Goal: Task Accomplishment & Management: Manage account settings

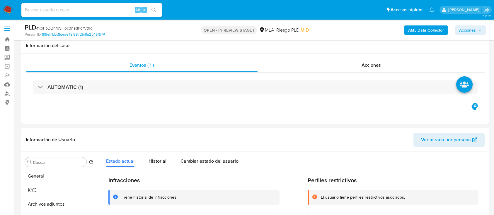
select select "10"
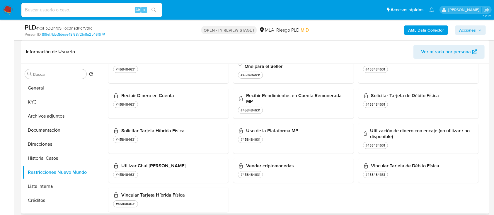
click at [59, 106] on button "KYC" at bounding box center [59, 102] width 73 height 14
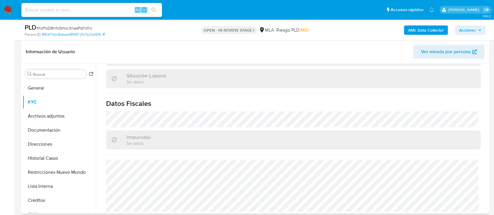
scroll to position [308, 0]
click at [51, 172] on button "Restricciones Nuevo Mundo" at bounding box center [57, 172] width 68 height 14
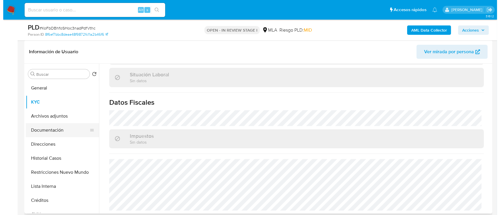
scroll to position [0, 0]
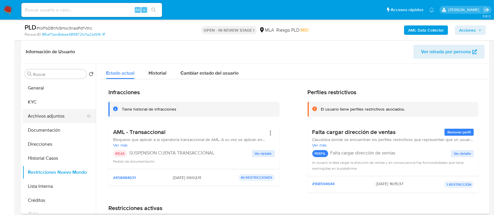
click at [60, 121] on button "Archivos adjuntos" at bounding box center [57, 116] width 68 height 14
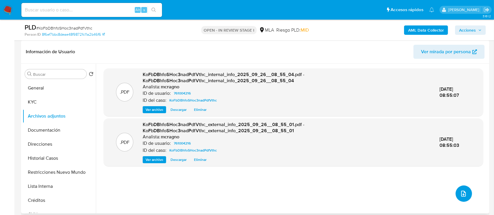
click at [461, 191] on icon "upload-file" at bounding box center [463, 193] width 7 height 7
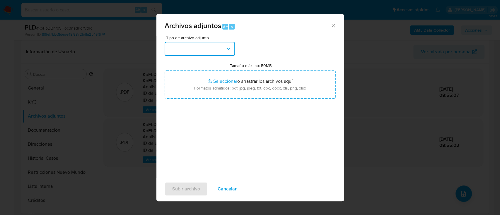
click at [212, 47] on button "button" at bounding box center [200, 49] width 70 height 14
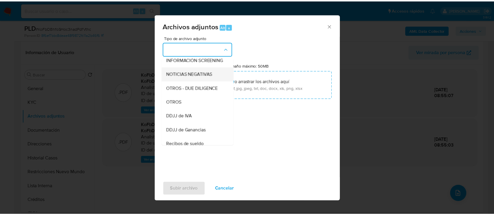
scroll to position [117, 0]
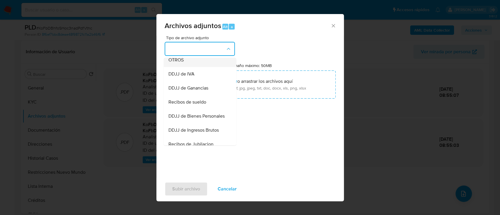
click at [189, 67] on div "OTROS" at bounding box center [198, 60] width 60 height 14
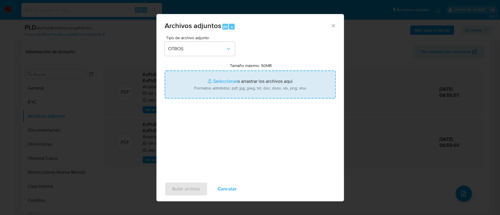
click at [224, 88] on input "Tamaño máximo: 50MB Seleccionar archivos" at bounding box center [250, 85] width 171 height 28
type input "C:\fakepath\761004216 - Movimientos.xlsx"
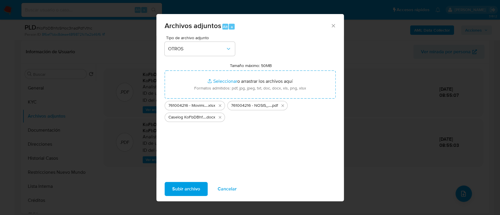
click at [180, 191] on span "Subir archivo" at bounding box center [186, 189] width 28 height 13
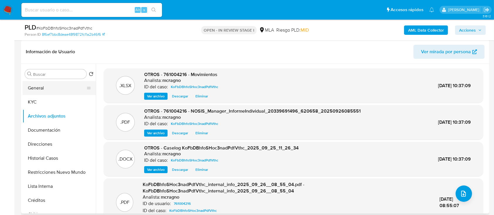
click at [55, 93] on button "General" at bounding box center [57, 88] width 68 height 14
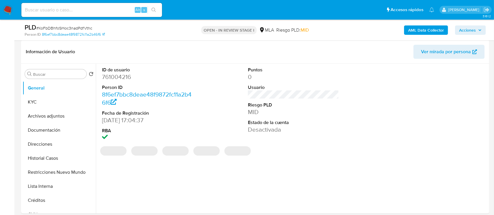
click at [478, 30] on icon "button" at bounding box center [480, 30] width 4 height 4
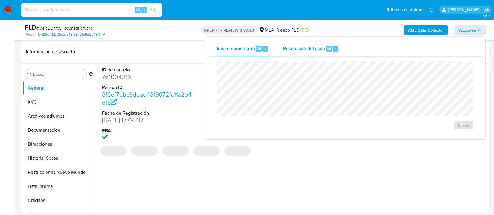
click at [307, 54] on div "Resolución del caso Alt r" at bounding box center [311, 48] width 56 height 15
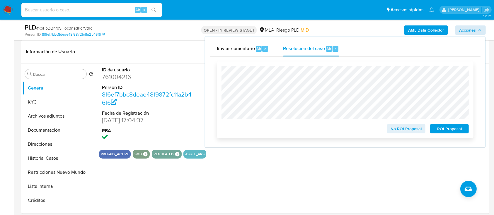
click at [435, 127] on span "ROI Proposal" at bounding box center [449, 129] width 30 height 8
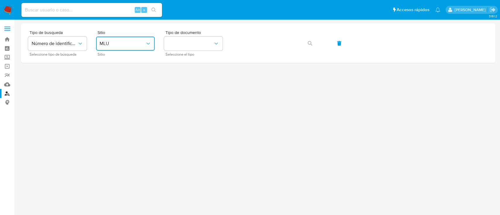
click at [128, 39] on button "MLU" at bounding box center [125, 44] width 59 height 14
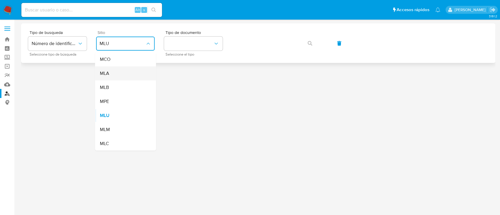
click at [126, 71] on div "MLA" at bounding box center [124, 73] width 48 height 14
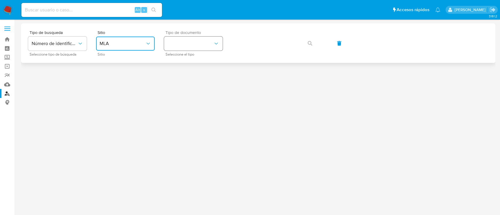
click at [205, 43] on button "identificationType" at bounding box center [193, 44] width 59 height 14
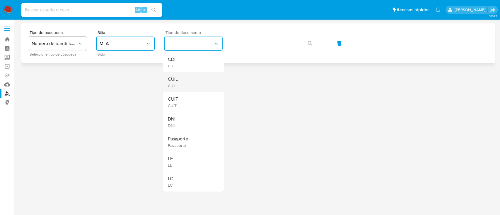
click at [191, 83] on div "CUIL CUIL" at bounding box center [191, 82] width 48 height 20
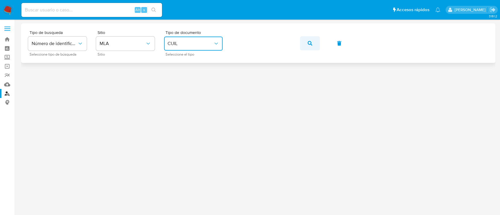
click at [311, 42] on icon "button" at bounding box center [309, 43] width 5 height 5
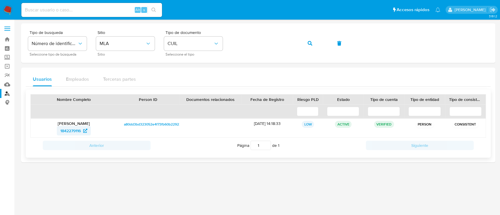
click at [75, 132] on span "1842279116" at bounding box center [70, 130] width 20 height 9
click at [304, 40] on button "button" at bounding box center [310, 43] width 20 height 14
click at [78, 128] on span "1143414834" at bounding box center [70, 130] width 21 height 9
click at [311, 41] on icon "button" at bounding box center [309, 43] width 5 height 5
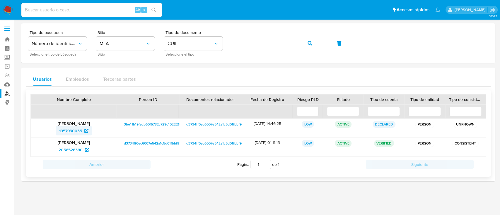
click at [67, 129] on span "1957930035" at bounding box center [70, 130] width 23 height 9
click at [300, 43] on button "button" at bounding box center [310, 43] width 20 height 14
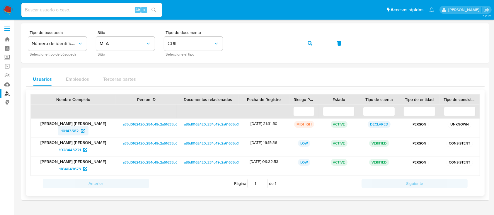
click at [78, 131] on span "10143562" at bounding box center [69, 130] width 17 height 9
click at [307, 40] on span "button" at bounding box center [309, 43] width 5 height 13
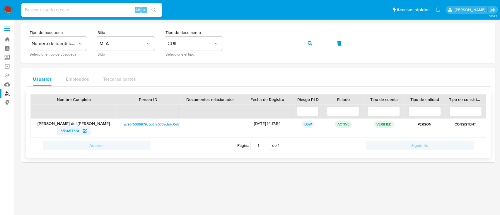
click at [69, 130] on span "351487330" at bounding box center [70, 130] width 20 height 9
click at [313, 41] on button "button" at bounding box center [310, 43] width 20 height 14
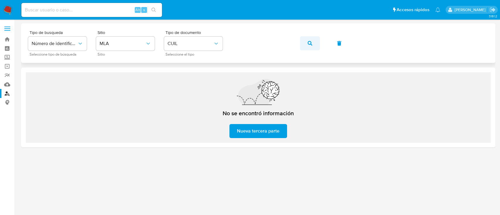
click at [304, 39] on button "button" at bounding box center [310, 43] width 20 height 14
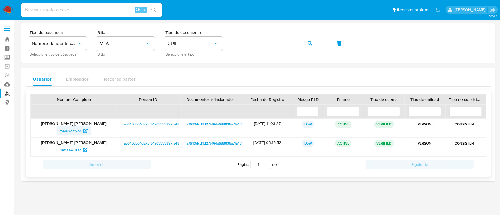
click at [73, 131] on span "540823672" at bounding box center [70, 130] width 21 height 9
click at [304, 40] on button "button" at bounding box center [310, 43] width 20 height 14
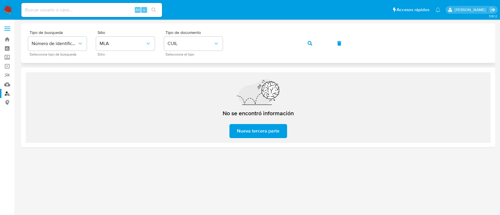
click at [313, 43] on button "button" at bounding box center [310, 43] width 20 height 14
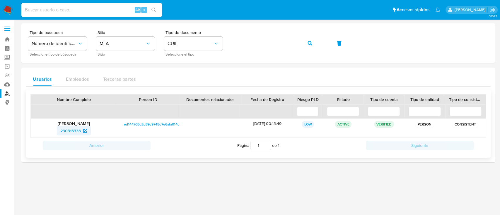
click at [73, 132] on span "230313333" at bounding box center [70, 130] width 20 height 9
click at [311, 44] on icon "button" at bounding box center [309, 43] width 5 height 5
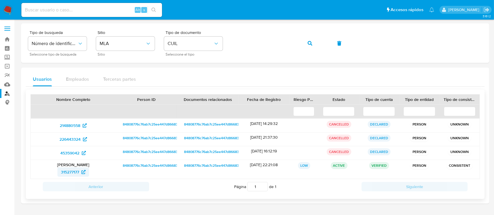
click at [70, 173] on span "315277177" at bounding box center [70, 171] width 18 height 9
click at [311, 42] on icon "button" at bounding box center [309, 43] width 5 height 5
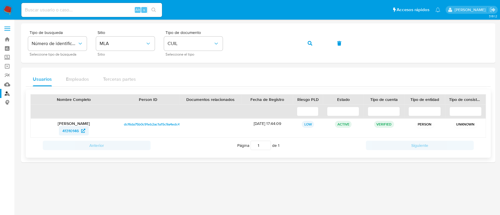
click at [80, 132] on span "41310146" at bounding box center [73, 130] width 23 height 9
click at [313, 45] on button "button" at bounding box center [310, 43] width 20 height 14
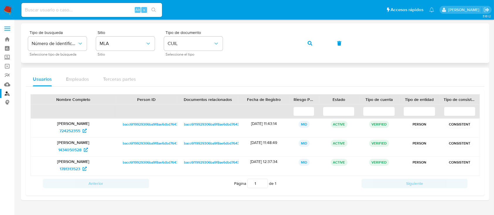
click at [314, 40] on button "button" at bounding box center [310, 43] width 20 height 14
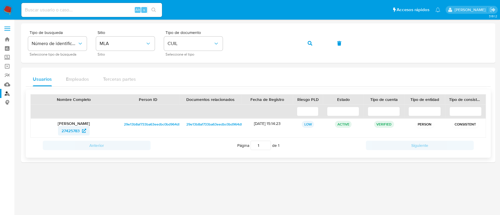
click at [83, 128] on span "27425783" at bounding box center [73, 130] width 25 height 9
drag, startPoint x: 300, startPoint y: 42, endPoint x: 303, endPoint y: 43, distance: 3.7
click at [300, 42] on button "button" at bounding box center [310, 43] width 20 height 14
click at [68, 129] on span "97597509" at bounding box center [70, 130] width 18 height 9
click at [313, 42] on button "button" at bounding box center [310, 43] width 20 height 14
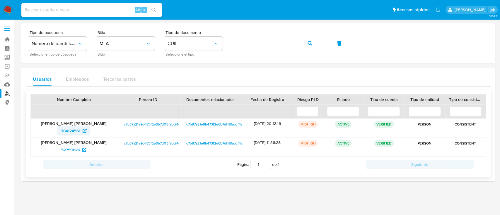
click at [74, 131] on span "384124561" at bounding box center [70, 130] width 19 height 9
click at [313, 43] on button "button" at bounding box center [310, 43] width 20 height 14
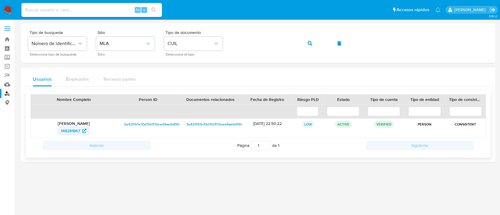
click at [69, 129] on span "148281867" at bounding box center [70, 130] width 19 height 9
click at [307, 42] on icon "button" at bounding box center [309, 43] width 5 height 5
click at [73, 130] on span "99350955" at bounding box center [70, 130] width 19 height 9
click at [313, 41] on button "button" at bounding box center [310, 43] width 20 height 14
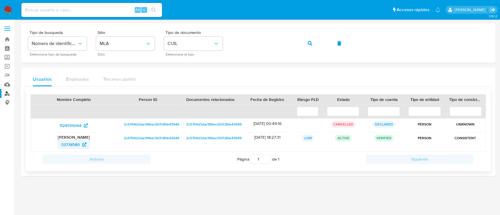
click at [75, 140] on span "52738580" at bounding box center [70, 144] width 19 height 9
click at [309, 39] on span "button" at bounding box center [309, 43] width 5 height 13
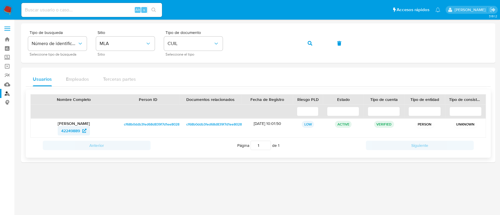
click at [78, 126] on span "42249889" at bounding box center [70, 130] width 19 height 9
click at [315, 40] on button "button" at bounding box center [310, 43] width 20 height 14
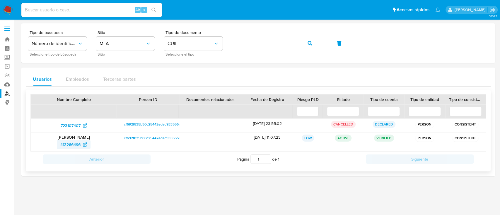
click at [74, 143] on span "413266496" at bounding box center [70, 144] width 20 height 9
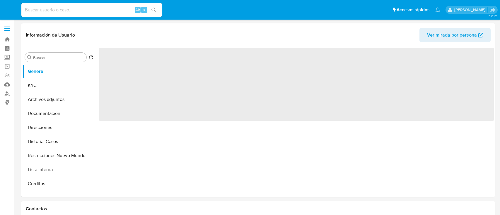
select select "10"
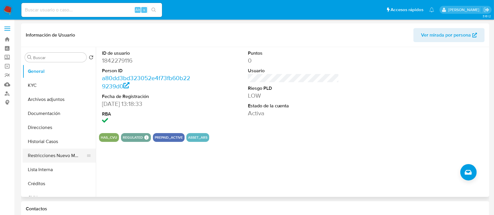
click at [68, 157] on button "Restricciones Nuevo Mundo" at bounding box center [57, 156] width 68 height 14
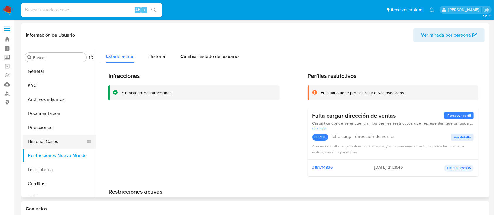
click at [54, 142] on button "Historial Casos" at bounding box center [57, 142] width 68 height 14
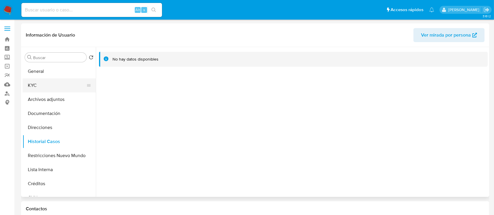
click at [68, 86] on button "KYC" at bounding box center [57, 85] width 68 height 14
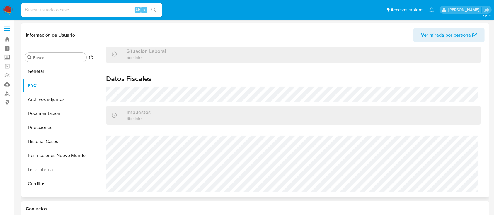
scroll to position [308, 0]
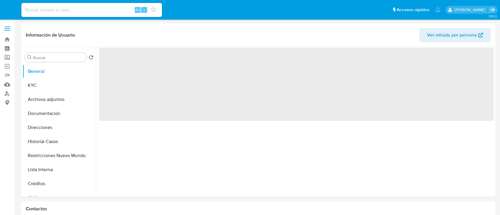
select select "10"
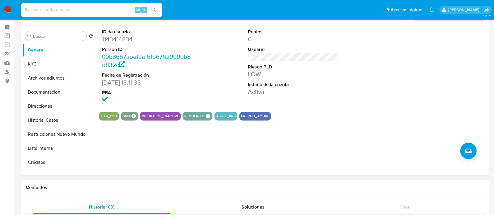
scroll to position [39, 0]
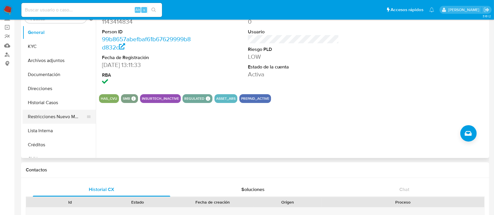
drag, startPoint x: 66, startPoint y: 114, endPoint x: 68, endPoint y: 111, distance: 3.7
click at [66, 114] on button "Restricciones Nuevo Mundo" at bounding box center [57, 117] width 68 height 14
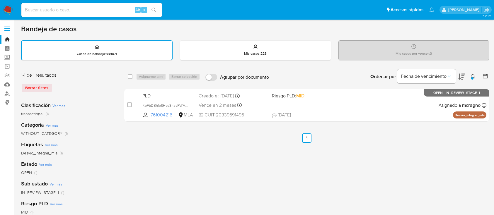
scroll to position [39, 0]
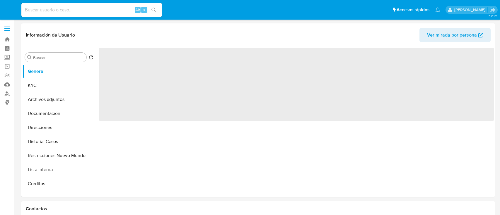
select select "10"
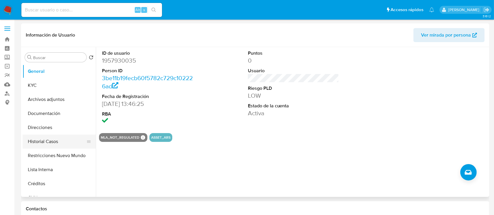
click at [60, 156] on button "Restricciones Nuevo Mundo" at bounding box center [59, 156] width 73 height 14
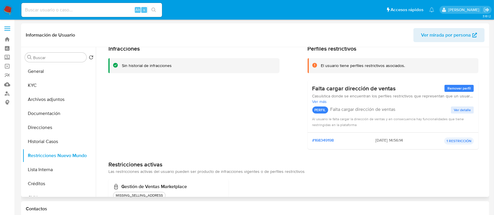
scroll to position [46, 0]
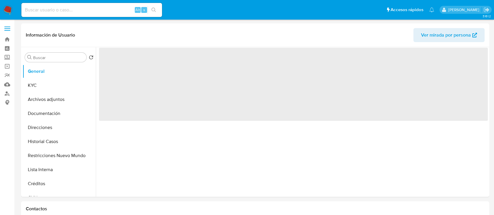
select select "10"
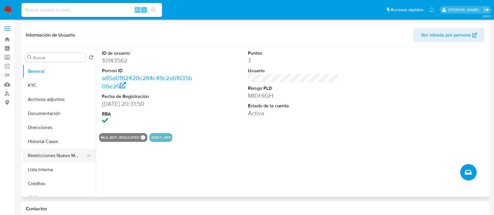
click at [46, 151] on button "Restricciones Nuevo Mundo" at bounding box center [57, 156] width 68 height 14
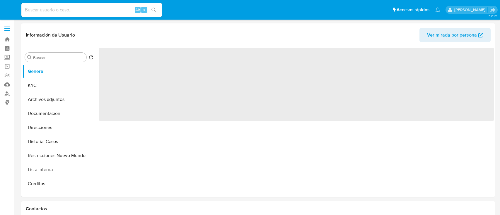
select select "10"
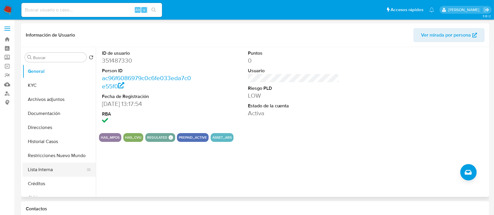
click at [60, 166] on button "Lista Interna" at bounding box center [57, 170] width 68 height 14
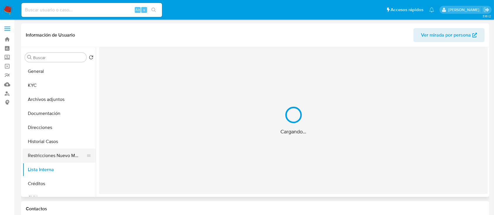
click at [64, 155] on button "Restricciones Nuevo Mundo" at bounding box center [57, 156] width 68 height 14
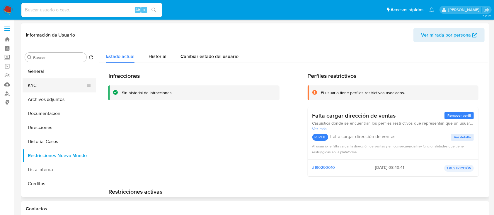
click at [67, 80] on button "KYC" at bounding box center [57, 85] width 68 height 14
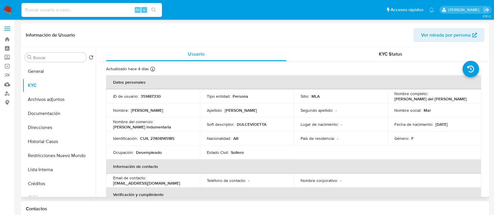
drag, startPoint x: 488, startPoint y: 81, endPoint x: 488, endPoint y: 152, distance: 71.4
click at [488, 152] on div "Buscar Volver al orden por defecto General KYC Archivos adjuntos Documentación …" at bounding box center [255, 122] width 468 height 150
drag, startPoint x: 485, startPoint y: 83, endPoint x: 490, endPoint y: 166, distance: 83.3
drag, startPoint x: 491, startPoint y: 134, endPoint x: 486, endPoint y: 135, distance: 4.8
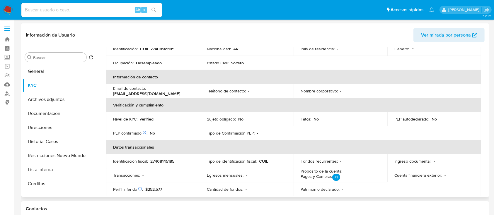
drag, startPoint x: 485, startPoint y: 116, endPoint x: 487, endPoint y: 167, distance: 51.0
click at [487, 167] on div "Usuario KYC Status Actualizado hace 4 días Creado: 15/03/2020 18:26:28 Actualiz…" at bounding box center [292, 122] width 392 height 150
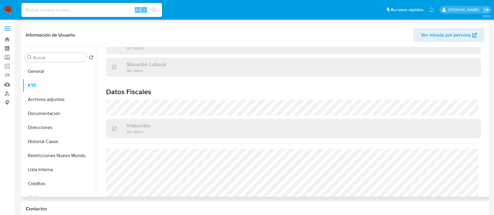
scroll to position [308, 0]
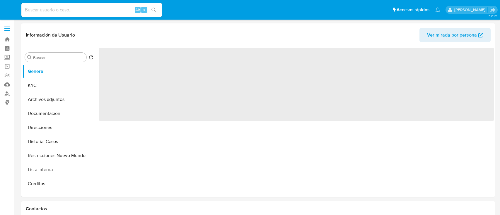
select select "10"
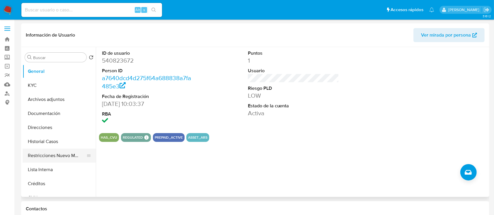
click at [52, 158] on button "Restricciones Nuevo Mundo" at bounding box center [57, 156] width 68 height 14
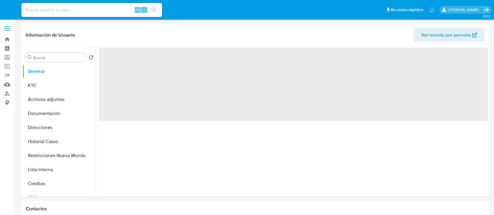
select select "10"
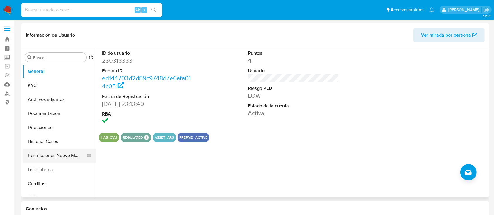
click at [64, 154] on button "Restricciones Nuevo Mundo" at bounding box center [57, 156] width 68 height 14
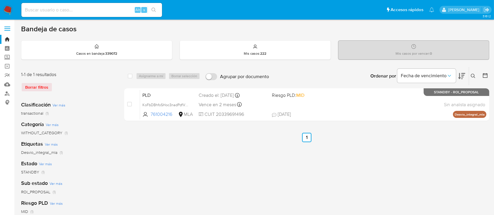
click at [473, 74] on icon at bounding box center [472, 76] width 5 height 5
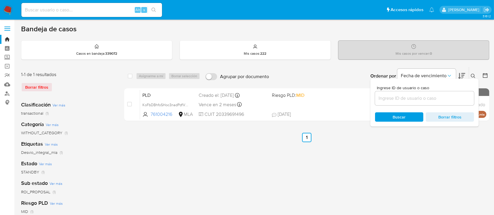
click at [436, 95] on input at bounding box center [424, 99] width 99 height 8
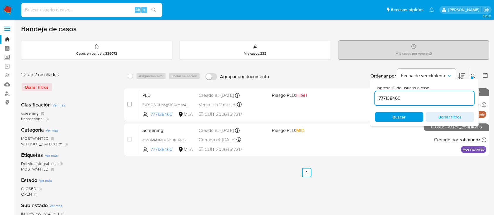
click at [472, 74] on icon at bounding box center [472, 76] width 5 height 5
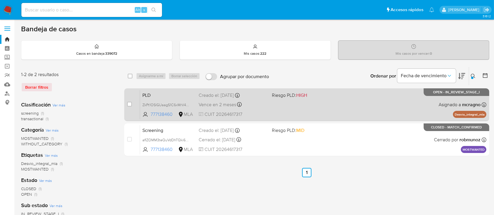
click at [365, 105] on div "PLD ZkPt1OSIGUaagS1C6xMrV4Bz 777138460 MLA Riesgo PLD: HIGH Creado el: 12/09/20…" at bounding box center [313, 105] width 346 height 30
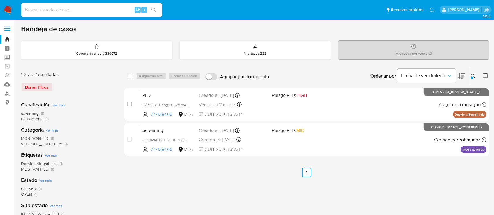
click at [473, 76] on icon at bounding box center [472, 76] width 5 height 5
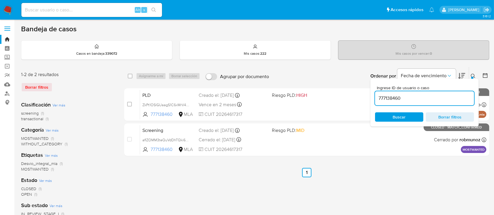
click at [424, 102] on input "777138460" at bounding box center [424, 99] width 99 height 8
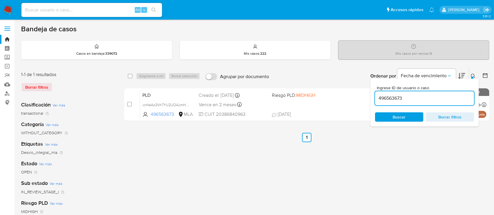
click at [474, 74] on icon at bounding box center [472, 76] width 5 height 5
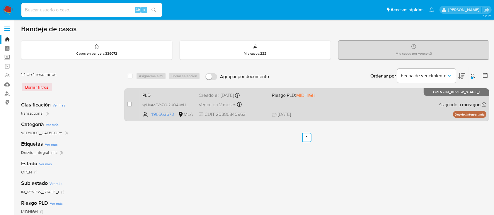
click at [372, 109] on div "PLD xnHeAo3Vh7YU2UOAJmHG88NW 496563673 MLA Riesgo PLD: MIDHIGH Creado el: 12/09…" at bounding box center [313, 105] width 346 height 30
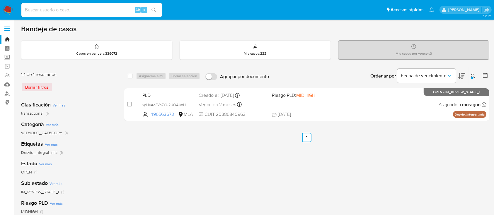
click at [472, 77] on div at bounding box center [472, 78] width 2 height 2
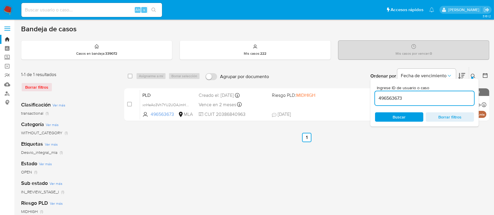
click at [451, 102] on div "496563673" at bounding box center [424, 98] width 99 height 14
click at [450, 99] on input "496563673" at bounding box center [424, 99] width 99 height 8
paste input "109425076"
click at [473, 75] on icon at bounding box center [472, 76] width 5 height 5
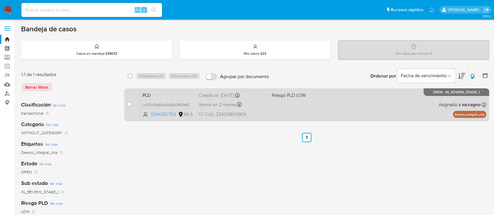
click at [393, 109] on div "PLD Lr671UrPe6HoiEoBWkRfOMI5 1094250763 MLA Riesgo PLD: LOW Creado el: 12/09/20…" at bounding box center [313, 105] width 346 height 30
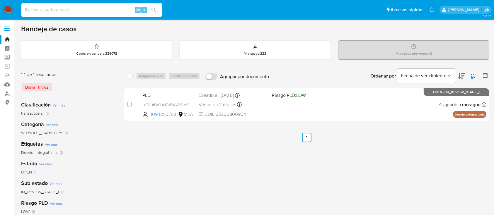
click at [472, 76] on icon at bounding box center [472, 76] width 5 height 5
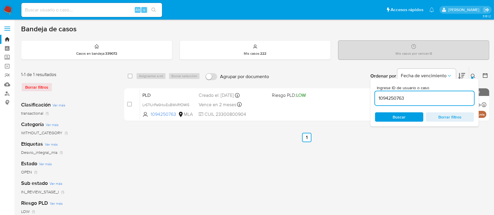
click at [423, 97] on input "1094250763" at bounding box center [424, 99] width 99 height 8
type input "1336732379"
click at [471, 75] on icon at bounding box center [472, 76] width 5 height 5
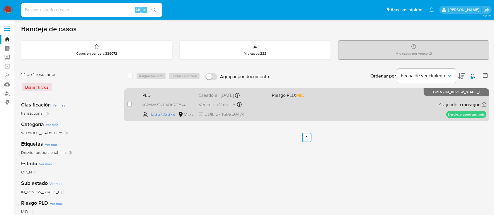
click at [384, 97] on div "PLD xG2YIwafi3wCnOz5OPrN4Qm0 1336732379 MLA Riesgo PLD: MID Creado el: 12/09/20…" at bounding box center [313, 105] width 346 height 30
click at [130, 103] on input "checkbox" at bounding box center [129, 104] width 5 height 5
checkbox input "true"
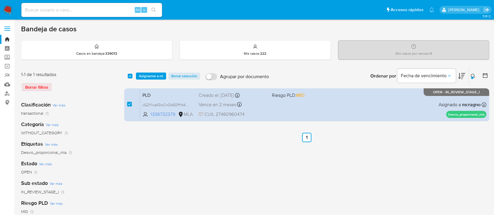
click at [150, 80] on div "select-all-cases-checkbox Asignarme a mí Borrar selección Agrupar por documento…" at bounding box center [306, 76] width 365 height 18
click at [152, 74] on span "Asignarme a mí" at bounding box center [151, 76] width 24 height 6
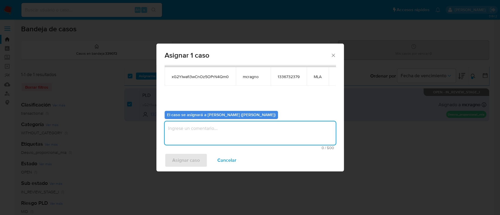
click at [192, 129] on textarea "assign-modal" at bounding box center [250, 132] width 171 height 23
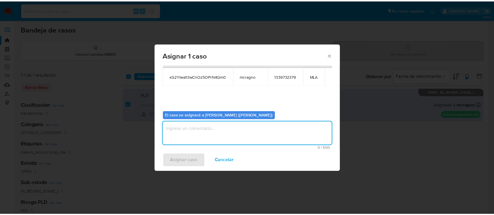
scroll to position [30, 0]
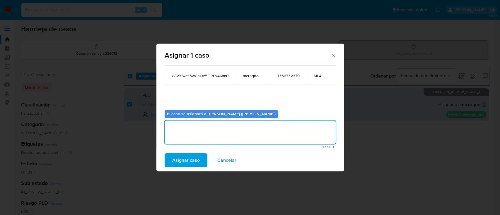
click at [184, 157] on span "Asignar caso" at bounding box center [186, 160] width 28 height 13
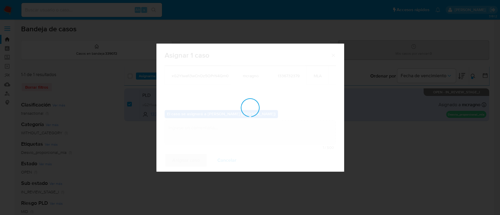
checkbox input "false"
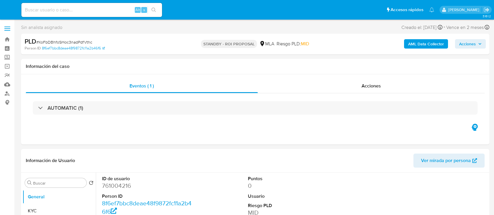
select select "10"
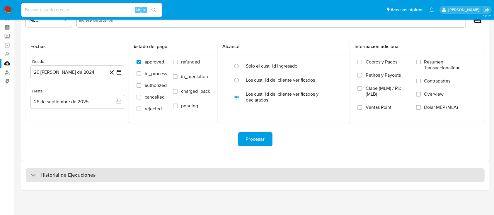
click at [48, 177] on h3 "Historial de Ejecuciones" at bounding box center [67, 175] width 55 height 7
select select "10"
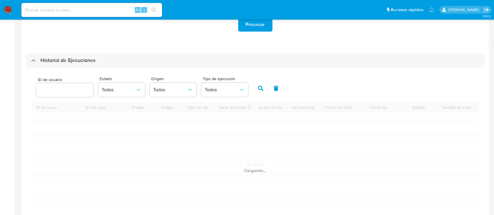
scroll to position [177, 0]
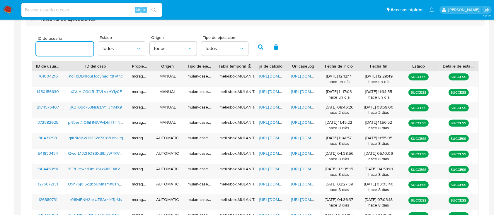
click at [52, 50] on input "number" at bounding box center [64, 49] width 57 height 8
drag, startPoint x: 260, startPoint y: 46, endPoint x: 265, endPoint y: 64, distance: 19.4
click at [260, 46] on icon "button" at bounding box center [260, 46] width 5 height 5
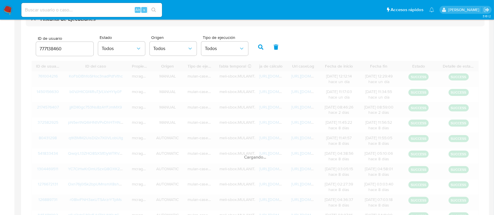
scroll to position [103, 0]
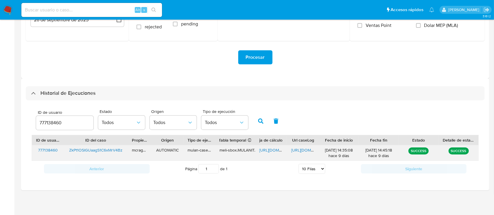
click at [269, 150] on span "https://docs.google.com/spreadsheets/d/1GWg1JETk2gNafIu5hlyGG4DM_sWrr6rrPewEi9z…" at bounding box center [279, 150] width 40 height 6
click at [304, 151] on span "https://docs.google.com/document/d/1DOKELAMqKATjctrC6o12o-fn_3zy5Wpu3ncX_SCyxOI…" at bounding box center [311, 150] width 40 height 6
click at [59, 131] on div "ID de usuario 777138460" at bounding box center [64, 120] width 57 height 21
click at [58, 125] on input "777138460" at bounding box center [64, 123] width 57 height 8
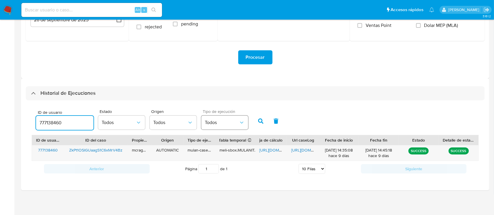
paste input "496563673"
type input "496563673"
click at [262, 120] on icon "button" at bounding box center [260, 121] width 5 height 5
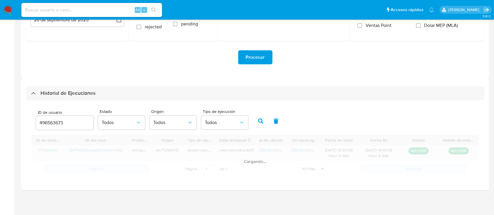
click at [270, 149] on span "https://docs.google.com/spreadsheets/d/1GWg1JETk2gNafIu5hlyGG4DM_sWrr6rrPewEi9z…" at bounding box center [279, 150] width 40 height 6
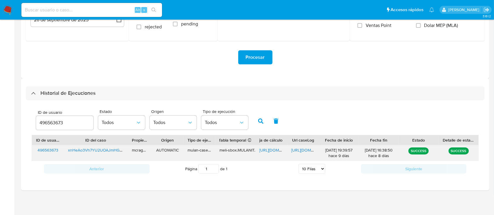
click at [301, 151] on span "https://docs.google.com/document/d/1CdAobOms3BnuCaUowXA8gEckYaIiO0IY77sXXTKeoc0…" at bounding box center [311, 150] width 40 height 6
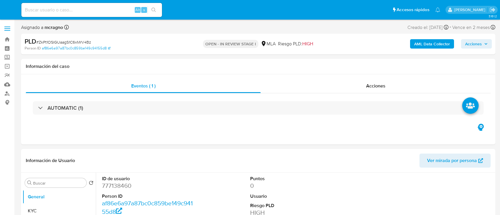
select select "10"
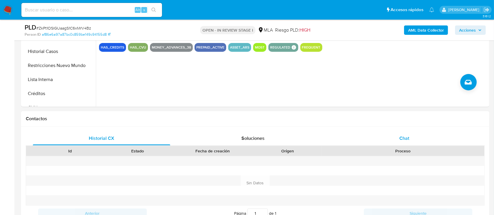
click at [426, 140] on div "Chat" at bounding box center [403, 138] width 137 height 14
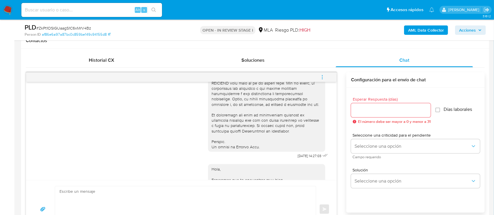
scroll to position [117, 0]
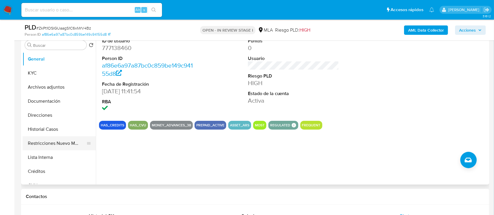
click at [57, 143] on button "Restricciones Nuevo Mundo" at bounding box center [57, 143] width 68 height 14
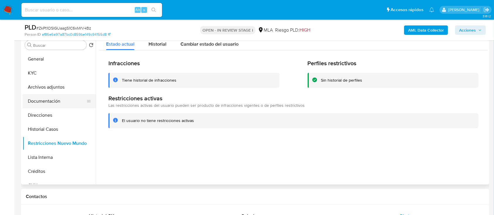
click at [53, 100] on button "Documentación" at bounding box center [57, 101] width 68 height 14
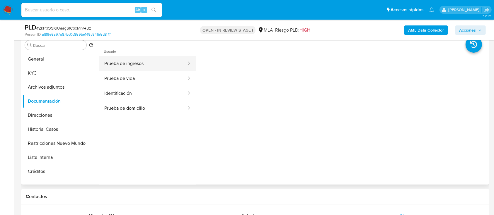
click at [166, 58] on button "Prueba de ingresos" at bounding box center [143, 63] width 88 height 15
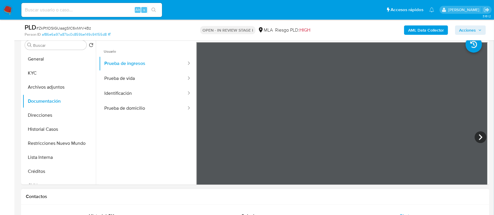
click at [427, 31] on b "AML Data Collector" at bounding box center [426, 29] width 36 height 9
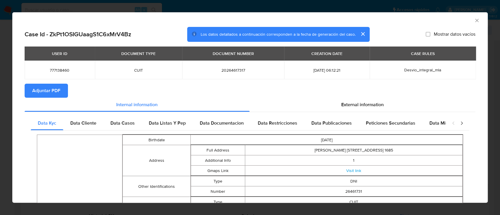
click at [64, 92] on button "Adjuntar PDF" at bounding box center [46, 91] width 43 height 14
click at [474, 20] on icon "Cerrar ventana" at bounding box center [477, 21] width 6 height 6
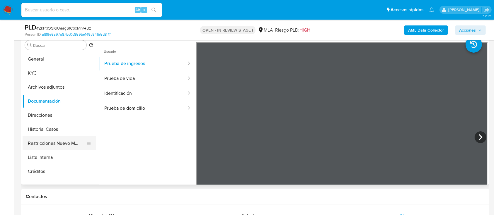
click at [52, 140] on button "Restricciones Nuevo Mundo" at bounding box center [57, 143] width 68 height 14
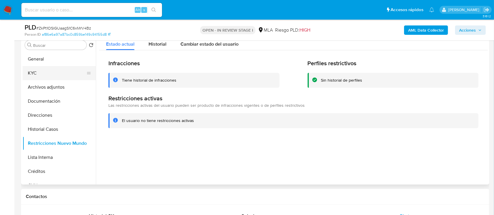
click at [43, 79] on button "KYC" at bounding box center [57, 73] width 68 height 14
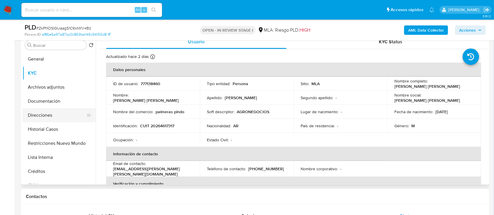
click at [54, 109] on button "Direcciones" at bounding box center [57, 115] width 68 height 14
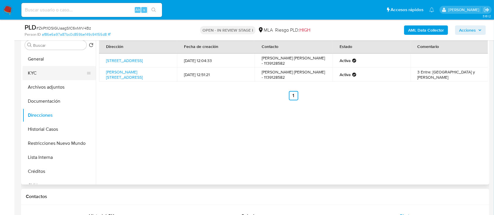
click at [68, 72] on button "KYC" at bounding box center [57, 73] width 68 height 14
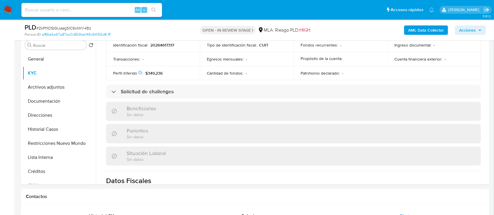
scroll to position [302, 0]
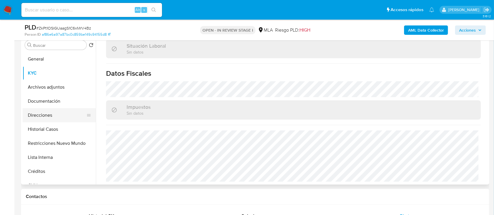
click at [54, 113] on button "Direcciones" at bounding box center [57, 115] width 68 height 14
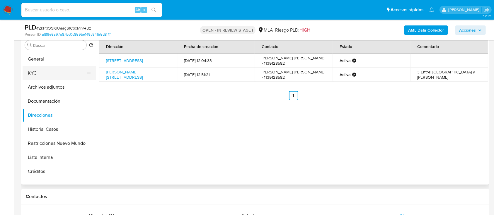
click at [52, 75] on button "KYC" at bounding box center [57, 73] width 68 height 14
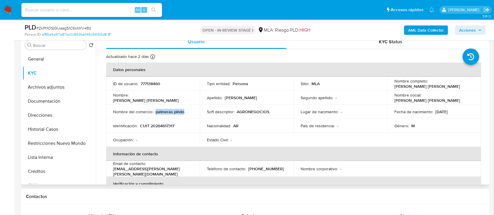
drag, startPoint x: 156, startPoint y: 111, endPoint x: 191, endPoint y: 114, distance: 35.5
click at [191, 114] on div "Nombre del comercio : palmeras pindo" at bounding box center [153, 111] width 80 height 5
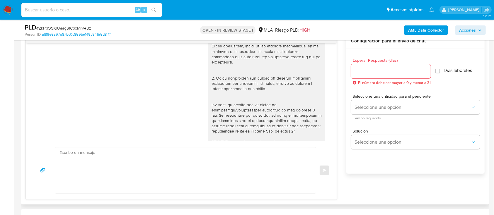
scroll to position [128, 0]
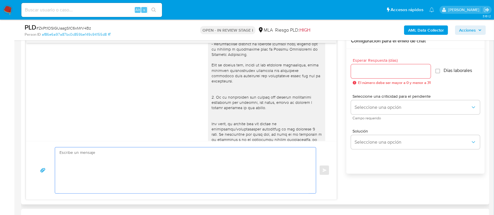
click at [266, 173] on textarea at bounding box center [183, 171] width 249 height 46
paste textarea "Hola Mario Ivan Diaz, En función de las operaciones registradas en tu cuenta de…"
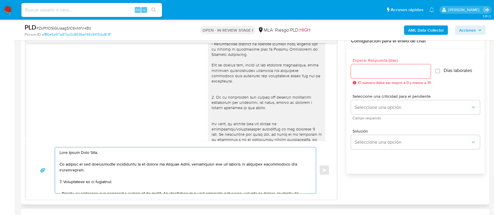
scroll to position [189, 0]
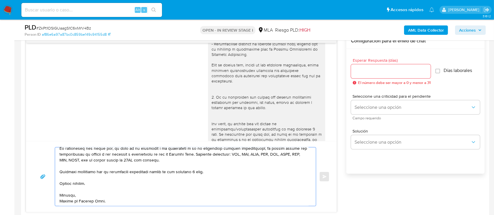
type textarea "Hola Mario Ivan Diaz, En función de las operaciones registradas en tu cuenta de…"
click at [394, 73] on input "Esperar Respuesta (días)" at bounding box center [391, 72] width 80 height 8
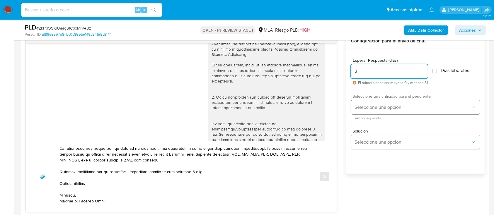
type input "2"
click at [379, 107] on span "Seleccione una opción" at bounding box center [412, 107] width 116 height 6
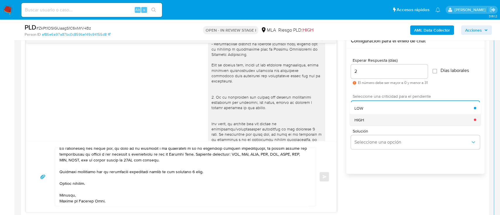
click at [375, 118] on div "HIGH" at bounding box center [413, 120] width 119 height 12
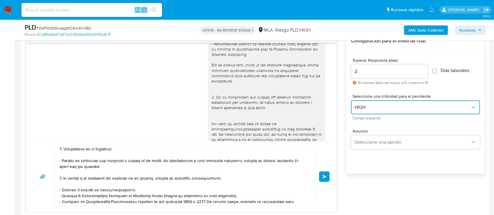
scroll to position [0, 0]
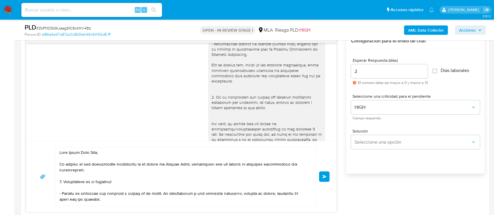
click at [324, 177] on span "Enviar" at bounding box center [324, 177] width 4 height 4
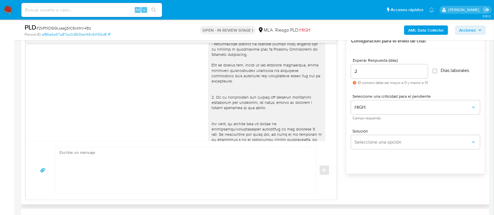
scroll to position [683, 0]
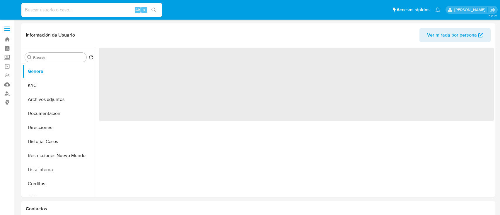
select select "10"
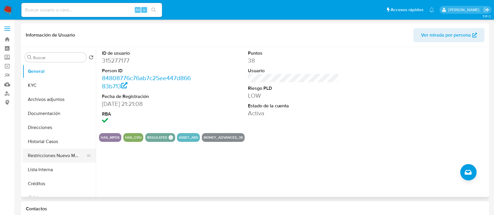
click at [60, 156] on button "Restricciones Nuevo Mundo" at bounding box center [57, 156] width 68 height 14
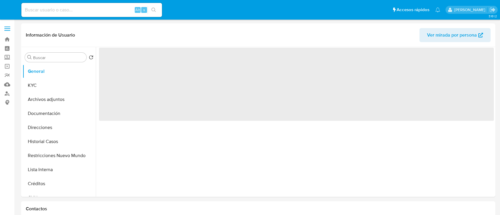
select select "10"
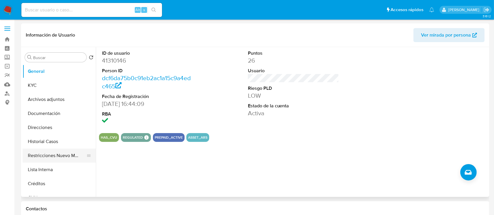
click at [45, 156] on button "Restricciones Nuevo Mundo" at bounding box center [57, 156] width 68 height 14
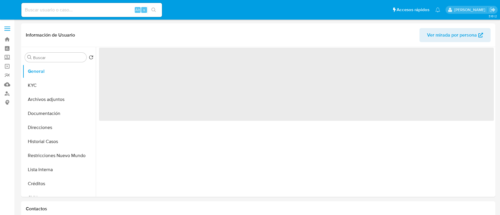
select select "10"
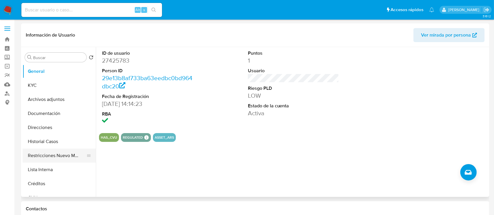
click at [65, 158] on button "Restricciones Nuevo Mundo" at bounding box center [57, 156] width 68 height 14
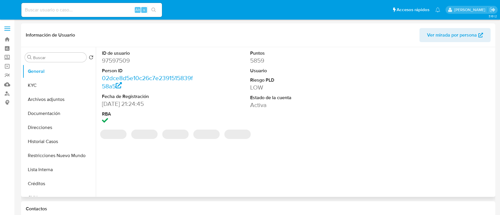
select select "10"
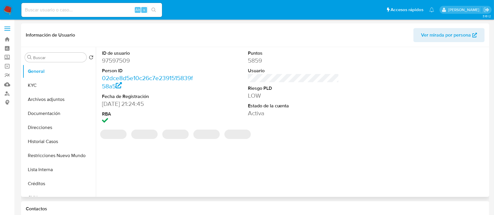
click at [54, 155] on button "Restricciones Nuevo Mundo" at bounding box center [59, 156] width 73 height 14
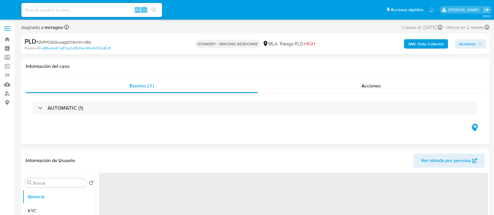
select select "10"
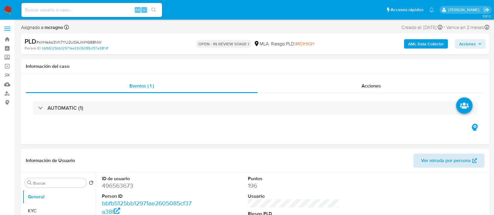
select select "10"
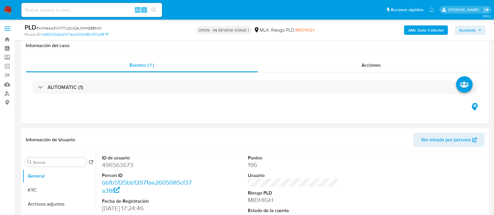
scroll to position [195, 0]
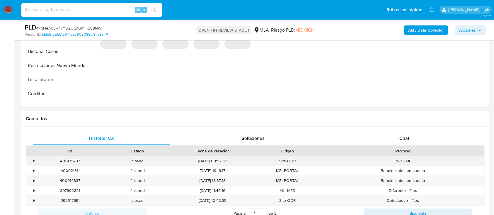
click at [419, 162] on div "PNR - MP" at bounding box center [402, 161] width 163 height 10
click at [418, 150] on div "Proceso" at bounding box center [402, 151] width 155 height 6
click at [424, 143] on div "Chat" at bounding box center [403, 138] width 137 height 14
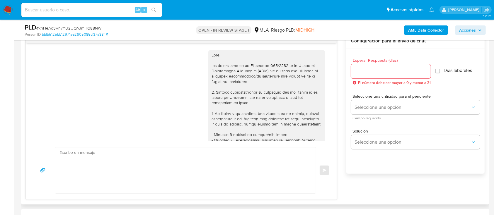
scroll to position [312, 0]
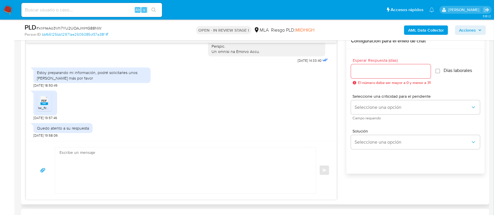
drag, startPoint x: 47, startPoint y: 105, endPoint x: 215, endPoint y: 132, distance: 170.7
click at [47, 105] on li "PDF PDF lw_firm_3391775.pdf" at bounding box center [44, 102] width 15 height 18
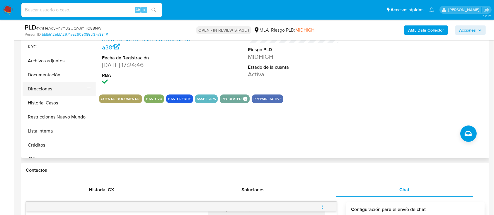
scroll to position [117, 0]
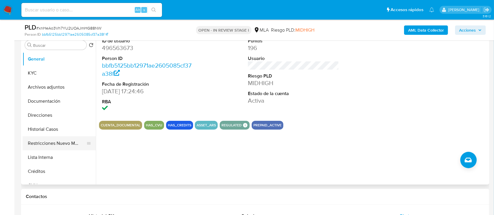
click at [54, 136] on button "Restricciones Nuevo Mundo" at bounding box center [57, 143] width 68 height 14
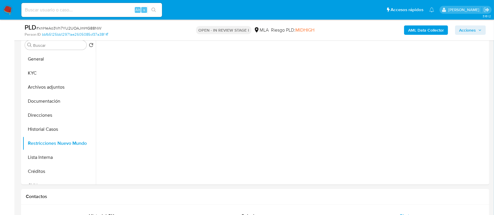
click at [416, 33] on b "AML Data Collector" at bounding box center [426, 29] width 36 height 9
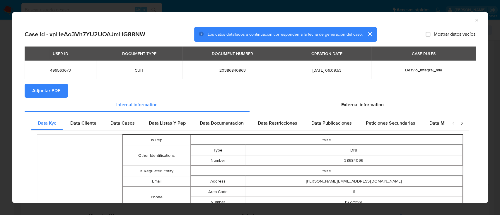
click at [475, 20] on icon "Cerrar ventana" at bounding box center [476, 20] width 3 height 3
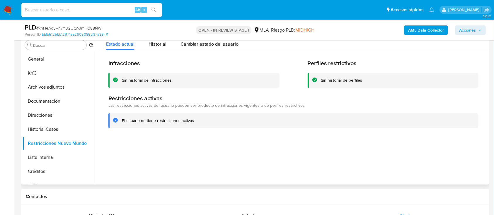
drag, startPoint x: 62, startPoint y: 86, endPoint x: 108, endPoint y: 105, distance: 49.6
click at [63, 87] on button "Archivos adjuntos" at bounding box center [59, 87] width 73 height 14
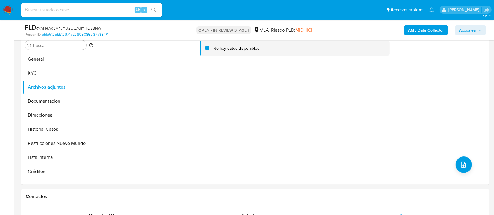
click at [434, 29] on b "AML Data Collector" at bounding box center [426, 29] width 36 height 9
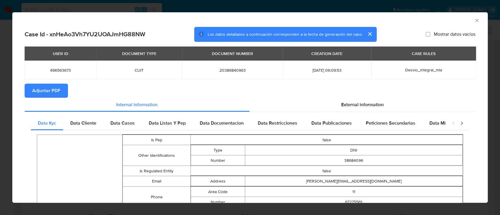
click at [40, 92] on span "Adjuntar PDF" at bounding box center [46, 90] width 28 height 13
click at [474, 19] on icon "Cerrar ventana" at bounding box center [477, 21] width 6 height 6
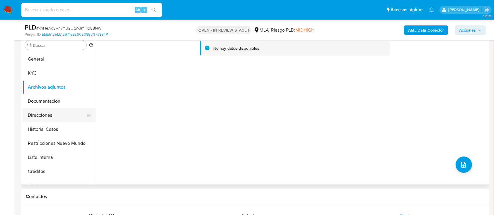
click at [56, 111] on button "Direcciones" at bounding box center [57, 115] width 68 height 14
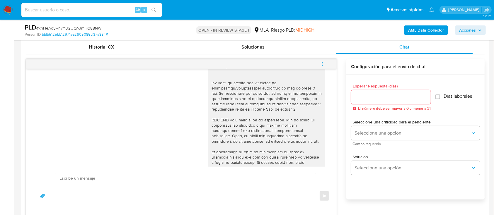
scroll to position [312, 0]
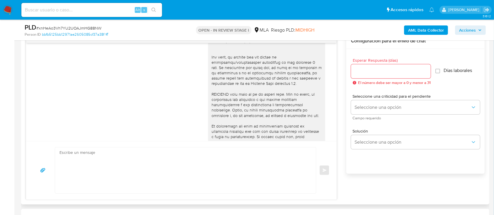
click at [244, 156] on textarea at bounding box center [183, 171] width 249 height 46
paste textarea "Hola Martin Javier Almada, Muchas gracias por la documentacion aportada, no obs…"
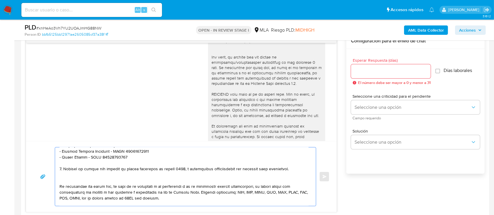
scroll to position [0, 0]
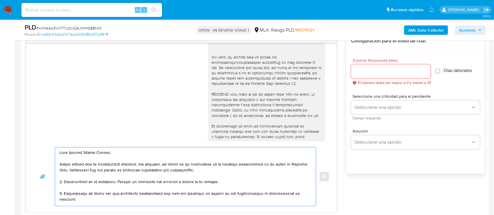
type textarea "Hola Martin Javier Almada, Muchas gracias por la documentacion aportada, no obs…"
click at [378, 71] on input "Esperar Respuesta (días)" at bounding box center [391, 72] width 80 height 8
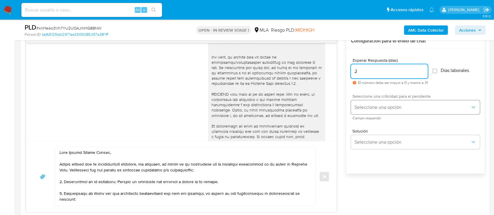
type input "2"
click at [373, 105] on span "Seleccione una opción" at bounding box center [412, 107] width 116 height 6
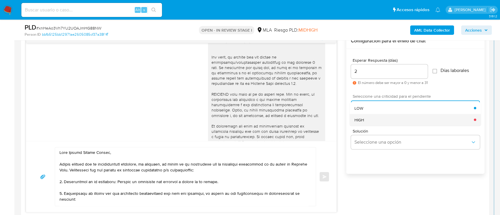
click at [370, 114] on div "HIGH" at bounding box center [413, 120] width 119 height 12
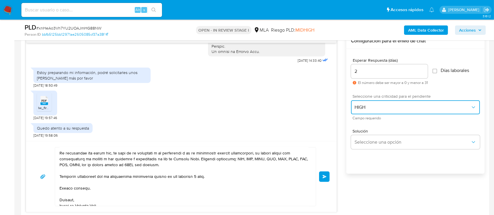
scroll to position [107, 0]
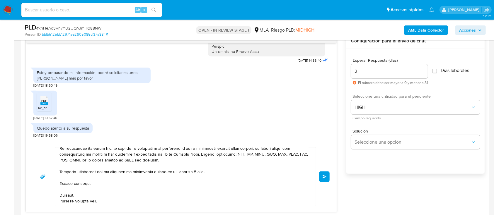
click at [320, 176] on button "Enviar" at bounding box center [324, 177] width 11 height 11
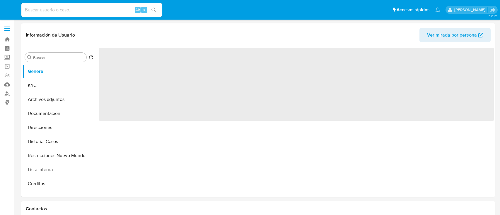
select select "10"
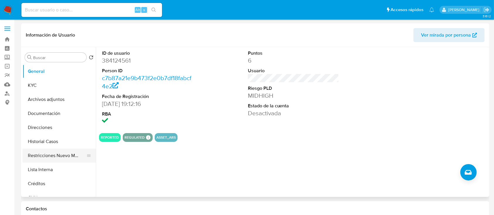
click at [61, 155] on button "Restricciones Nuevo Mundo" at bounding box center [57, 156] width 68 height 14
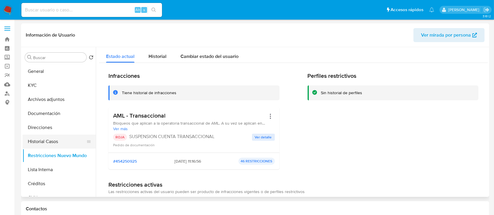
click at [62, 142] on button "Historial Casos" at bounding box center [57, 142] width 68 height 14
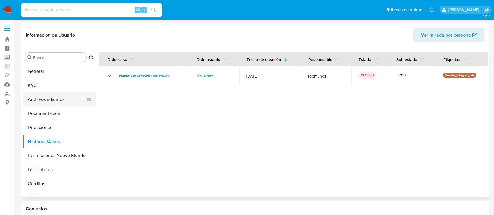
click at [55, 100] on button "Archivos adjuntos" at bounding box center [57, 99] width 68 height 14
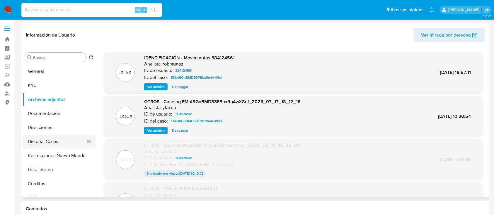
click at [64, 142] on button "Historial Casos" at bounding box center [57, 142] width 68 height 14
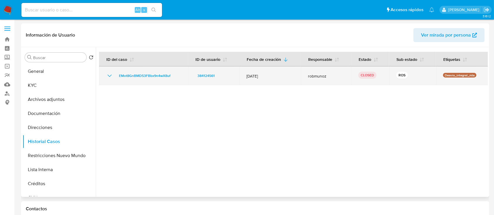
click at [109, 77] on icon "Mostrar/Ocultar" at bounding box center [109, 75] width 7 height 7
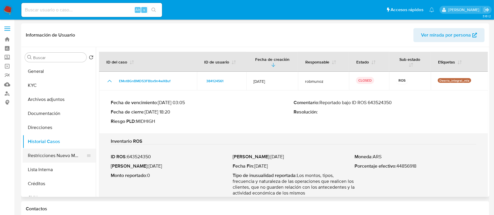
click at [45, 154] on button "Restricciones Nuevo Mundo" at bounding box center [57, 156] width 68 height 14
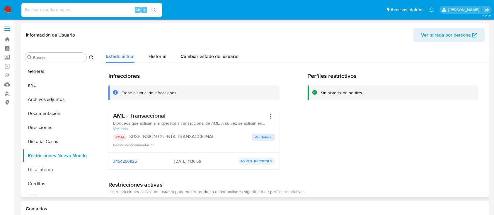
drag, startPoint x: 176, startPoint y: 160, endPoint x: 191, endPoint y: 158, distance: 15.9
click at [191, 159] on span "[DATE] 11:16:56" at bounding box center [187, 161] width 27 height 5
click at [59, 139] on button "Historial Casos" at bounding box center [57, 142] width 68 height 14
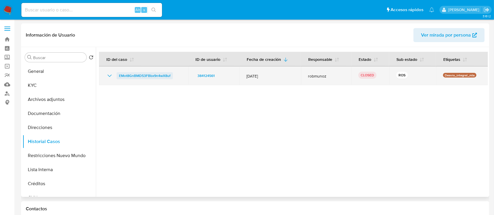
drag, startPoint x: 109, startPoint y: 74, endPoint x: 116, endPoint y: 81, distance: 10.8
click at [108, 74] on icon "Mostrar/Ocultar" at bounding box center [109, 75] width 7 height 7
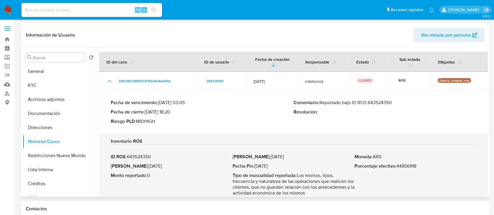
drag, startPoint x: 155, startPoint y: 109, endPoint x: 172, endPoint y: 110, distance: 16.4
click at [172, 110] on p "Fecha de cierre : [DATE] 18:20" at bounding box center [202, 112] width 183 height 6
drag, startPoint x: 153, startPoint y: 112, endPoint x: 171, endPoint y: 114, distance: 18.5
click at [171, 114] on p "Fecha de cierre : [DATE] 18:20" at bounding box center [202, 112] width 183 height 6
drag, startPoint x: 24, startPoint y: 101, endPoint x: 77, endPoint y: 105, distance: 53.1
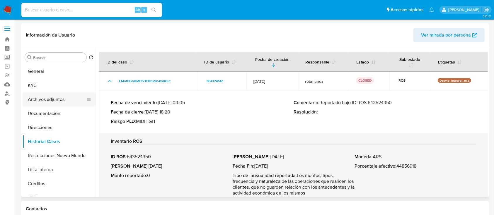
click at [24, 101] on button "Archivos adjuntos" at bounding box center [57, 99] width 68 height 14
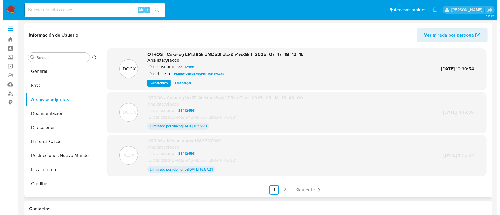
scroll to position [48, 0]
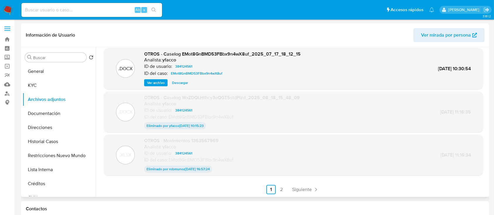
click at [150, 78] on div "OTROS - Caselog EMot8GnBMD53FBbx9n4wX8uf_2025_07_17_18_12_15 Analista: yfacco I…" at bounding box center [222, 69] width 156 height 36
click at [155, 83] on span "Ver archivo" at bounding box center [156, 83] width 18 height 6
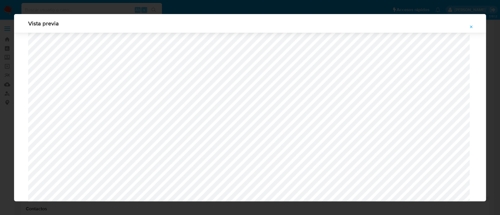
scroll to position [457, 0]
click at [469, 26] on icon "Attachment preview" at bounding box center [471, 27] width 5 height 5
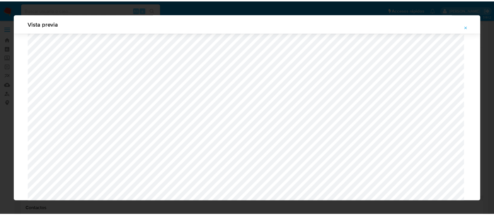
scroll to position [19, 0]
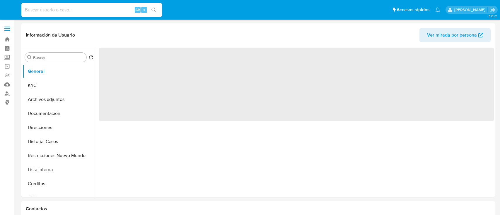
select select "10"
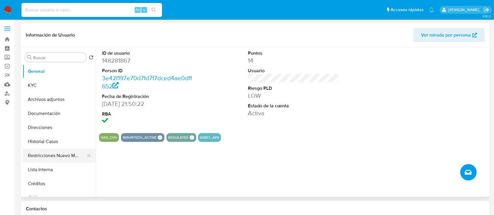
click at [47, 157] on button "Restricciones Nuevo Mundo" at bounding box center [57, 156] width 68 height 14
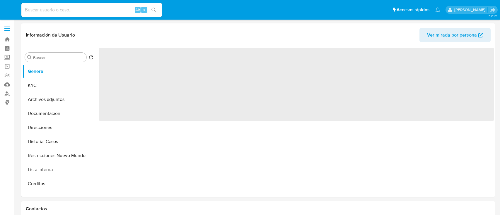
select select "10"
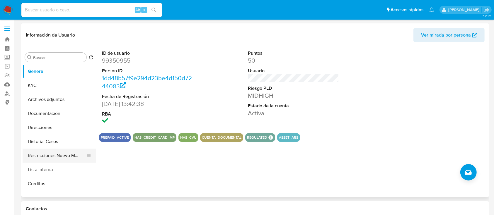
click at [59, 157] on button "Restricciones Nuevo Mundo" at bounding box center [57, 156] width 68 height 14
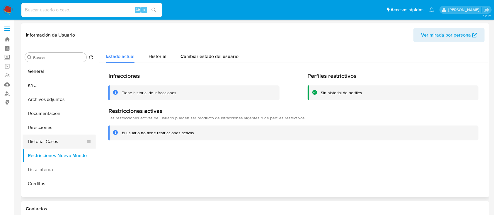
click at [54, 140] on button "Historial Casos" at bounding box center [57, 142] width 68 height 14
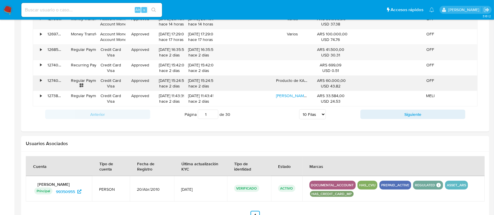
scroll to position [558, 0]
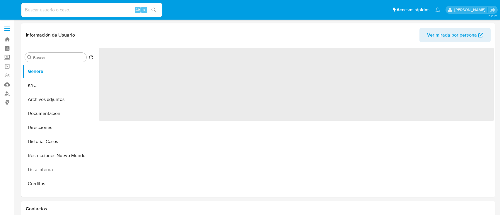
select select "10"
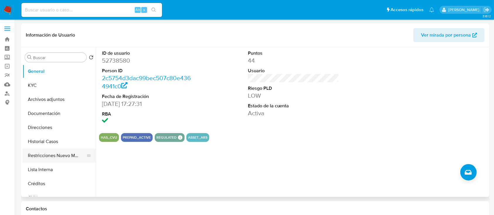
click at [57, 153] on button "Restricciones Nuevo Mundo" at bounding box center [57, 156] width 68 height 14
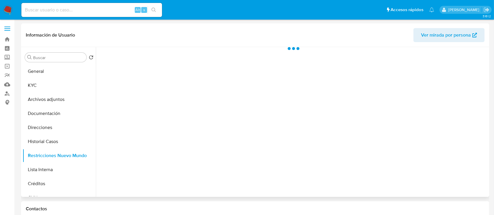
click at [326, 193] on div at bounding box center [292, 122] width 392 height 150
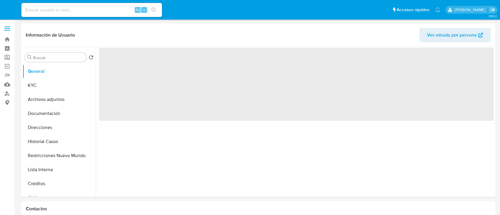
select select "10"
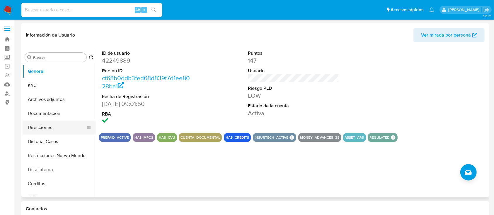
click at [44, 156] on button "Restricciones Nuevo Mundo" at bounding box center [59, 156] width 73 height 14
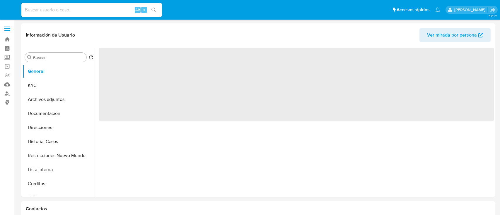
select select "10"
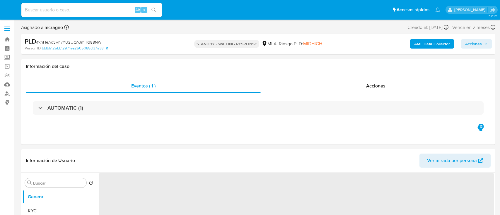
select select "10"
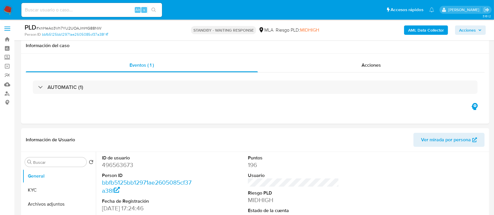
scroll to position [234, 0]
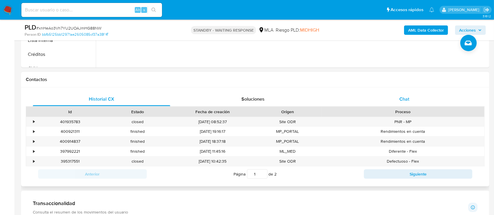
click at [423, 106] on div "Chat" at bounding box center [403, 99] width 137 height 14
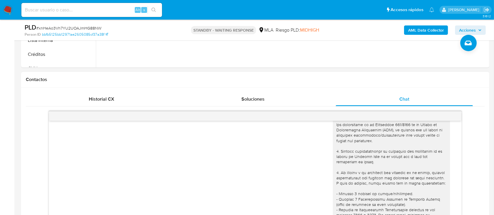
scroll to position [0, 0]
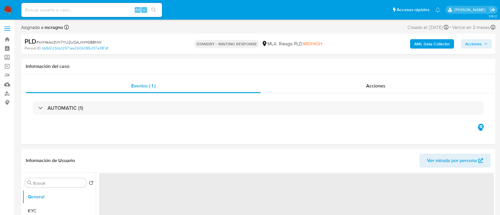
select select "10"
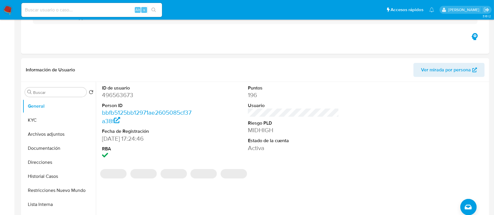
scroll to position [156, 0]
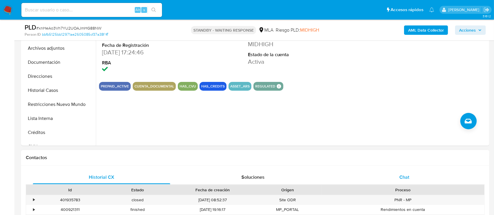
click at [403, 175] on span "Chat" at bounding box center [404, 177] width 10 height 7
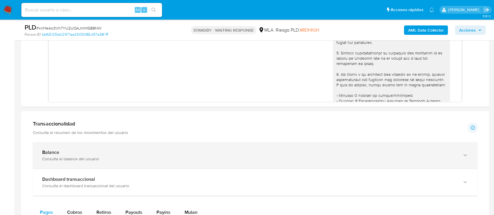
scroll to position [526, 0]
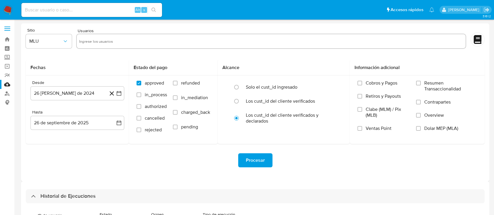
select select "10"
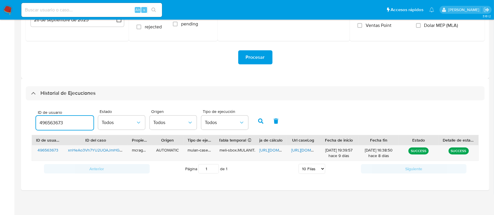
click at [55, 122] on input "496563673" at bounding box center [64, 123] width 57 height 8
click at [255, 120] on button "button" at bounding box center [260, 121] width 15 height 14
click at [262, 149] on span "https://docs.google.com/spreadsheets/d/18BGUXxqlzGgJ5UR2oSYj23-RX-CCpsxiTl2Yds8…" at bounding box center [279, 150] width 40 height 6
click at [309, 150] on span "https://docs.google.com/document/d/1u26k8b0YX1Ifp-vbnDno7FaFiJCOk2BD2m9TStb2lNA…" at bounding box center [311, 150] width 40 height 6
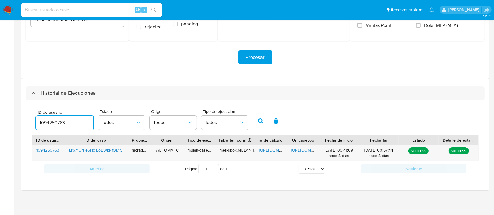
click at [51, 120] on input "1094250763" at bounding box center [64, 123] width 57 height 8
click at [256, 119] on button "button" at bounding box center [260, 121] width 15 height 14
click at [269, 150] on span "https://docs.google.com/spreadsheets/d/1OKbjb46jjAuRCmn8PZ4ZwtuUJKQbfcXqVI2K7Cs…" at bounding box center [279, 150] width 40 height 6
click at [294, 149] on span "https://docs.google.com/document/d/1-00LJUhICMl5Gv6V4eTj0XTpvHjwPWELdPukXf5Avk0…" at bounding box center [311, 150] width 40 height 6
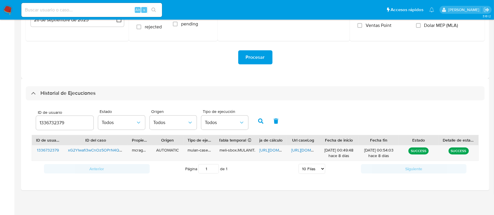
click at [51, 116] on div "1336732379" at bounding box center [64, 123] width 57 height 14
click at [49, 120] on input "1336732379" at bounding box center [64, 123] width 57 height 8
paste input "2575041225"
click at [261, 119] on icon "button" at bounding box center [260, 121] width 5 height 5
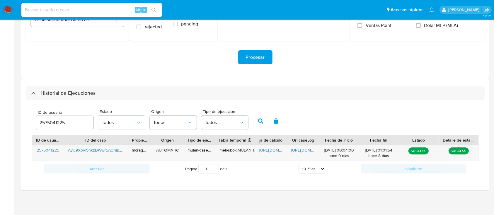
click at [271, 149] on span "https://docs.google.com/spreadsheets/d/1gDjm0mzZzp7YabCby9Emlc2QDVObA5OlmYsbSJu…" at bounding box center [279, 150] width 40 height 6
click at [304, 152] on span "https://docs.google.com/document/d/1KHrpYREJB9Ep4LS4MUywnOrZfIkLV2XZSx2IWReF3ls…" at bounding box center [311, 150] width 40 height 6
click at [40, 121] on input "2575041225" at bounding box center [64, 123] width 57 height 8
drag, startPoint x: 255, startPoint y: 120, endPoint x: 260, endPoint y: 130, distance: 11.3
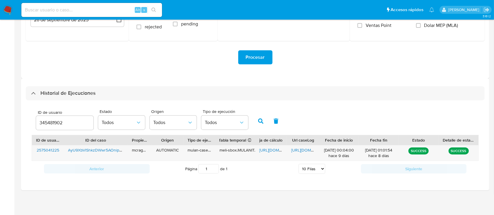
click at [255, 120] on button "button" at bounding box center [260, 121] width 15 height 14
click at [269, 152] on span "https://docs.google.com/spreadsheets/d/1vObOjjw4UtDFKv5fCRN10F8MN4ok8MPJ9-cJfCs…" at bounding box center [279, 150] width 40 height 6
click at [299, 152] on span "https://docs.google.com/document/d/1G_0I3hq2o0oW_8Cu2QPVT-gwInCIDW6XazRwIuDG3fw…" at bounding box center [311, 150] width 40 height 6
click at [47, 125] on input "345481902" at bounding box center [64, 123] width 57 height 8
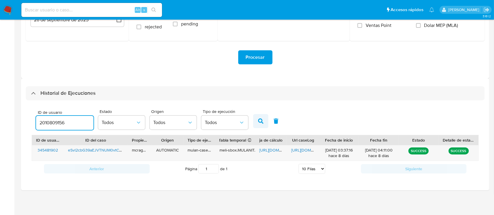
type input "2010809156"
click at [259, 123] on icon "button" at bounding box center [260, 121] width 5 height 5
click at [266, 146] on div "https://docs.google.com/spreadsheets/d/1TGVb816j67wfuIT-hZDKftBR39cUwgEk75AfU9N…" at bounding box center [271, 152] width 32 height 15
click at [269, 151] on span "https://docs.google.com/spreadsheets/d/1TGVb816j67wfuIT-hZDKftBR39cUwgEk75AfU9N…" at bounding box center [279, 150] width 40 height 6
click at [299, 152] on span "https://docs.google.com/document/d/1abrNekKrjvm16EYn9zJYyVf5xP2YYyrv-OzwAehjYmI…" at bounding box center [311, 150] width 40 height 6
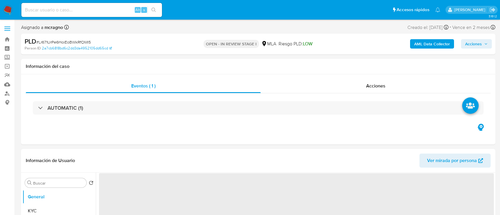
select select "10"
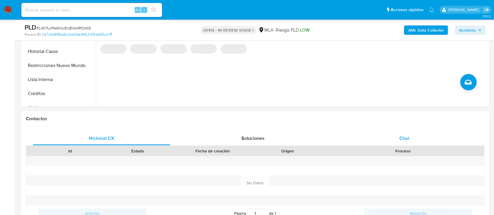
click at [396, 137] on div "Chat" at bounding box center [403, 138] width 137 height 14
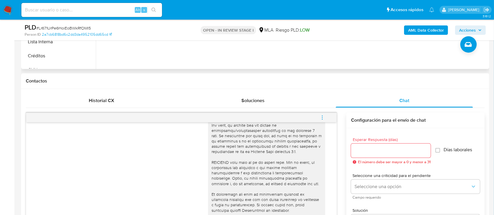
scroll to position [156, 0]
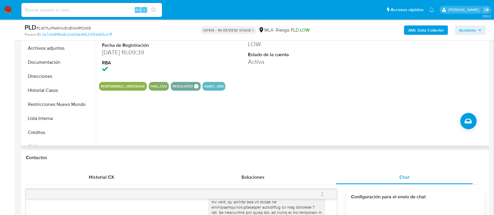
drag, startPoint x: 58, startPoint y: 105, endPoint x: 108, endPoint y: 99, distance: 50.7
click at [61, 105] on button "Restricciones Nuevo Mundo" at bounding box center [59, 104] width 73 height 14
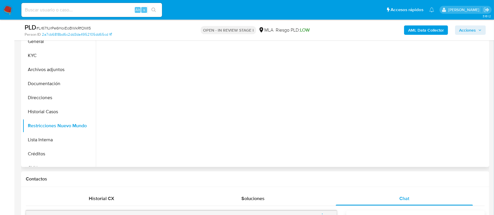
scroll to position [117, 0]
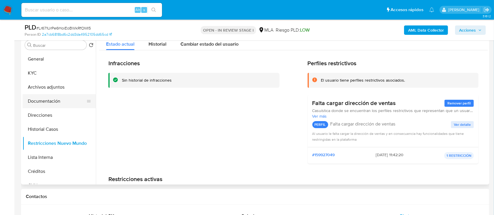
click at [61, 102] on button "Documentación" at bounding box center [57, 101] width 68 height 14
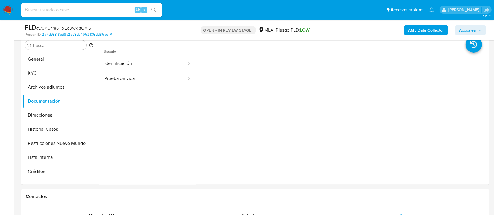
click at [410, 27] on b "AML Data Collector" at bounding box center [426, 29] width 36 height 9
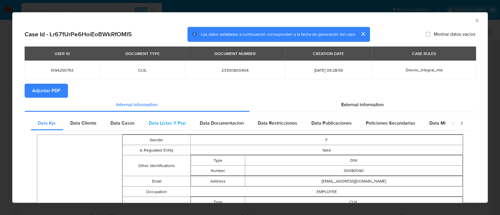
drag, startPoint x: 50, startPoint y: 91, endPoint x: 159, endPoint y: 118, distance: 112.0
click at [50, 90] on span "Adjuntar PDF" at bounding box center [46, 90] width 28 height 13
click at [474, 20] on icon "Cerrar ventana" at bounding box center [477, 21] width 6 height 6
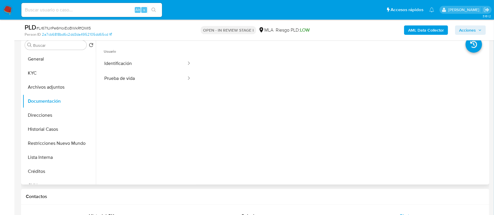
drag, startPoint x: 59, startPoint y: 85, endPoint x: 158, endPoint y: 103, distance: 100.5
click at [59, 85] on button "Archivos adjuntos" at bounding box center [59, 87] width 73 height 14
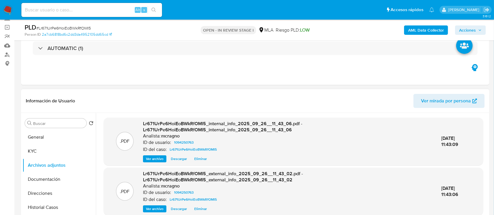
scroll to position [312, 0]
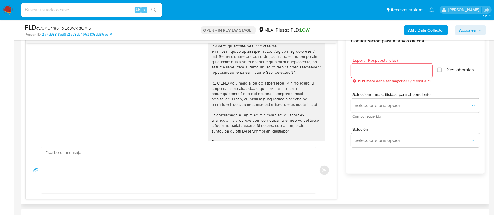
click at [272, 155] on textarea at bounding box center [176, 171] width 263 height 46
paste textarea "Hola Paola Mabel Bernal, En función de las operaciones registradas en tu cuenta…"
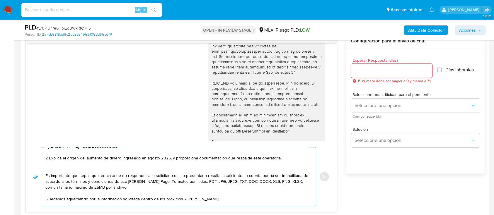
scroll to position [0, 0]
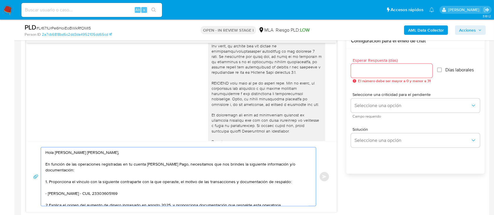
type textarea "Hola Paola Mabel Bernal, En función de las operaciones registradas en tu cuenta…"
click at [378, 70] on input "Esperar Respuesta (días)" at bounding box center [391, 71] width 81 height 8
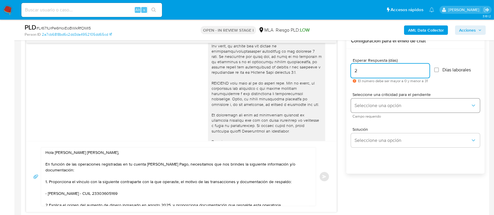
type input "2"
click at [377, 103] on span "Seleccione una opción" at bounding box center [412, 106] width 116 height 6
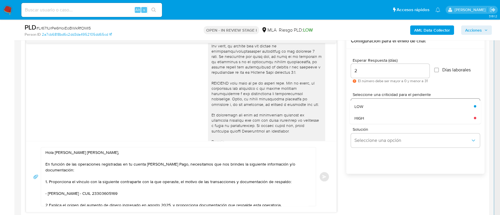
click at [372, 121] on div "HIGH" at bounding box center [412, 118] width 116 height 12
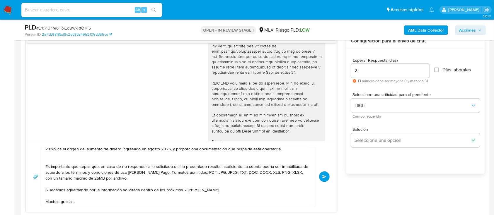
scroll to position [38, 0]
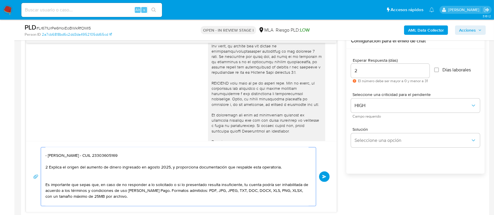
click at [241, 175] on textarea "Hola Paola Mabel Bernal, En función de las operaciones registradas en tu cuenta…" at bounding box center [176, 177] width 263 height 59
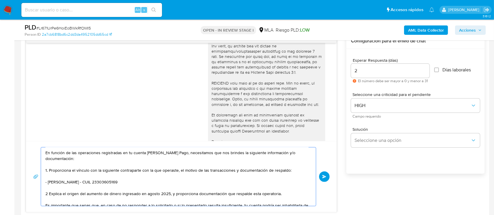
scroll to position [0, 0]
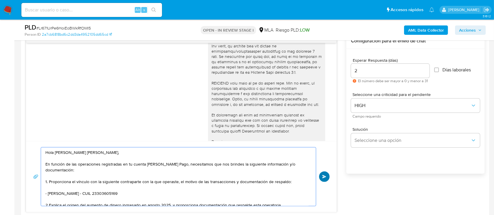
type textarea "Hola Paola Mabel Bernal, En función de las operaciones registradas en tu cuenta…"
click at [323, 178] on span "Enviar" at bounding box center [324, 177] width 4 height 4
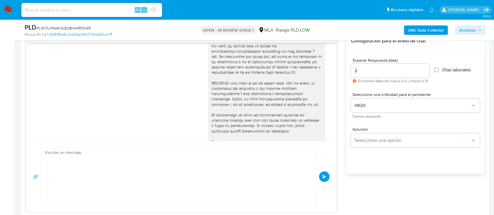
scroll to position [539, 0]
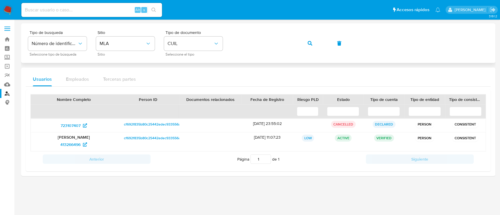
click at [315, 41] on button "button" at bounding box center [310, 43] width 20 height 14
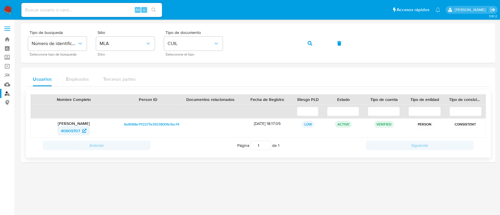
click at [69, 131] on span "40609707" at bounding box center [70, 130] width 19 height 9
click at [77, 129] on span "40609707" at bounding box center [70, 130] width 19 height 9
click at [73, 129] on span "40609707" at bounding box center [70, 130] width 19 height 9
click at [305, 41] on button "button" at bounding box center [310, 43] width 20 height 14
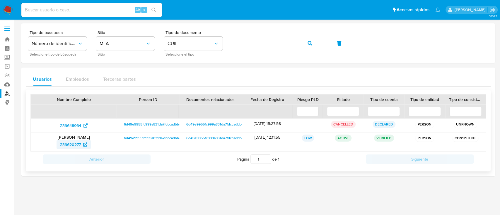
click at [68, 145] on span "239620277" at bounding box center [70, 144] width 21 height 9
click at [307, 44] on icon "button" at bounding box center [309, 43] width 5 height 5
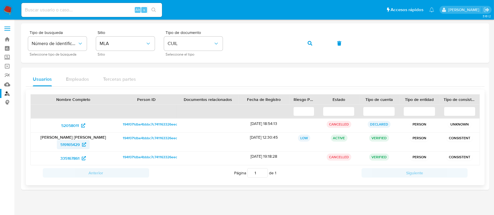
click at [80, 143] on span "519165429" at bounding box center [73, 144] width 26 height 9
click at [309, 44] on icon "button" at bounding box center [309, 43] width 5 height 5
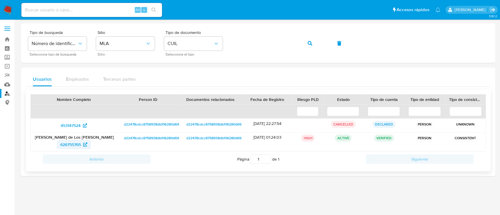
click at [82, 144] on span "626755765" at bounding box center [73, 144] width 27 height 9
click at [303, 38] on button "button" at bounding box center [310, 43] width 20 height 14
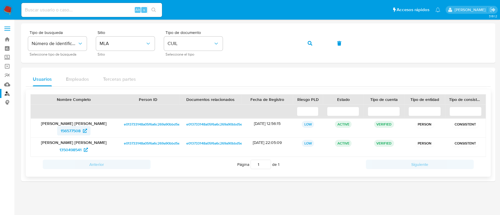
click at [65, 130] on span "156577508" at bounding box center [71, 130] width 20 height 9
click at [309, 43] on icon "button" at bounding box center [309, 43] width 5 height 5
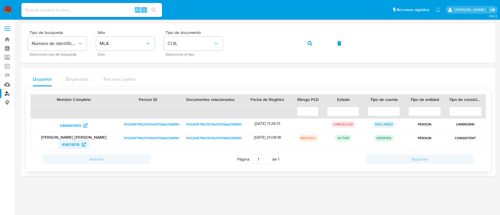
click at [73, 143] on span "49831878" at bounding box center [71, 144] width 18 height 9
click at [307, 40] on button "button" at bounding box center [310, 43] width 20 height 14
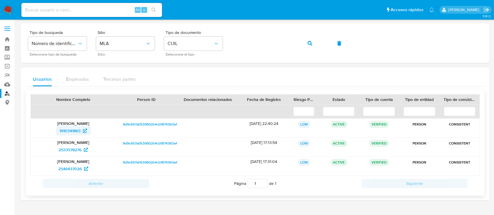
click at [85, 133] on span "1910341863" at bounding box center [73, 130] width 28 height 9
click at [313, 39] on button "button" at bounding box center [310, 43] width 20 height 14
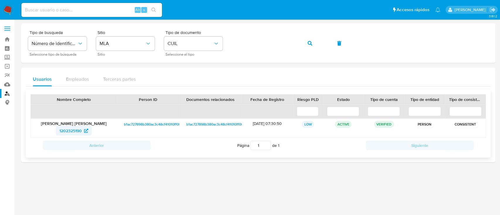
click at [67, 133] on span "1202325190" at bounding box center [70, 130] width 22 height 9
drag, startPoint x: 309, startPoint y: 39, endPoint x: 275, endPoint y: 66, distance: 43.7
click at [308, 39] on span "button" at bounding box center [309, 43] width 5 height 13
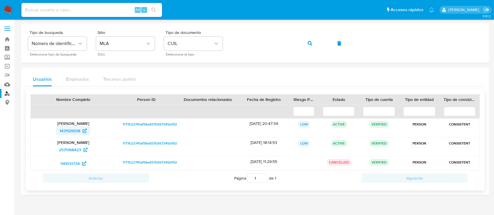
click at [65, 126] on span "1431129938" at bounding box center [69, 130] width 21 height 9
click at [304, 42] on button "button" at bounding box center [310, 43] width 20 height 14
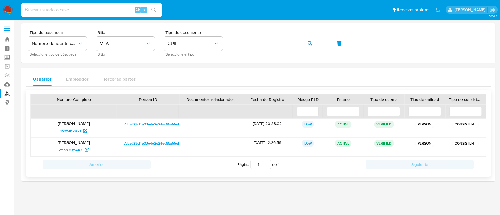
click at [59, 123] on p "Enzo Valentin Fracassi" at bounding box center [74, 123] width 78 height 5
click at [61, 132] on span "1335162071" at bounding box center [70, 130] width 21 height 9
click at [307, 44] on button "button" at bounding box center [310, 43] width 20 height 14
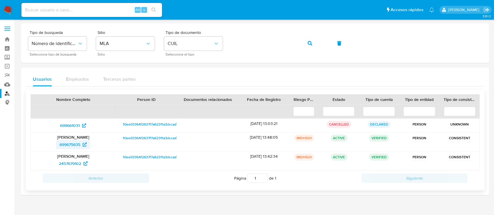
click at [69, 141] on span "699675635" at bounding box center [69, 144] width 21 height 9
click at [313, 43] on button "button" at bounding box center [310, 43] width 20 height 14
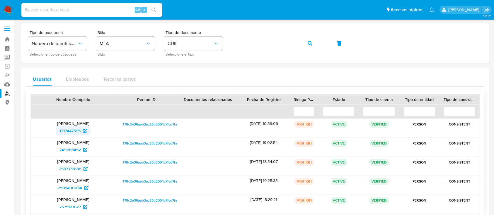
click at [83, 127] on span "1217447695" at bounding box center [73, 130] width 28 height 9
drag, startPoint x: 313, startPoint y: 41, endPoint x: 310, endPoint y: 57, distance: 16.4
click at [313, 42] on button "button" at bounding box center [310, 43] width 20 height 14
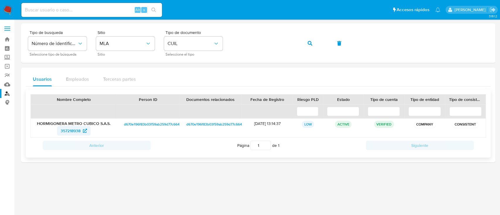
click at [84, 127] on span "357218938" at bounding box center [74, 130] width 26 height 9
click at [313, 44] on button "button" at bounding box center [310, 43] width 20 height 14
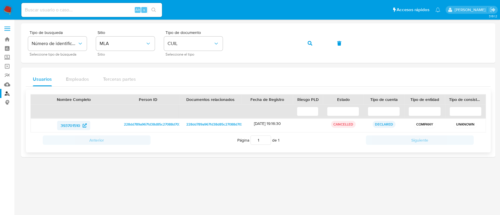
click at [73, 127] on span "393701510" at bounding box center [71, 125] width 20 height 9
drag, startPoint x: 307, startPoint y: 44, endPoint x: 290, endPoint y: 60, distance: 23.0
click at [308, 44] on button "button" at bounding box center [310, 43] width 20 height 14
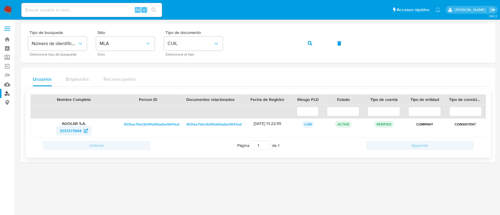
click at [85, 132] on icon at bounding box center [86, 131] width 4 height 4
click at [309, 45] on icon "button" at bounding box center [309, 43] width 5 height 5
click at [69, 130] on span "574463427" at bounding box center [70, 130] width 20 height 9
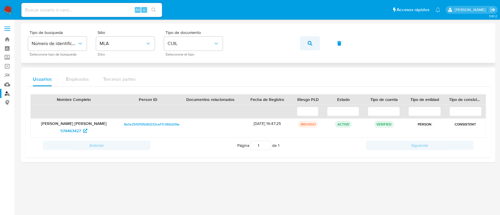
click at [304, 42] on button "button" at bounding box center [310, 43] width 20 height 14
click at [72, 130] on span "747041468" at bounding box center [71, 130] width 20 height 9
click at [316, 46] on button "button" at bounding box center [310, 43] width 20 height 14
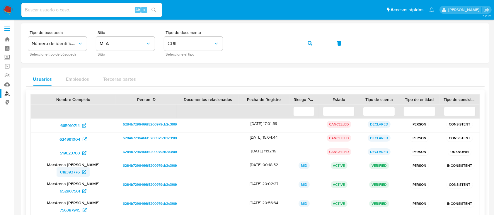
click at [69, 167] on span "618393776" at bounding box center [70, 171] width 20 height 9
click at [315, 43] on button "button" at bounding box center [310, 43] width 20 height 14
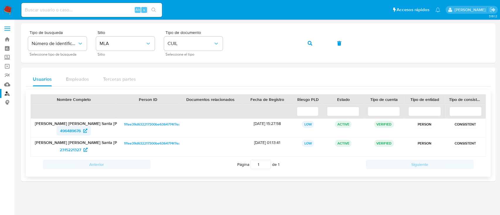
click at [79, 129] on span "496489676" at bounding box center [70, 130] width 21 height 9
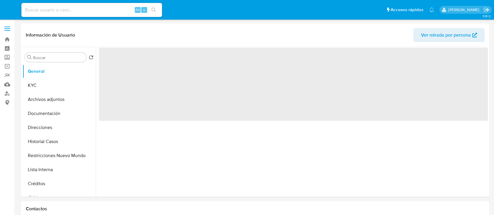
select select "10"
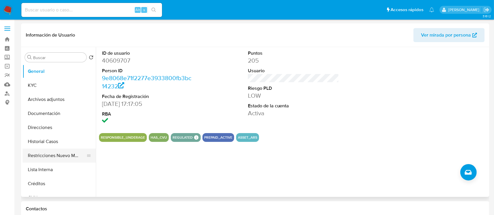
click at [64, 156] on button "Restricciones Nuevo Mundo" at bounding box center [57, 156] width 68 height 14
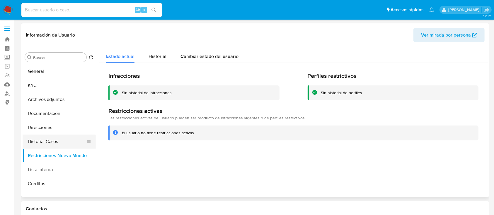
click at [54, 141] on button "Historial Casos" at bounding box center [57, 142] width 68 height 14
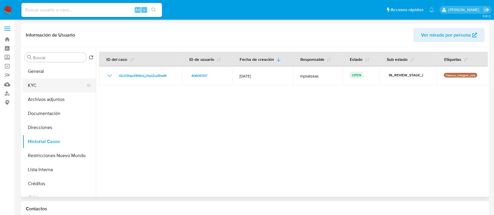
click at [64, 86] on button "KYC" at bounding box center [57, 85] width 68 height 14
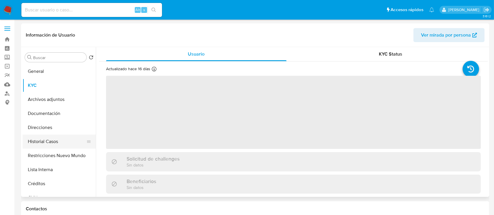
click at [61, 138] on button "Historial Casos" at bounding box center [57, 142] width 68 height 14
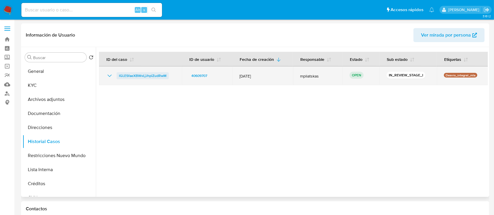
click at [131, 76] on span "lGLESfaeXBWvLjJhpiZudRwM" at bounding box center [142, 75] width 47 height 7
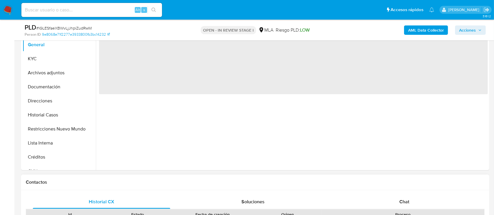
scroll to position [234, 0]
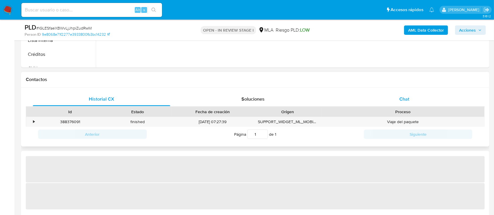
click at [395, 103] on div "Chat" at bounding box center [403, 99] width 137 height 14
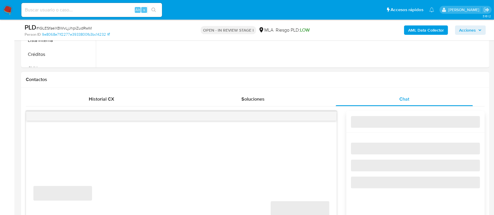
select select "10"
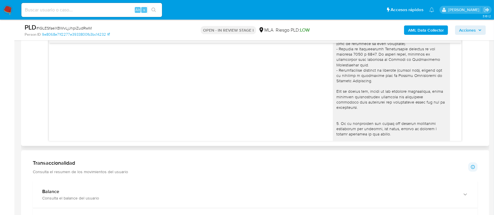
scroll to position [195, 0]
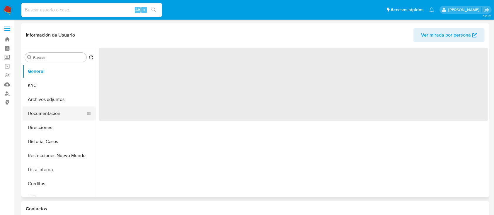
click at [65, 113] on button "Documentación" at bounding box center [57, 114] width 68 height 14
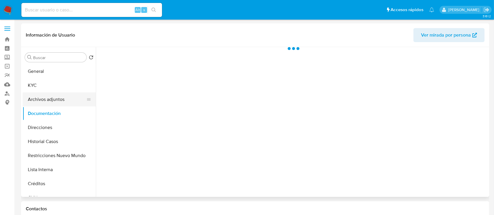
select select "10"
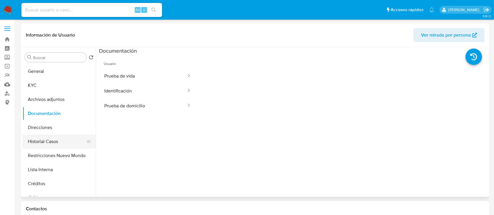
click at [49, 143] on button "Historial Casos" at bounding box center [57, 142] width 68 height 14
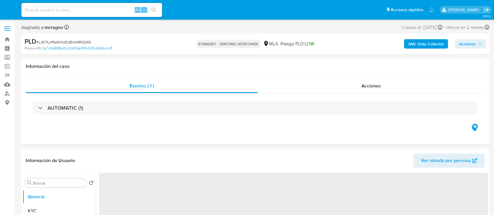
select select "10"
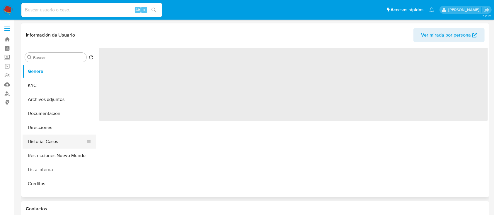
select select "10"
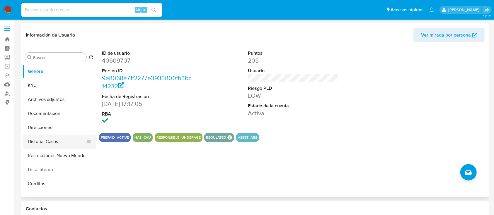
click at [53, 144] on button "Historial Casos" at bounding box center [57, 142] width 68 height 14
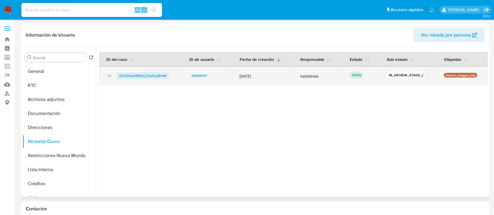
click at [137, 76] on span "lGLESfaeXBWvLjJhpiZudRwM" at bounding box center [142, 75] width 47 height 7
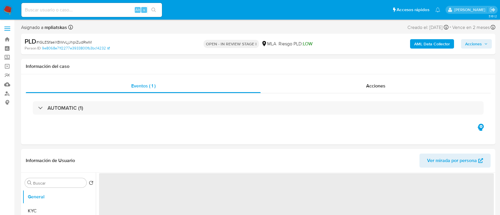
select select "10"
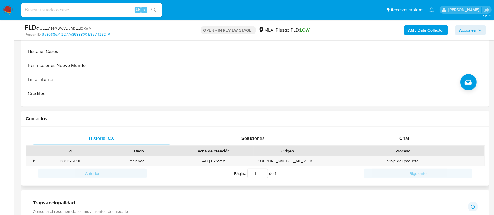
scroll to position [117, 0]
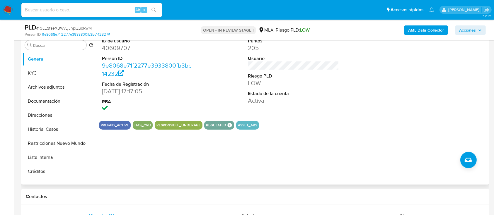
click at [54, 129] on button "Historial Casos" at bounding box center [59, 129] width 73 height 14
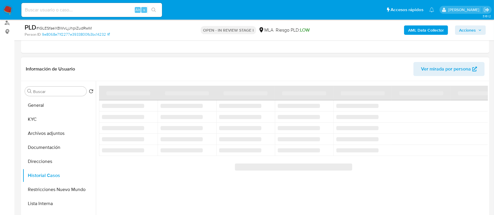
scroll to position [78, 0]
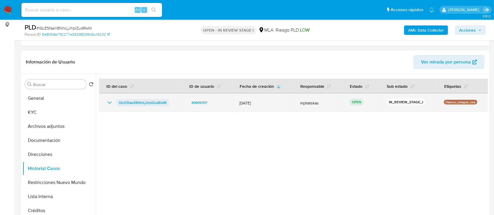
drag, startPoint x: 174, startPoint y: 103, endPoint x: 117, endPoint y: 104, distance: 57.1
click at [117, 104] on div "lGLESfaeXBWvLjJhpiZudRwM" at bounding box center [140, 102] width 69 height 7
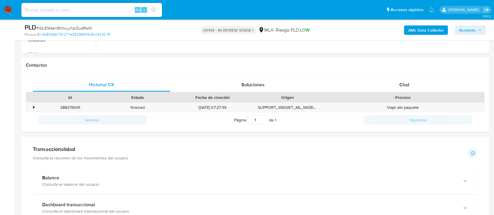
scroll to position [273, 0]
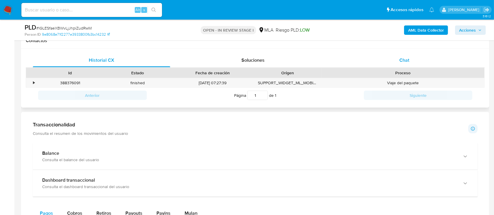
click at [414, 62] on div "Chat" at bounding box center [403, 60] width 137 height 14
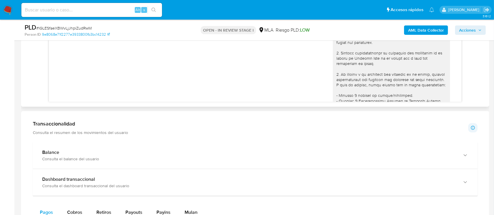
scroll to position [262, 0]
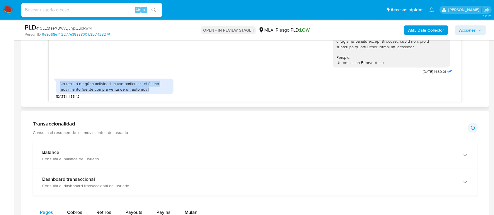
drag, startPoint x: 59, startPoint y: 84, endPoint x: 155, endPoint y: 90, distance: 95.3
click at [155, 90] on div "No realizó ningúna actividad, la uso particular , el último movimiento fue de c…" at bounding box center [115, 86] width 110 height 11
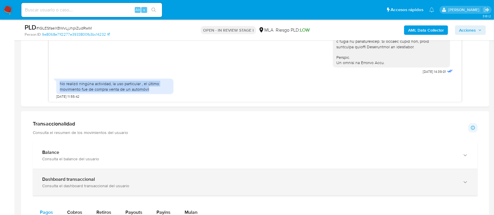
copy div "No realizó ningúna actividad, la uso particular , el último movimiento fue de c…"
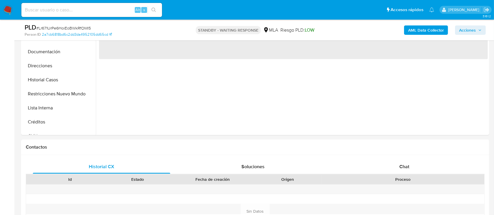
scroll to position [234, 0]
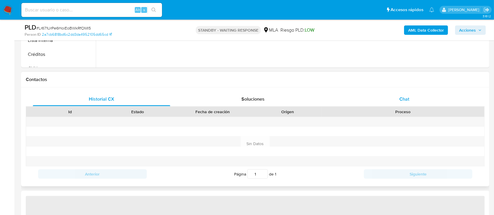
click at [412, 95] on div "Chat" at bounding box center [403, 99] width 137 height 14
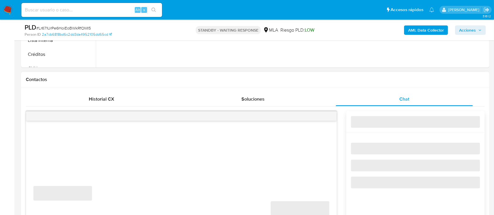
select select "10"
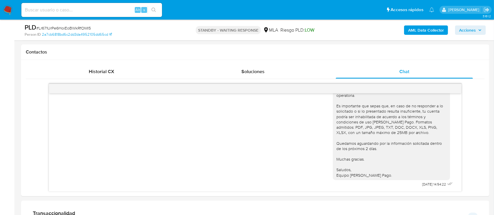
scroll to position [273, 0]
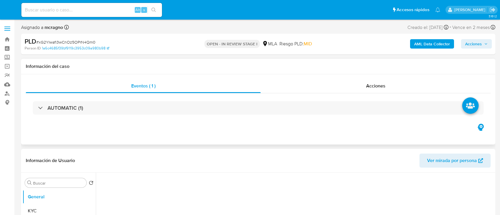
select select "10"
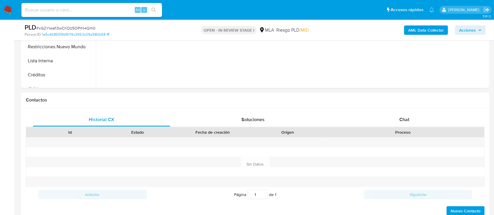
scroll to position [234, 0]
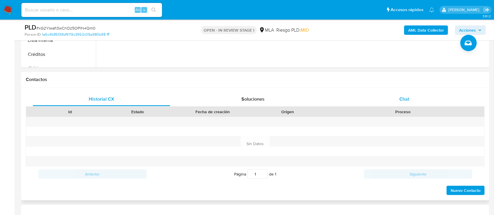
click at [416, 100] on div "Chat" at bounding box center [403, 99] width 137 height 14
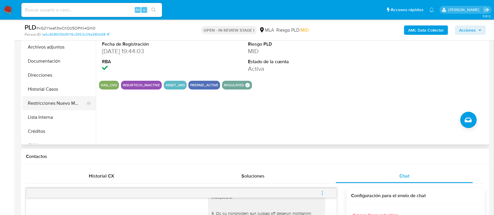
scroll to position [156, 0]
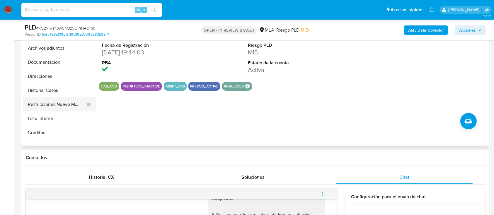
click at [65, 102] on button "Restricciones Nuevo Mundo" at bounding box center [57, 104] width 68 height 14
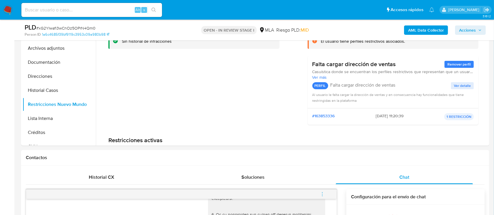
click at [436, 29] on b "AML Data Collector" at bounding box center [426, 29] width 36 height 9
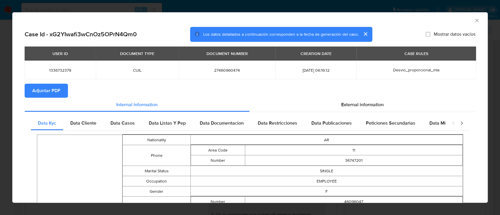
click at [30, 86] on button "Adjuntar PDF" at bounding box center [46, 91] width 43 height 14
click at [475, 20] on icon "Cerrar ventana" at bounding box center [476, 20] width 3 height 3
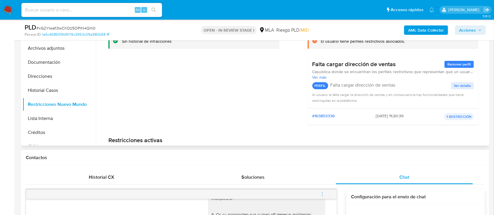
drag, startPoint x: 43, startPoint y: 79, endPoint x: 186, endPoint y: 109, distance: 146.4
click at [44, 79] on button "Direcciones" at bounding box center [59, 76] width 73 height 14
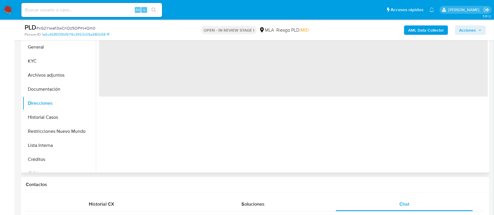
scroll to position [117, 0]
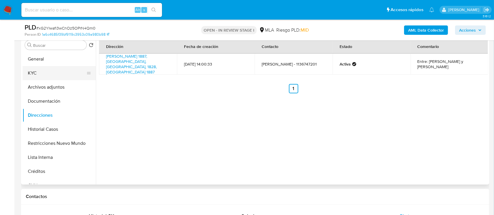
click at [57, 72] on button "KYC" at bounding box center [57, 73] width 68 height 14
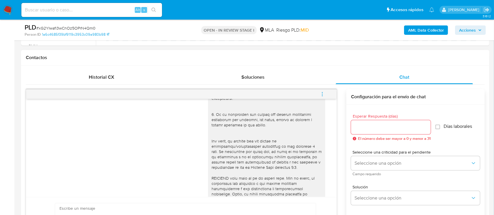
scroll to position [351, 0]
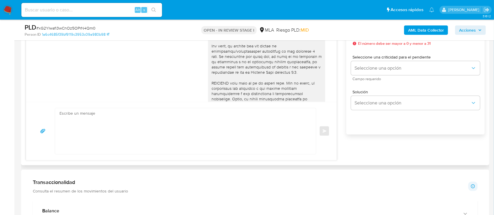
click at [202, 134] on textarea at bounding box center [183, 131] width 249 height 46
paste textarea "Hola XXX, Muchas gracias por tu respuesta. Analizamos tu caso y verificamos que…"
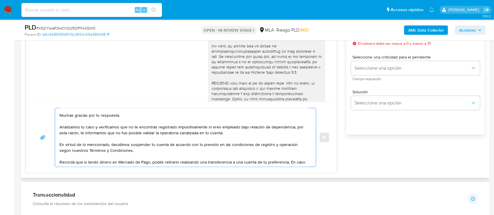
scroll to position [0, 0]
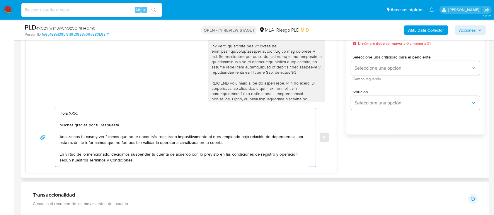
drag, startPoint x: 129, startPoint y: 128, endPoint x: 66, endPoint y: 111, distance: 65.0
click at [66, 111] on textarea "Hola XXX, Muchas gracias por tu respuesta. Analizamos tu caso y verificamos que…" at bounding box center [183, 137] width 249 height 59
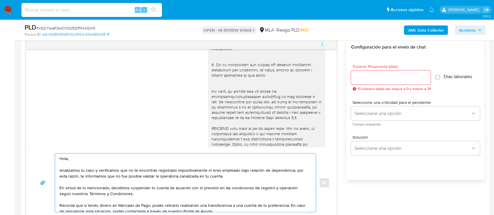
scroll to position [273, 0]
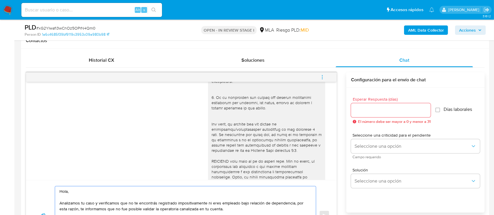
type textarea "Hola, Analizamos tu caso y verificamos que no te encontrás registrado impositiv…"
click at [379, 103] on div at bounding box center [391, 110] width 80 height 14
click at [378, 114] on div at bounding box center [391, 110] width 80 height 14
click at [381, 112] on input "Esperar Respuesta (días)" at bounding box center [391, 111] width 80 height 8
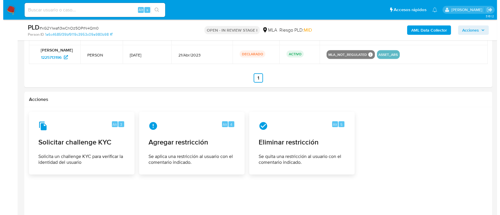
scroll to position [979, 0]
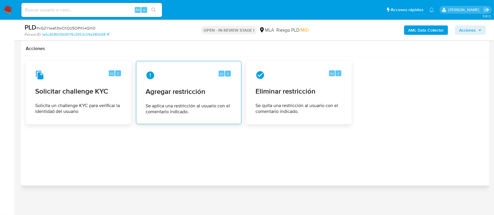
type input "0"
click at [208, 100] on div "Alt 4 Agregar restricción Se aplica una restricción al usuario con el comentari…" at bounding box center [188, 92] width 95 height 53
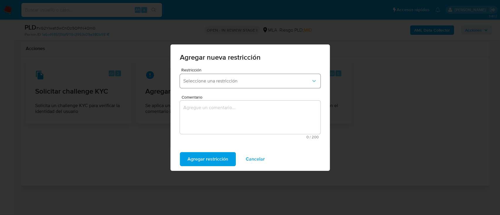
click at [250, 79] on span "Seleccione una restricción" at bounding box center [247, 81] width 128 height 6
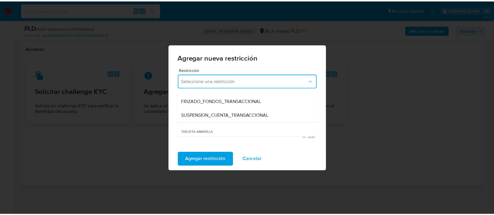
scroll to position [78, 0]
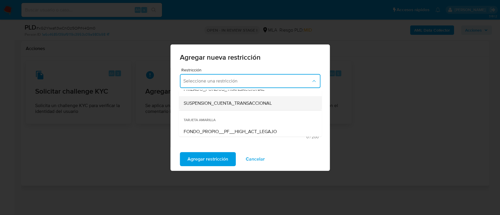
click at [252, 102] on span "SUSPENSION_CUENTA_TRANSACCIONAL" at bounding box center [227, 103] width 88 height 6
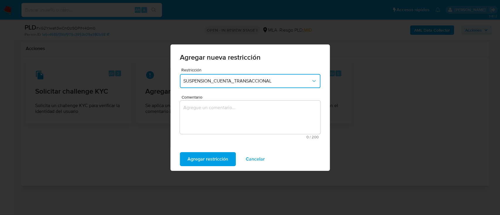
click at [248, 111] on textarea "Comentario" at bounding box center [250, 117] width 140 height 33
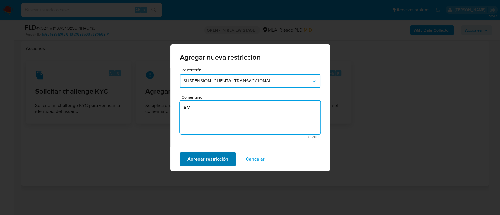
type textarea "AML"
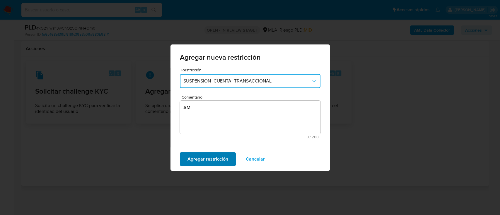
click at [194, 158] on span "Agregar restricción" at bounding box center [207, 159] width 41 height 13
click at [208, 158] on button "Confirmar" at bounding box center [198, 159] width 36 height 14
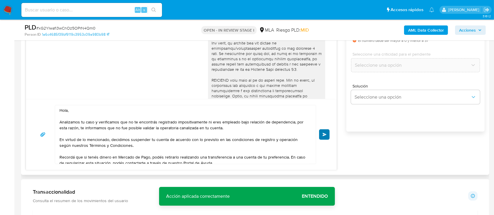
click at [322, 128] on div "Hola, Analizamos tu caso y verificamos que no te encontrás registrado impositiv…" at bounding box center [181, 134] width 296 height 59
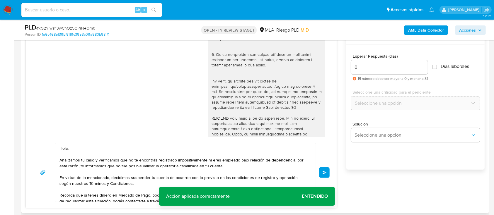
scroll to position [354, 0]
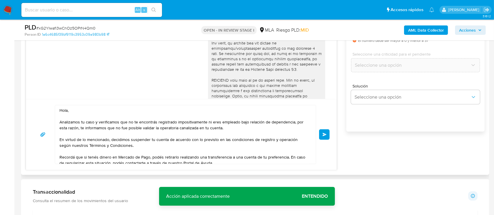
click at [328, 131] on button "Enviar" at bounding box center [324, 134] width 11 height 11
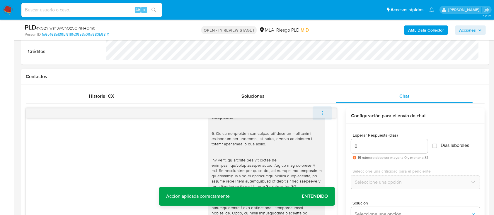
scroll to position [470, 0]
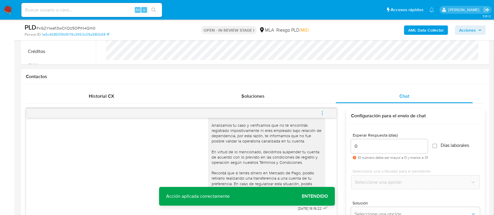
click at [326, 113] on button "menu-action" at bounding box center [321, 113] width 19 height 14
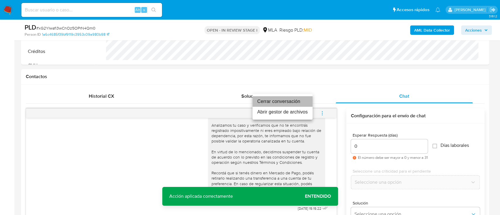
click at [288, 101] on li "Cerrar conversación" at bounding box center [282, 101] width 60 height 11
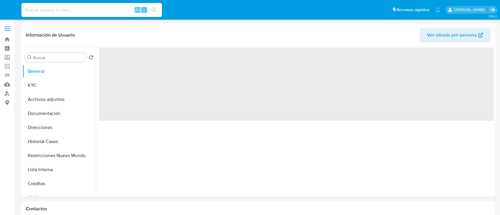
select select "10"
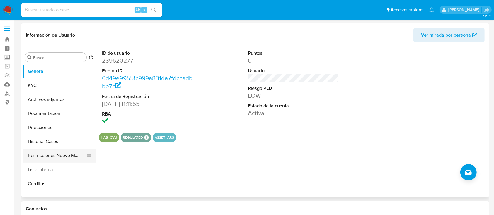
click at [45, 153] on button "Restricciones Nuevo Mundo" at bounding box center [57, 156] width 68 height 14
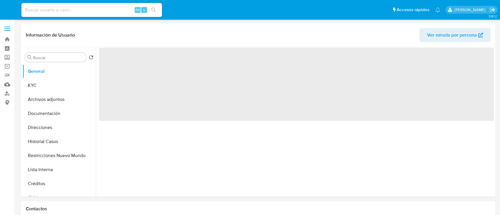
select select "10"
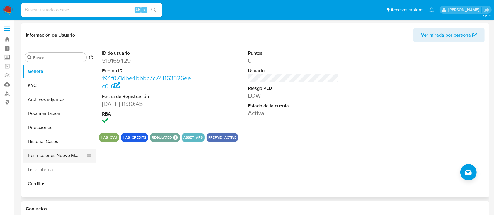
click at [64, 157] on button "Restricciones Nuevo Mundo" at bounding box center [57, 156] width 68 height 14
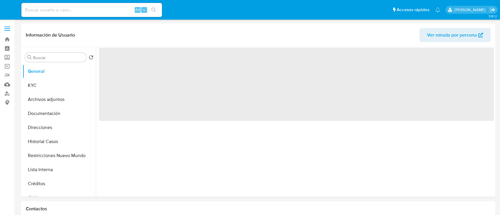
select select "10"
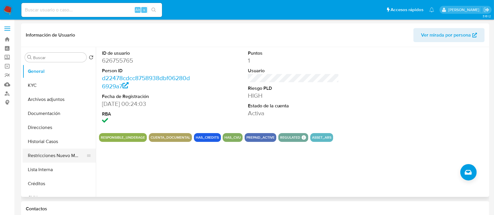
click at [59, 155] on button "Restricciones Nuevo Mundo" at bounding box center [57, 156] width 68 height 14
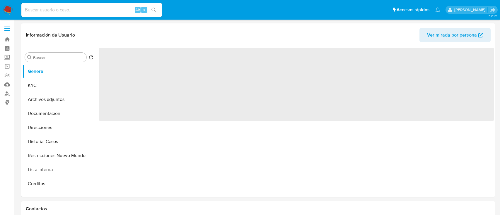
select select "10"
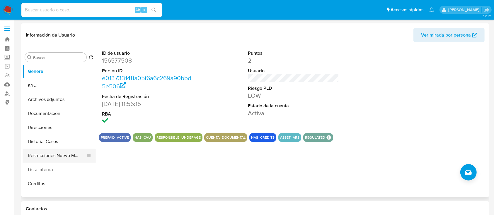
click at [53, 158] on button "Restricciones Nuevo Mundo" at bounding box center [57, 156] width 68 height 14
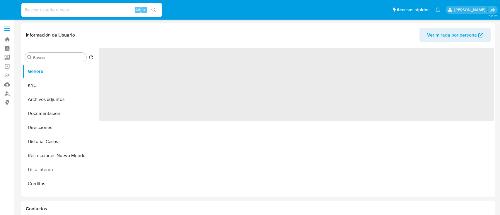
select select "10"
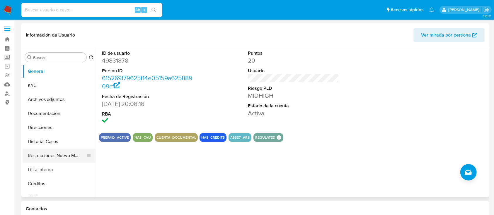
click at [61, 154] on button "Restricciones Nuevo Mundo" at bounding box center [57, 156] width 68 height 14
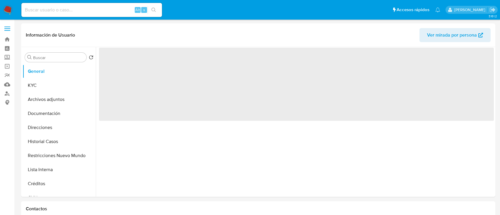
select select "10"
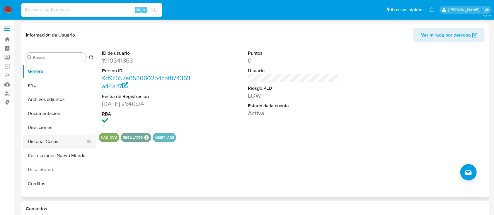
click at [54, 144] on button "Historial Casos" at bounding box center [57, 142] width 68 height 14
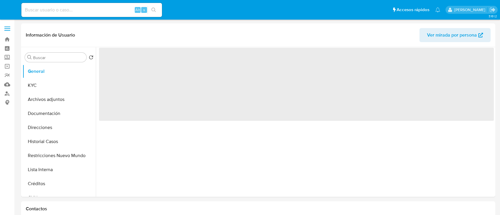
select select "10"
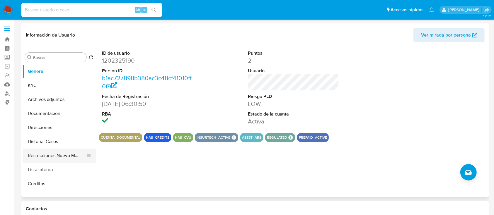
click at [69, 155] on button "Restricciones Nuevo Mundo" at bounding box center [57, 156] width 68 height 14
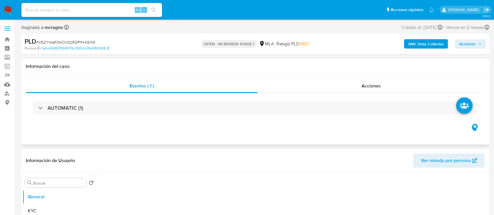
select select "10"
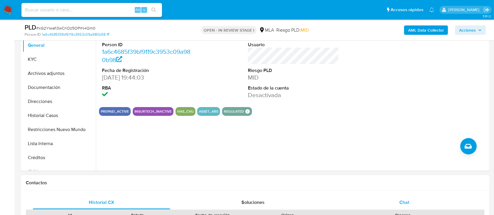
scroll to position [195, 0]
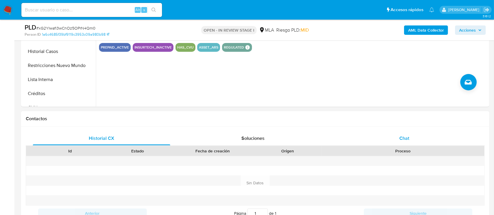
click at [428, 137] on div "Chat" at bounding box center [403, 138] width 137 height 14
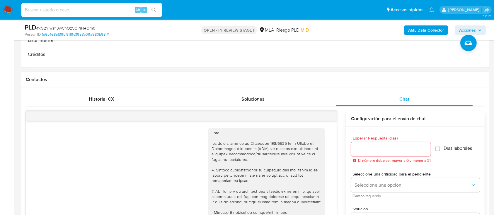
scroll to position [470, 0]
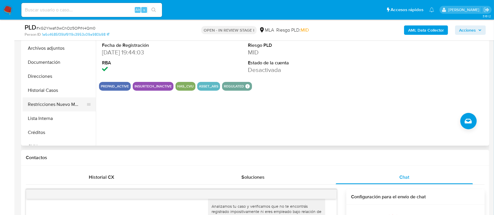
click at [55, 107] on button "Restricciones Nuevo Mundo" at bounding box center [57, 104] width 68 height 14
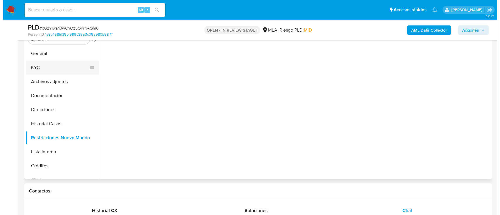
scroll to position [78, 0]
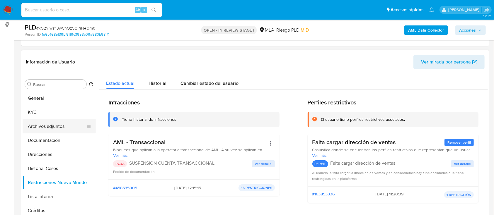
click at [55, 128] on button "Archivos adjuntos" at bounding box center [57, 126] width 68 height 14
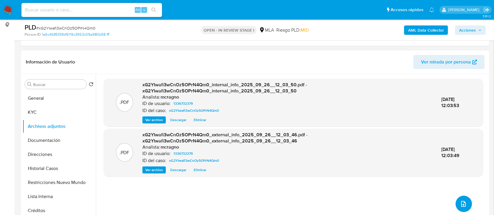
click at [458, 200] on button "upload-file" at bounding box center [463, 204] width 16 height 16
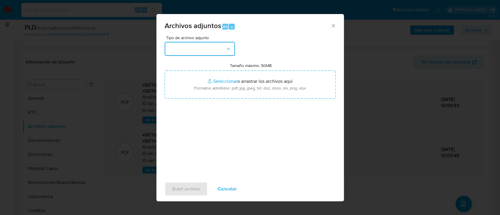
click at [213, 51] on button "button" at bounding box center [200, 49] width 70 height 14
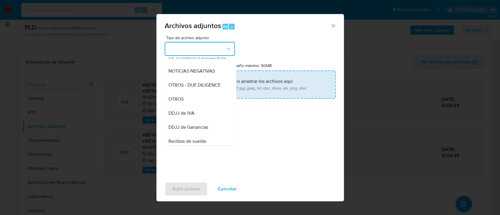
click at [194, 106] on div "OTROS" at bounding box center [198, 99] width 60 height 14
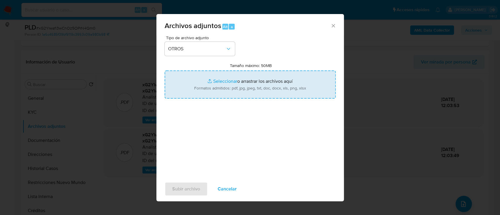
click at [257, 89] on input "Tamaño máximo: 50MB Seleccionar archivos" at bounding box center [250, 85] width 171 height 28
type input "C:\fakepath\1336732379 - Movimientos.xlsx"
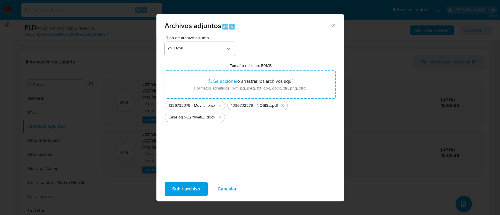
click at [180, 192] on span "Subir archivo" at bounding box center [186, 189] width 28 height 13
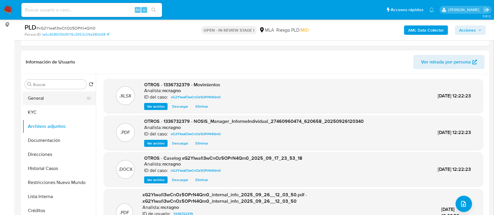
click at [47, 97] on button "General" at bounding box center [57, 98] width 68 height 14
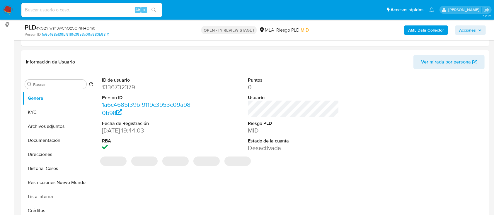
click at [474, 33] on span "Acciones" at bounding box center [467, 29] width 17 height 9
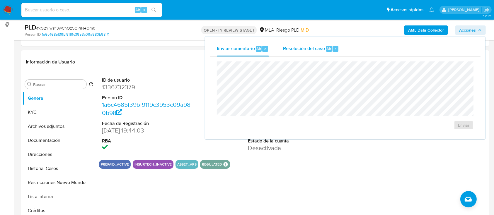
click at [311, 53] on div "Resolución del caso Alt r" at bounding box center [311, 48] width 56 height 15
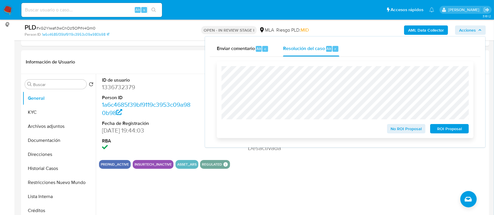
click at [434, 129] on span "ROI Proposal" at bounding box center [449, 129] width 30 height 8
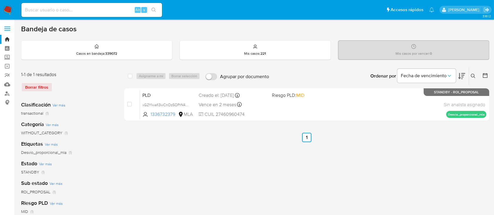
click at [474, 75] on icon at bounding box center [472, 76] width 4 height 4
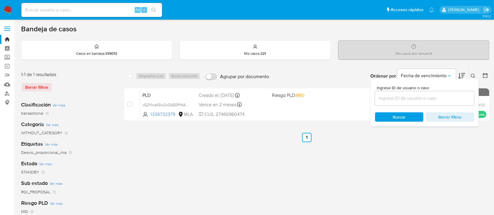
click at [427, 97] on input at bounding box center [424, 99] width 99 height 8
type input "2575041225"
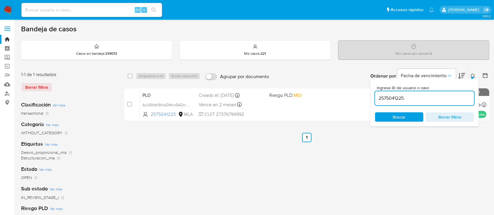
click at [471, 75] on icon at bounding box center [472, 76] width 5 height 5
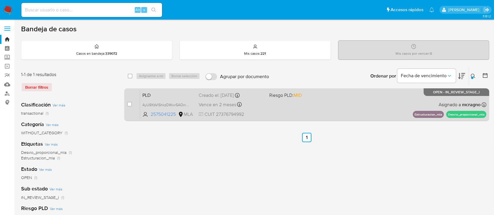
click at [376, 102] on div "PLD AyU9XbVlShkzDWwr5AOnipqz 2575041225 MLA Riesgo PLD: MID Creado el: 12/09/20…" at bounding box center [313, 105] width 346 height 30
click at [126, 104] on div "case-item-checkbox No es posible asignar el caso PLD AyU9XbVlShkzDWwr5AOnipqz 2…" at bounding box center [306, 104] width 365 height 33
click at [127, 104] on div "case-item-checkbox No es posible asignar el caso PLD AyU9XbVlShkzDWwr5AOnipqz 2…" at bounding box center [306, 104] width 365 height 33
click at [129, 104] on input "checkbox" at bounding box center [129, 104] width 5 height 5
checkbox input "true"
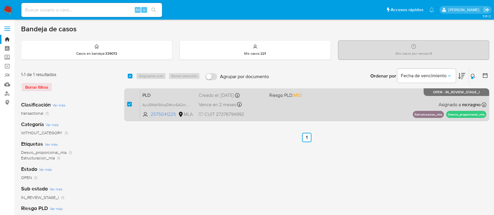
checkbox input "true"
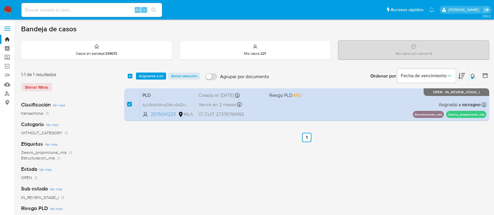
click at [157, 78] on span "Asignarme a mí" at bounding box center [151, 76] width 24 height 6
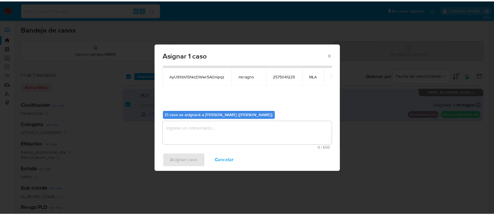
scroll to position [30, 0]
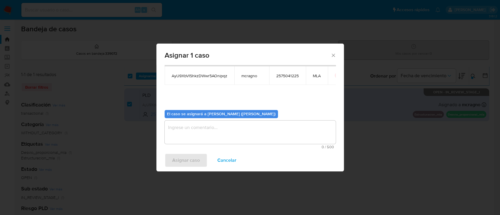
click at [192, 123] on textarea "assign-modal" at bounding box center [250, 132] width 171 height 23
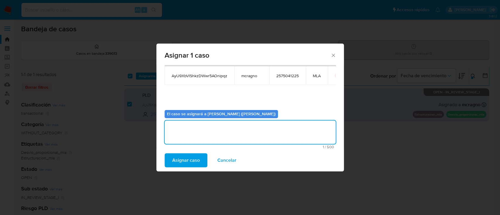
click at [190, 159] on span "Asignar caso" at bounding box center [186, 160] width 28 height 13
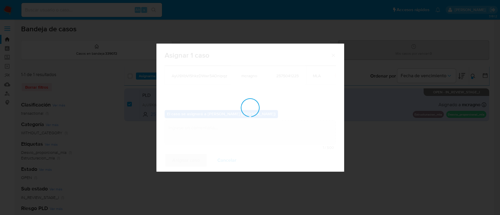
checkbox input "false"
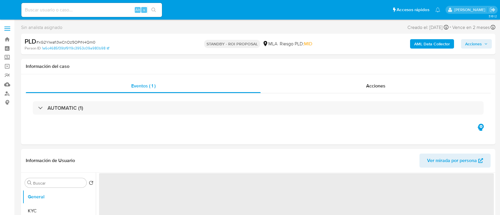
select select "10"
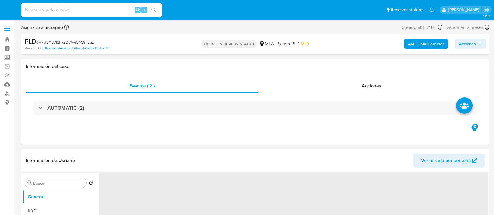
select select "10"
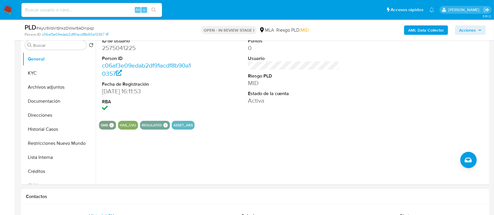
scroll to position [273, 0]
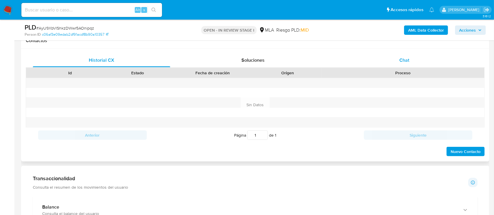
click at [432, 59] on div "Chat" at bounding box center [403, 60] width 137 height 14
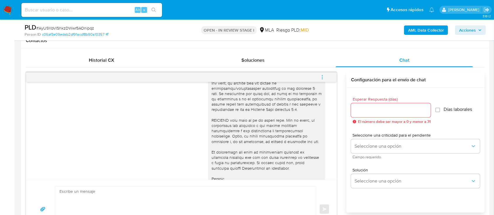
scroll to position [128, 0]
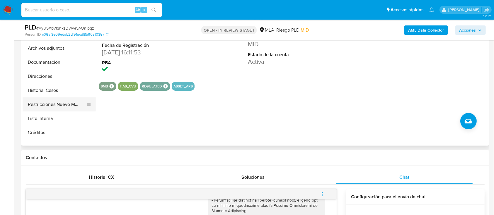
click at [69, 100] on button "Restricciones Nuevo Mundo" at bounding box center [57, 104] width 68 height 14
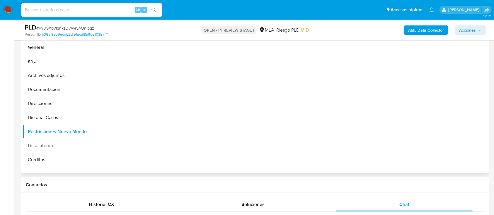
scroll to position [117, 0]
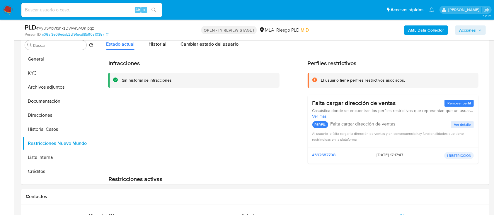
click at [430, 32] on b "AML Data Collector" at bounding box center [426, 29] width 36 height 9
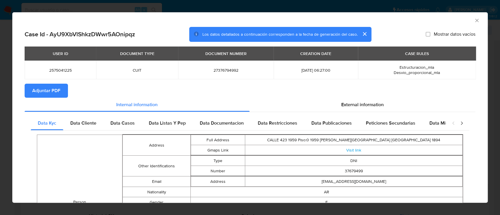
click at [31, 95] on button "Adjuntar PDF" at bounding box center [46, 91] width 43 height 14
click at [474, 20] on icon "Cerrar ventana" at bounding box center [477, 21] width 6 height 6
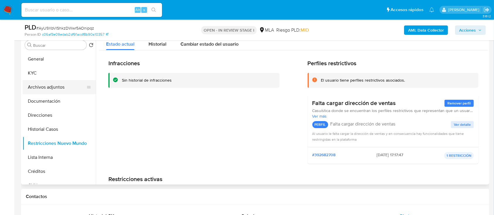
click at [47, 88] on button "Archivos adjuntos" at bounding box center [57, 87] width 68 height 14
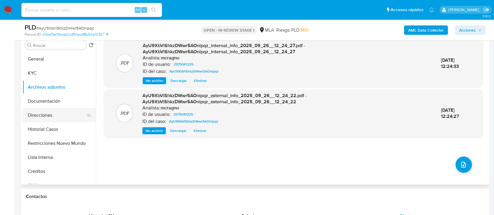
click at [59, 115] on button "Direcciones" at bounding box center [57, 115] width 68 height 14
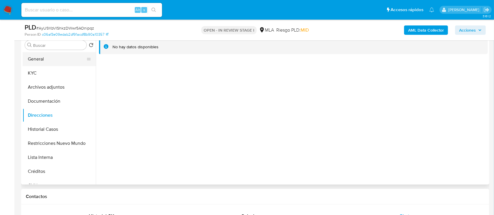
click at [42, 66] on button "General" at bounding box center [57, 59] width 68 height 14
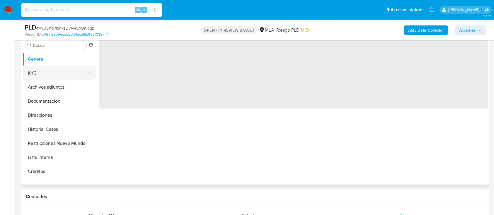
click at [56, 73] on button "KYC" at bounding box center [57, 73] width 68 height 14
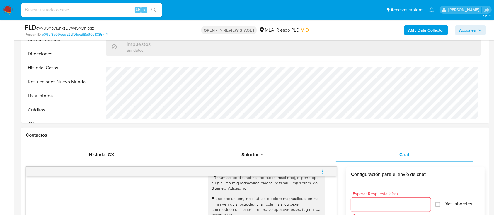
scroll to position [312, 0]
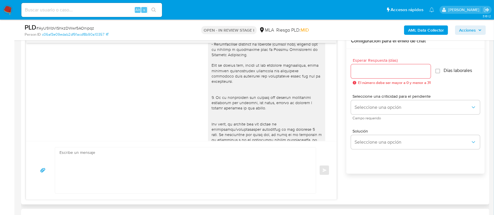
click at [181, 157] on textarea at bounding box center [183, 171] width 249 height 46
paste textarea "Hola XXX, Muchas gracias por tu respuesta. Analizamos tu caso y verificamos que…"
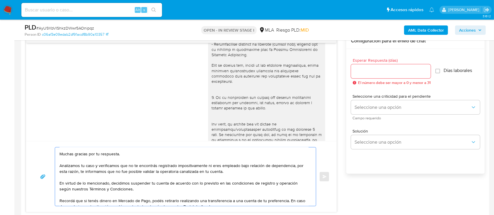
scroll to position [0, 0]
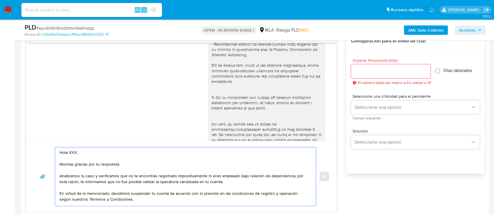
drag, startPoint x: 124, startPoint y: 165, endPoint x: 70, endPoint y: 152, distance: 55.4
click at [70, 152] on textarea "Hola XXX, Muchas gracias por tu respuesta. Analizamos tu caso y verificamos que…" at bounding box center [183, 177] width 249 height 59
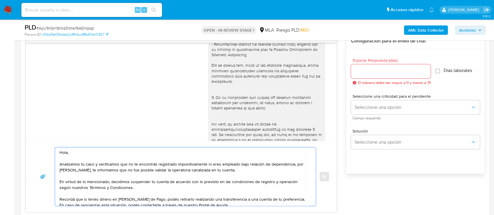
type textarea "Hola, Analizamos tu caso y verificamos que no te encontrás registrado impositiv…"
click at [380, 70] on input "Esperar Respuesta (días)" at bounding box center [391, 72] width 80 height 8
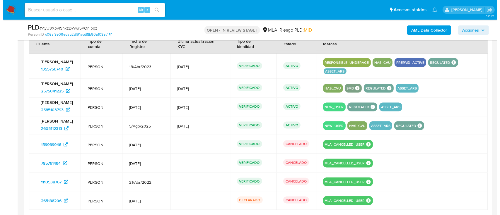
scroll to position [1055, 0]
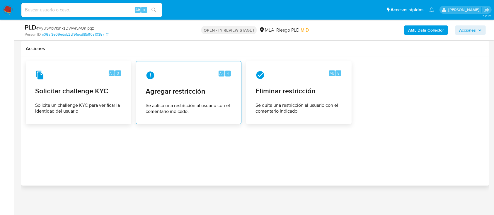
type input "0"
drag, startPoint x: 174, startPoint y: 93, endPoint x: 177, endPoint y: 94, distance: 3.1
click at [177, 94] on span "Agregar restricción" at bounding box center [188, 91] width 86 height 9
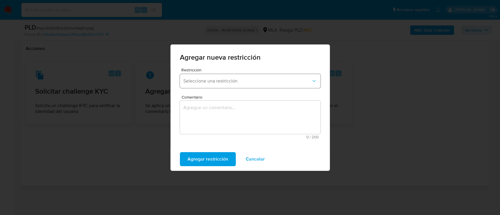
drag, startPoint x: 222, startPoint y: 74, endPoint x: 227, endPoint y: 83, distance: 9.8
click at [224, 76] on button "Seleccione una restricción" at bounding box center [250, 81] width 140 height 14
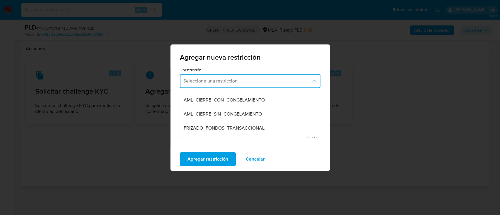
scroll to position [78, 0]
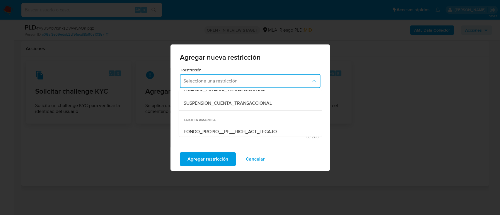
drag, startPoint x: 242, startPoint y: 101, endPoint x: 253, endPoint y: 117, distance: 19.2
click at [243, 101] on span "SUSPENSION_CUENTA_TRANSACCIONAL" at bounding box center [227, 103] width 88 height 6
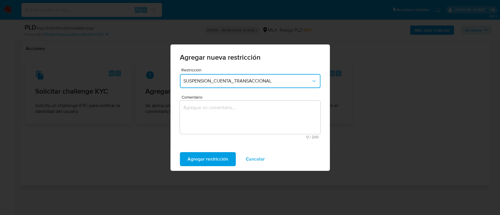
click at [254, 121] on textarea "Comentario" at bounding box center [250, 117] width 140 height 33
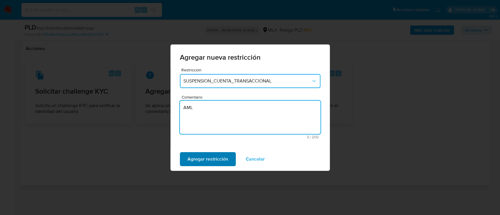
type textarea "AML"
click at [188, 166] on span "Agregar restricción" at bounding box center [207, 159] width 41 height 13
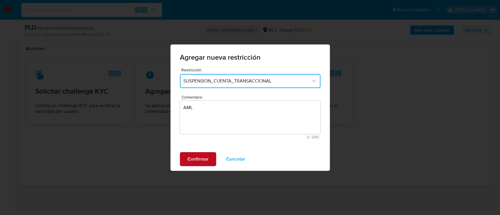
click at [191, 155] on span "Confirmar" at bounding box center [197, 159] width 21 height 13
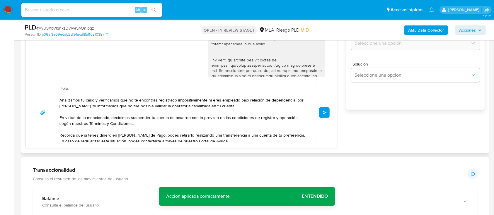
click at [323, 111] on span "Enviar" at bounding box center [324, 113] width 4 height 4
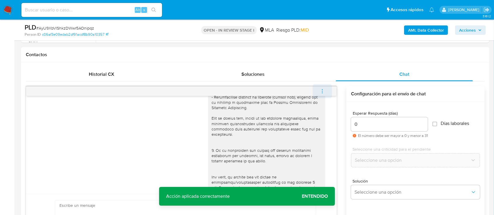
scroll to position [470, 0]
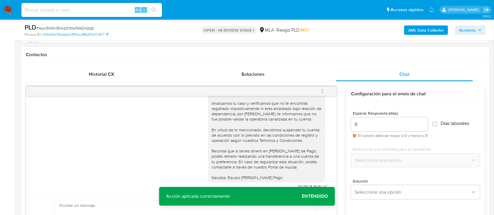
drag, startPoint x: 323, startPoint y: 90, endPoint x: 293, endPoint y: 83, distance: 31.2
click at [323, 90] on icon "menu-action" at bounding box center [321, 91] width 5 height 5
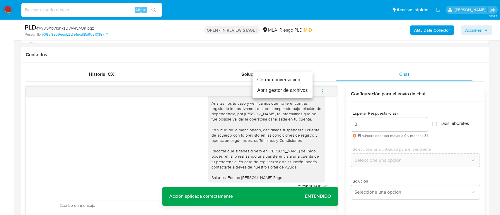
click at [293, 80] on li "Cerrar conversación" at bounding box center [282, 80] width 60 height 11
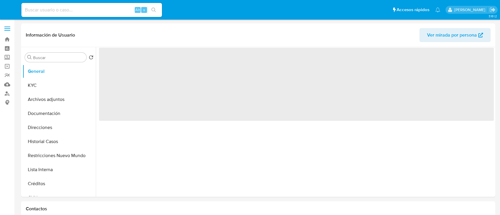
select select "10"
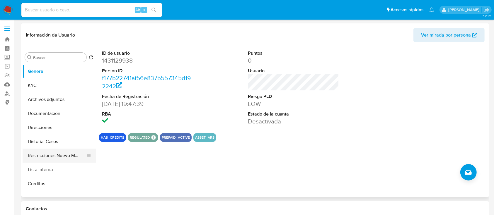
click at [51, 153] on button "Restricciones Nuevo Mundo" at bounding box center [57, 156] width 68 height 14
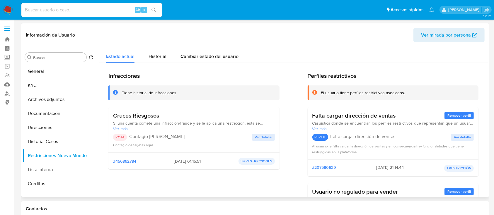
click at [436, 33] on span "Ver mirada por persona" at bounding box center [446, 35] width 50 height 14
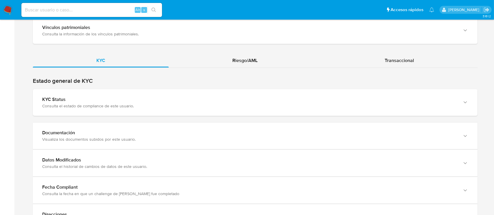
scroll to position [507, 0]
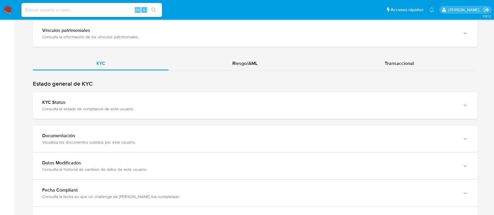
click at [246, 70] on div "KYC Riesgo/AML Transaccional" at bounding box center [255, 172] width 444 height 232
drag, startPoint x: 250, startPoint y: 62, endPoint x: 252, endPoint y: 69, distance: 7.8
click at [251, 62] on span "Riesgo/AML" at bounding box center [244, 63] width 25 height 7
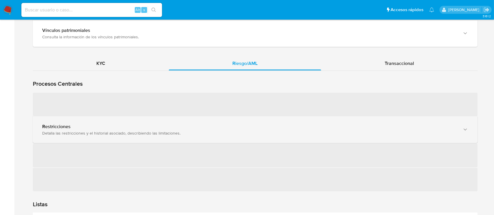
click at [186, 136] on div "Restricciones Detalla las restricciones y el historial asociado, describiendo l…" at bounding box center [255, 129] width 444 height 27
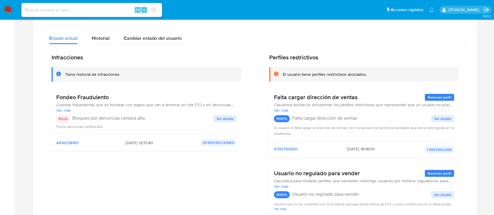
scroll to position [663, 0]
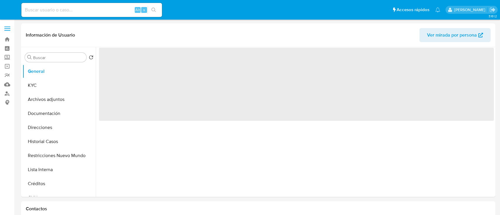
select select "10"
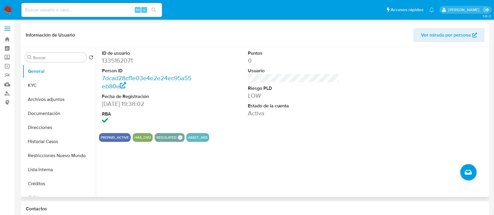
drag, startPoint x: 53, startPoint y: 155, endPoint x: 158, endPoint y: 77, distance: 130.8
click at [53, 155] on button "Restricciones Nuevo Mundo" at bounding box center [59, 156] width 73 height 14
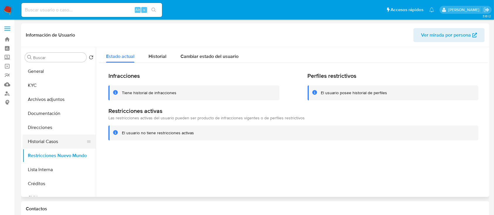
click at [52, 146] on button "Historial Casos" at bounding box center [57, 142] width 68 height 14
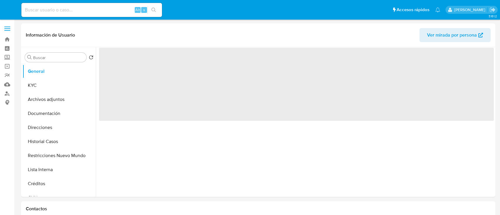
select select "10"
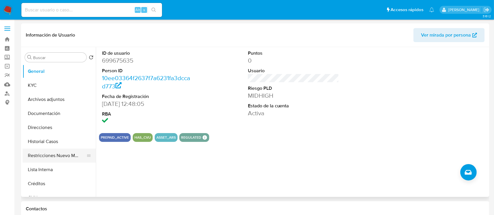
click at [46, 149] on button "Restricciones Nuevo Mundo" at bounding box center [57, 156] width 68 height 14
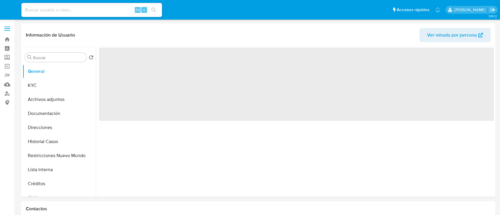
select select "10"
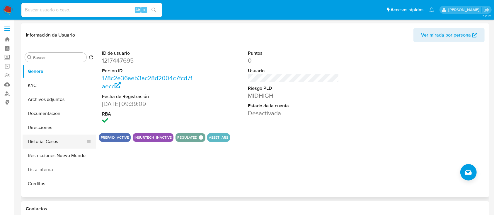
click at [62, 140] on button "Historial Casos" at bounding box center [57, 142] width 68 height 14
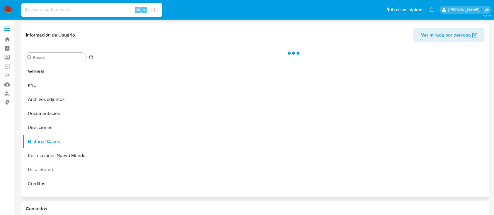
click at [436, 38] on span "Ver mirada por persona" at bounding box center [446, 35] width 50 height 14
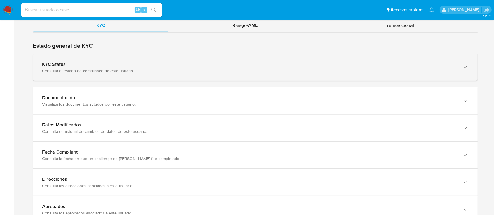
scroll to position [507, 0]
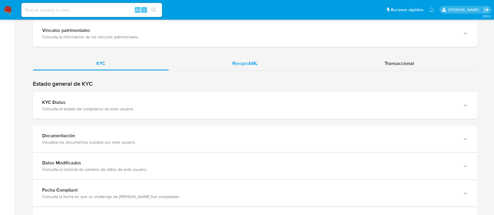
click at [259, 61] on div "Riesgo/AML" at bounding box center [245, 63] width 152 height 14
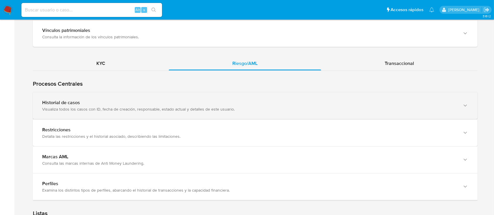
click at [112, 107] on div "Visualiza todos los casos con ID, fecha de creación, responsable, estado actual…" at bounding box center [249, 109] width 414 height 5
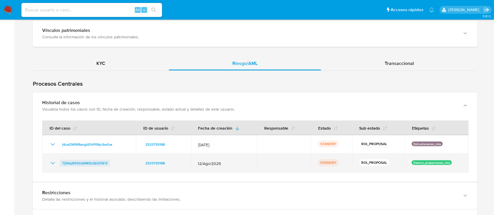
click at [96, 162] on span "Tj5StpRE0UdItM3LlQUD5FJi" at bounding box center [84, 163] width 45 height 7
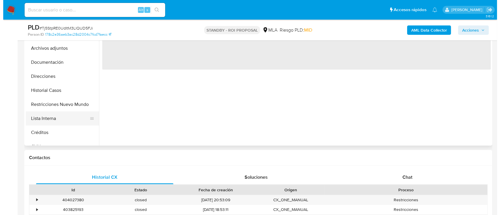
scroll to position [117, 0]
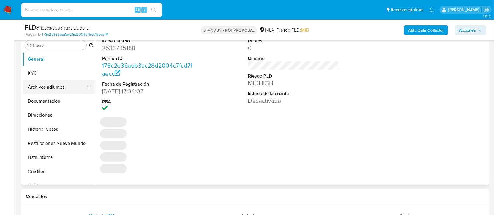
select select "10"
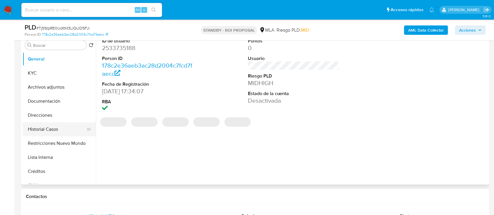
click at [60, 130] on button "Historial Casos" at bounding box center [57, 129] width 68 height 14
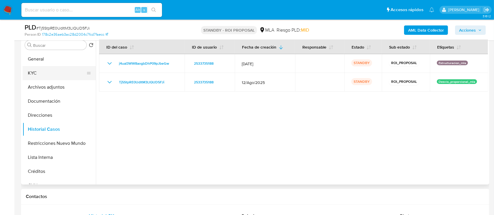
click at [53, 74] on button "KYC" at bounding box center [57, 73] width 68 height 14
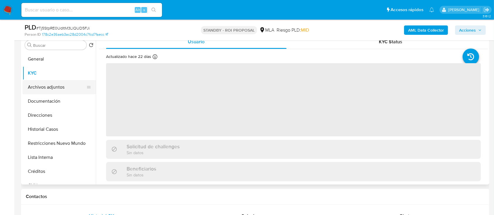
click at [61, 89] on button "Archivos adjuntos" at bounding box center [57, 87] width 68 height 14
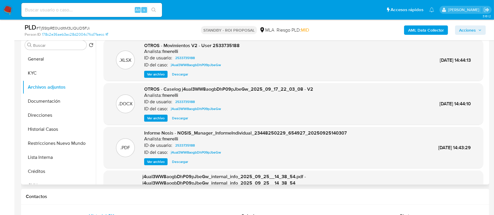
click at [155, 118] on span "Ver archivo" at bounding box center [156, 118] width 18 height 6
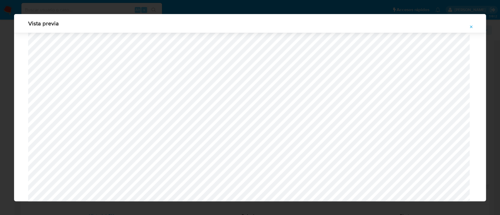
scroll to position [417, 0]
click at [470, 28] on icon "Attachment preview" at bounding box center [471, 27] width 5 height 5
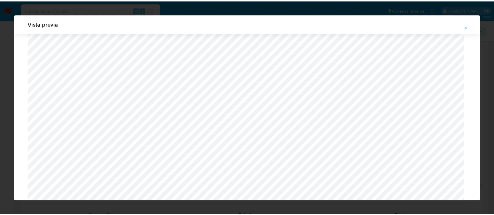
scroll to position [19, 0]
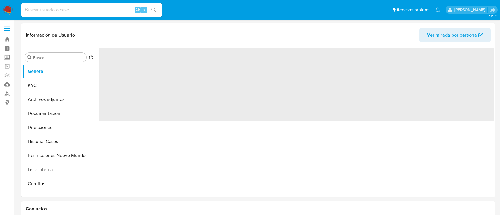
select select "10"
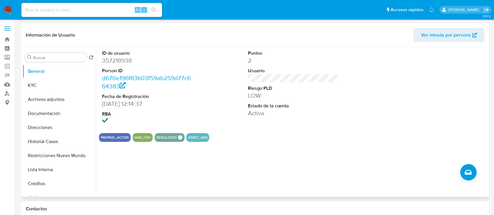
click at [45, 158] on button "Restricciones Nuevo Mundo" at bounding box center [59, 156] width 73 height 14
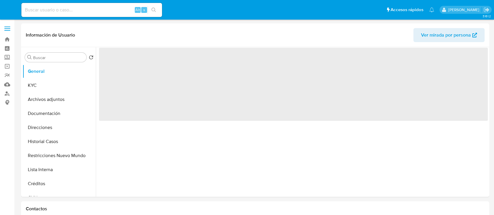
select select "10"
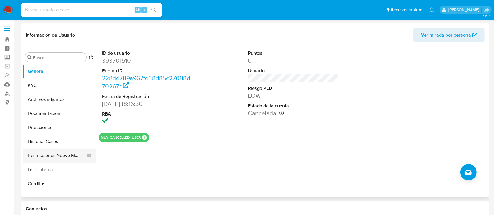
click at [62, 156] on button "Restricciones Nuevo Mundo" at bounding box center [57, 156] width 68 height 14
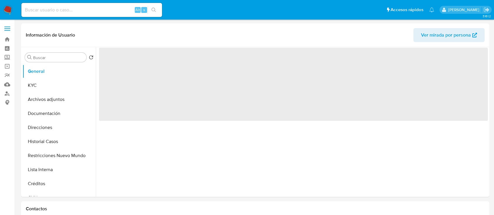
select select "10"
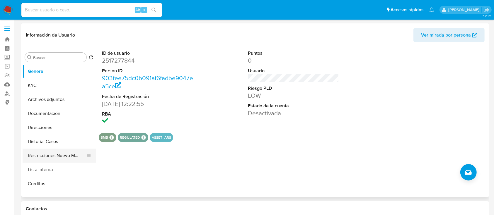
click at [35, 154] on button "Restricciones Nuevo Mundo" at bounding box center [57, 156] width 68 height 14
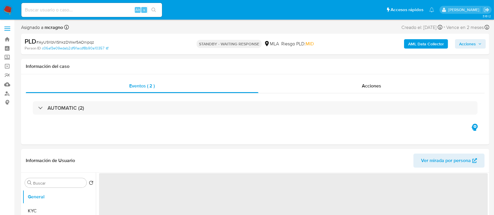
select select "10"
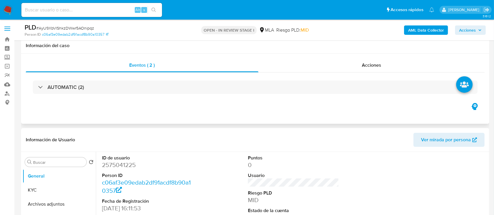
scroll to position [195, 0]
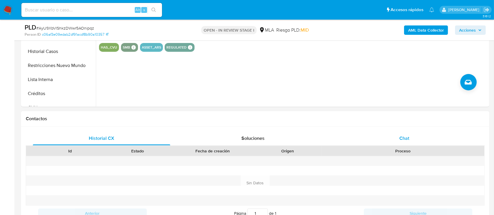
click at [413, 140] on div "Chat" at bounding box center [403, 138] width 137 height 14
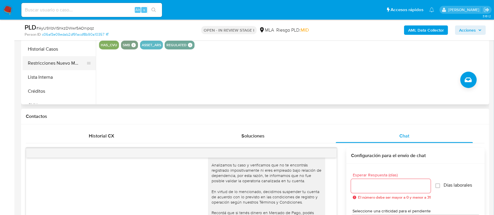
scroll to position [156, 0]
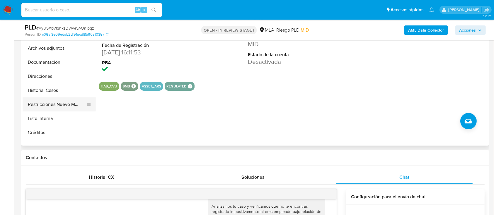
click at [64, 100] on button "Restricciones Nuevo Mundo" at bounding box center [57, 104] width 68 height 14
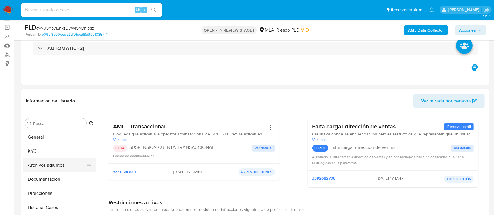
scroll to position [0, 0]
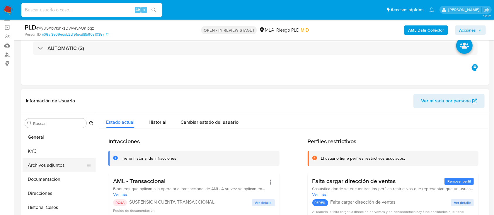
drag, startPoint x: 56, startPoint y: 165, endPoint x: 145, endPoint y: 166, distance: 89.3
click at [56, 165] on button "Archivos adjuntos" at bounding box center [59, 165] width 73 height 14
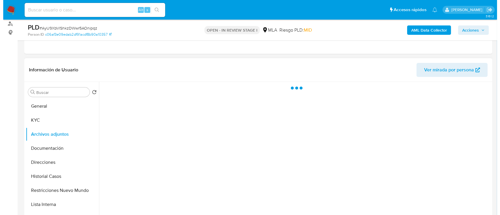
scroll to position [117, 0]
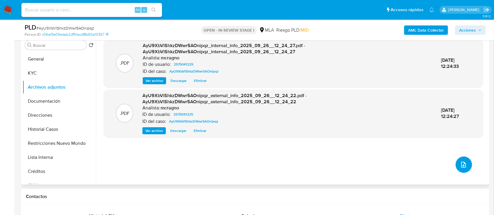
click at [460, 162] on span "upload-file" at bounding box center [463, 164] width 7 height 7
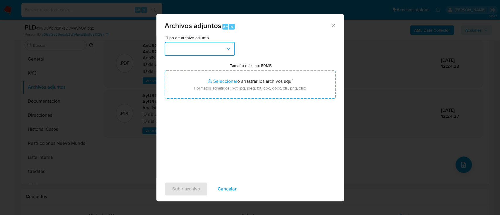
click at [185, 49] on button "button" at bounding box center [200, 49] width 70 height 14
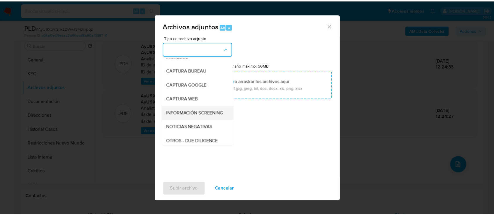
scroll to position [39, 0]
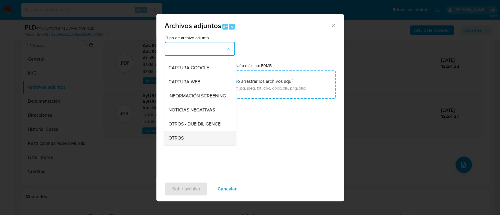
click at [185, 139] on div "OTROS" at bounding box center [198, 138] width 60 height 14
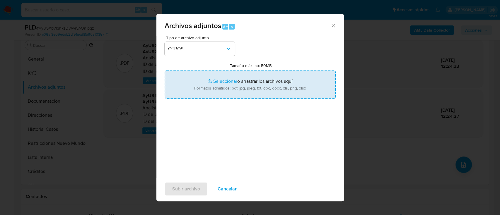
click at [245, 83] on input "Tamaño máximo: 50MB Seleccionar archivos" at bounding box center [250, 85] width 171 height 28
type input "C:\fakepath\2575041225 - Movimientos.xlsx"
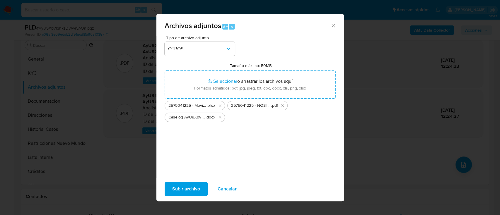
click at [175, 189] on span "Subir archivo" at bounding box center [186, 189] width 28 height 13
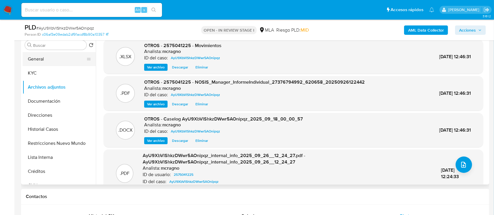
click at [46, 64] on button "General" at bounding box center [57, 59] width 68 height 14
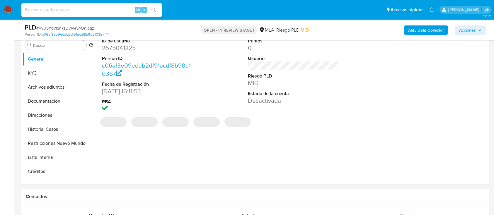
click at [464, 28] on span "Acciones" at bounding box center [467, 29] width 17 height 9
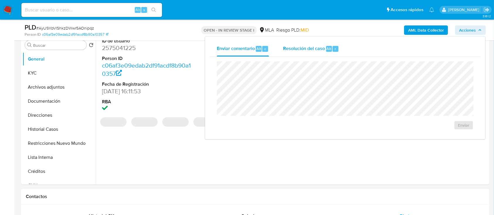
click at [307, 53] on div "Resolución del caso Alt r" at bounding box center [311, 48] width 56 height 15
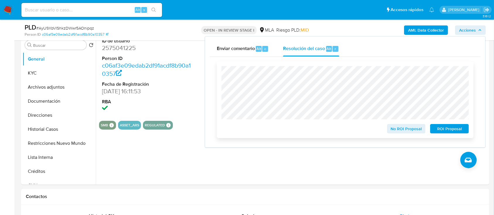
click at [461, 136] on div "No ROI Proposal ROI Proposal" at bounding box center [345, 99] width 256 height 77
click at [443, 130] on span "ROI Proposal" at bounding box center [449, 129] width 30 height 8
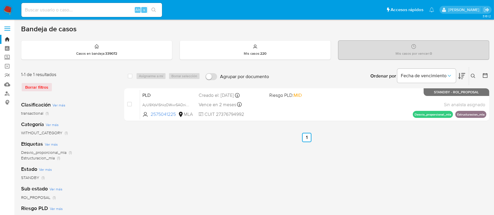
click at [471, 75] on icon at bounding box center [472, 76] width 5 height 5
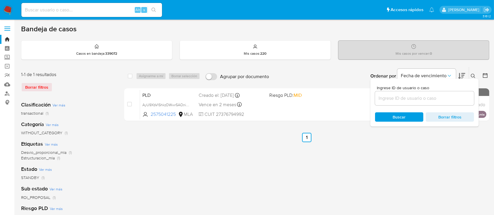
click at [438, 98] on input at bounding box center [424, 99] width 99 height 8
type input "345481902"
click at [474, 74] on icon at bounding box center [472, 76] width 5 height 5
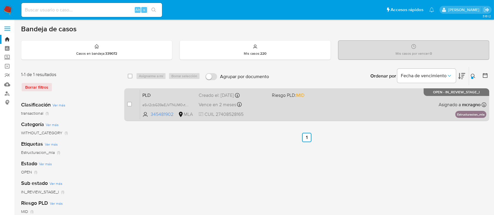
click at [347, 105] on div "PLD eSvl2cbG39aEJVTNUM0vtCOR 345481902 MLA Riesgo PLD: MID Creado el: [DATE] Cr…" at bounding box center [313, 105] width 346 height 30
click at [127, 104] on input "checkbox" at bounding box center [129, 104] width 5 height 5
checkbox input "true"
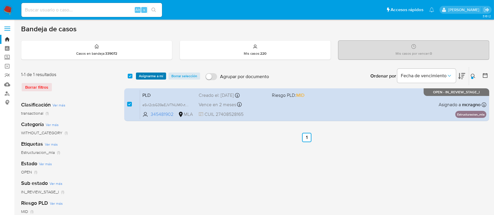
drag, startPoint x: 149, startPoint y: 72, endPoint x: 150, endPoint y: 78, distance: 6.0
click at [149, 76] on span "Asignarme a mí" at bounding box center [151, 76] width 24 height 6
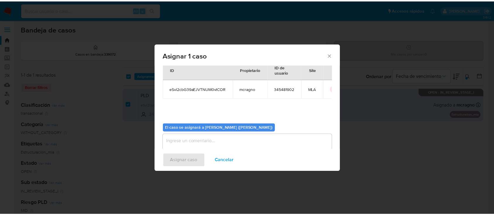
scroll to position [30, 0]
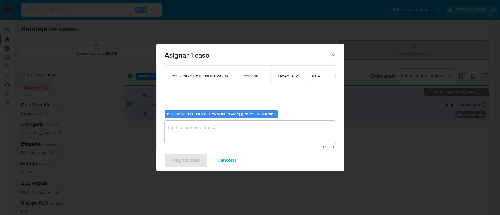
click at [181, 139] on textarea "assign-modal" at bounding box center [250, 132] width 171 height 23
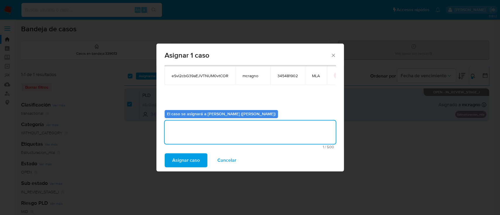
click at [189, 162] on span "Asignar caso" at bounding box center [186, 160] width 28 height 13
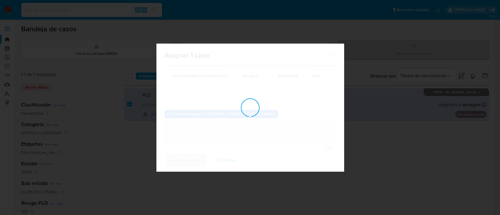
checkbox input "false"
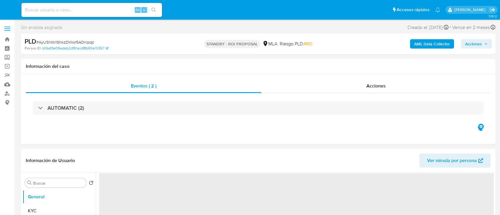
select select "10"
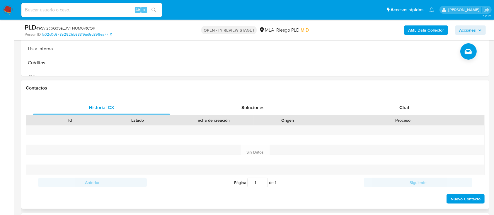
scroll to position [234, 0]
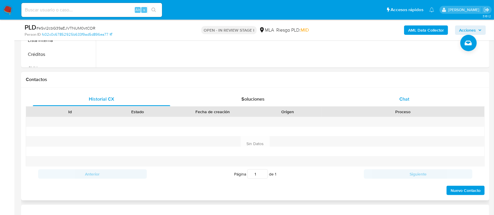
click at [470, 97] on div "Chat" at bounding box center [403, 99] width 137 height 14
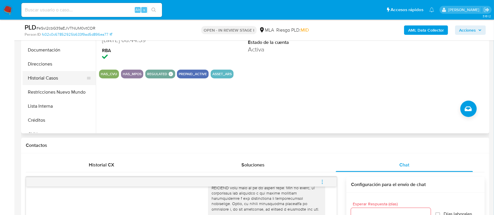
scroll to position [156, 0]
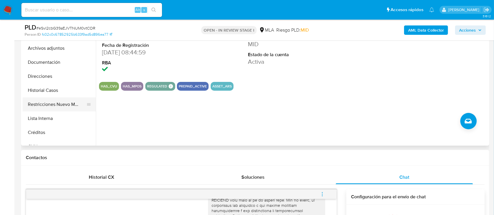
click at [64, 97] on button "Restricciones Nuevo Mundo" at bounding box center [57, 104] width 68 height 14
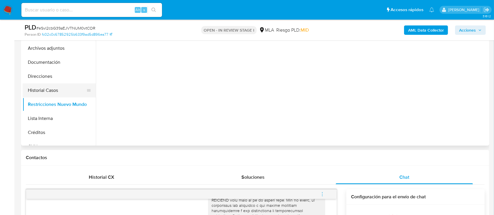
click at [64, 91] on button "Historial Casos" at bounding box center [57, 90] width 68 height 14
click at [55, 106] on button "Restricciones Nuevo Mundo" at bounding box center [57, 104] width 68 height 14
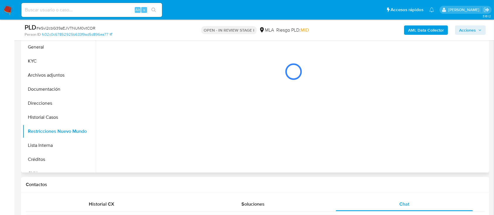
scroll to position [117, 0]
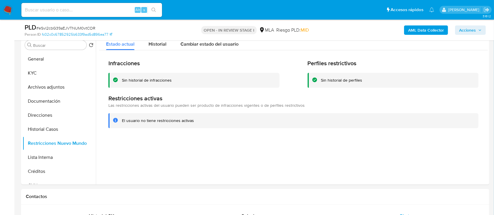
click at [431, 31] on b "AML Data Collector" at bounding box center [426, 29] width 36 height 9
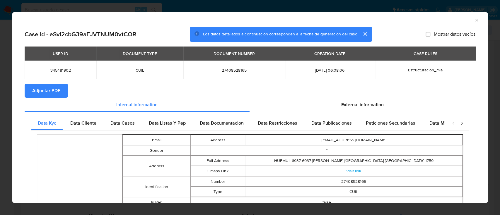
click at [44, 88] on span "Adjuntar PDF" at bounding box center [46, 90] width 28 height 13
click at [474, 19] on icon "Cerrar ventana" at bounding box center [477, 21] width 6 height 6
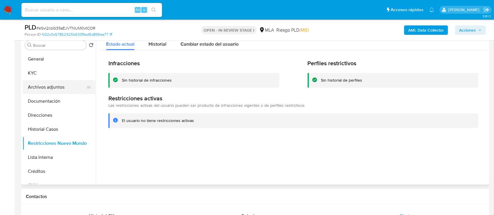
click at [51, 83] on button "Archivos adjuntos" at bounding box center [57, 87] width 68 height 14
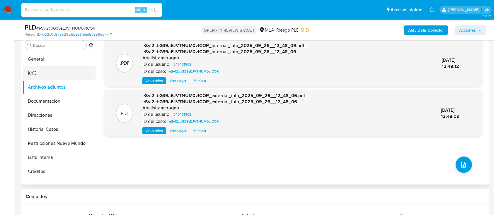
click at [37, 70] on button "KYC" at bounding box center [57, 73] width 68 height 14
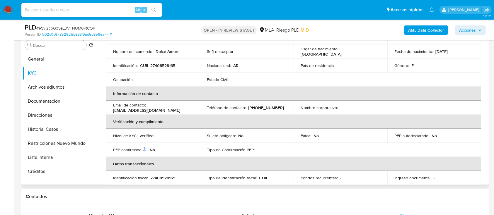
scroll to position [0, 0]
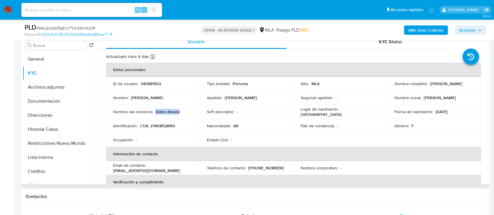
drag, startPoint x: 155, startPoint y: 110, endPoint x: 185, endPoint y: 110, distance: 29.3
click at [185, 110] on div "Nombre del comercio : Dolce Amore" at bounding box center [153, 111] width 80 height 5
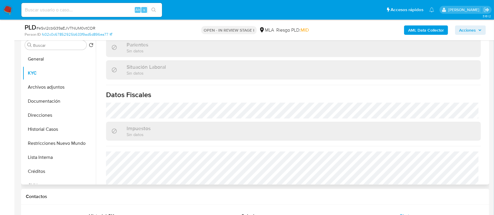
scroll to position [308, 0]
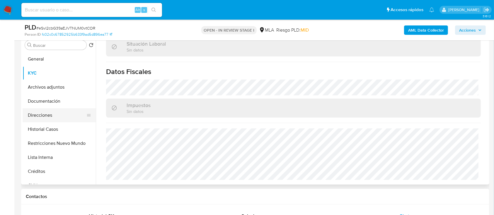
click at [57, 118] on button "Direcciones" at bounding box center [57, 115] width 68 height 14
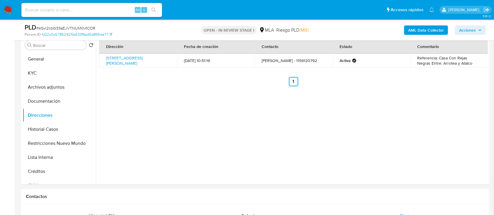
scroll to position [351, 0]
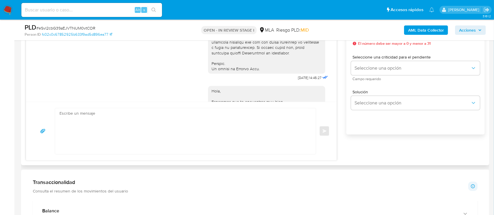
click at [244, 137] on textarea at bounding box center [183, 131] width 249 height 46
paste textarea "Hola XXX, Muchas gracias por tu respuesta. Analizamos tu caso y verificamos que…"
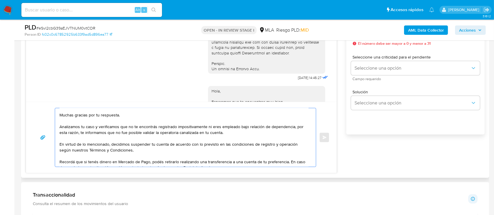
scroll to position [0, 0]
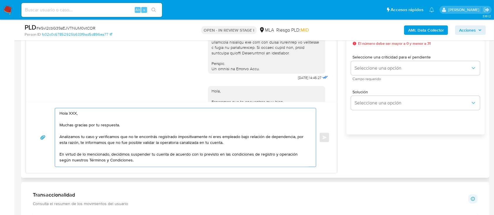
drag, startPoint x: 114, startPoint y: 122, endPoint x: 77, endPoint y: 110, distance: 38.8
click at [77, 110] on textarea "Hola XXX, Muchas gracias por tu respuesta. Analizamos tu caso y verificamos que…" at bounding box center [183, 137] width 249 height 59
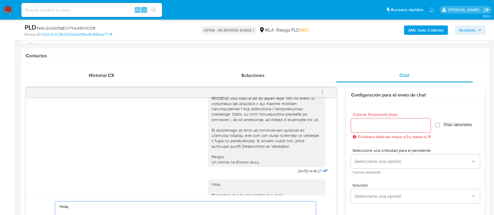
scroll to position [195, 0]
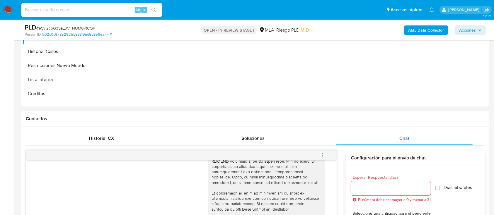
type textarea "Hola, Analizamos tu caso y verificamos que no te encontrás registrado impositiv…"
click at [372, 186] on input "Esperar Respuesta (días)" at bounding box center [391, 189] width 80 height 8
type input "9"
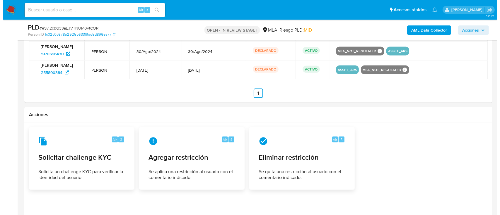
scroll to position [965, 0]
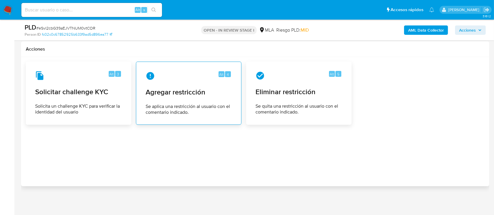
type input "0"
click at [181, 101] on div "Alt 4 Agregar restricción Se aplica una restricción al usuario con el comentari…" at bounding box center [188, 93] width 95 height 53
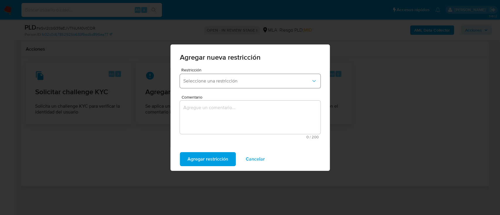
drag, startPoint x: 224, startPoint y: 80, endPoint x: 227, endPoint y: 85, distance: 6.2
click at [225, 81] on span "Seleccione una restricción" at bounding box center [247, 81] width 128 height 6
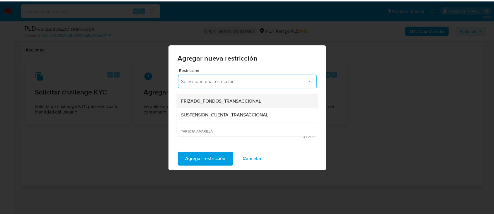
scroll to position [78, 0]
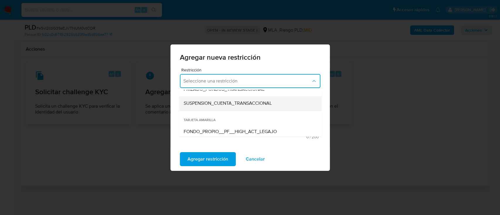
click at [250, 106] on span "SUSPENSION_CUENTA_TRANSACCIONAL" at bounding box center [227, 103] width 88 height 6
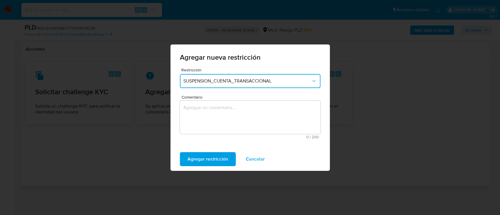
click at [250, 109] on textarea "Comentario" at bounding box center [250, 117] width 140 height 33
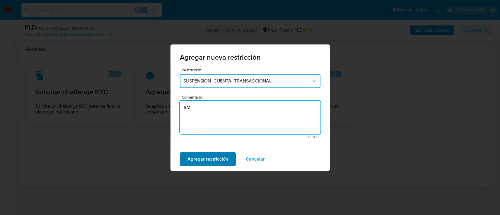
type textarea "AML"
click at [189, 156] on span "Agregar restricción" at bounding box center [207, 159] width 41 height 13
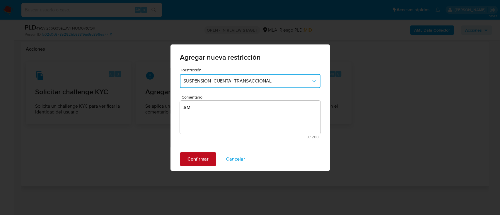
click at [205, 156] on span "Confirmar" at bounding box center [197, 159] width 21 height 13
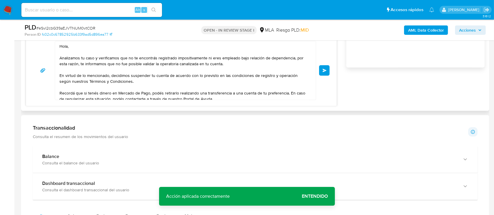
click at [326, 70] on span "Enviar" at bounding box center [324, 71] width 4 height 4
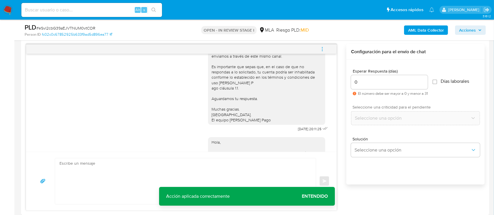
scroll to position [470, 0]
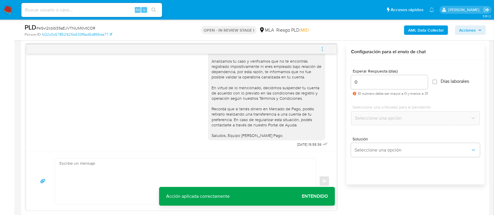
click at [323, 47] on icon "menu-action" at bounding box center [321, 49] width 5 height 5
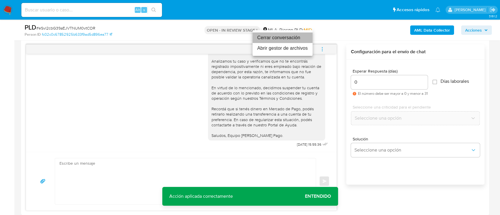
drag, startPoint x: 282, startPoint y: 34, endPoint x: 176, endPoint y: 7, distance: 109.1
click at [282, 34] on li "Cerrar conversación" at bounding box center [282, 37] width 60 height 11
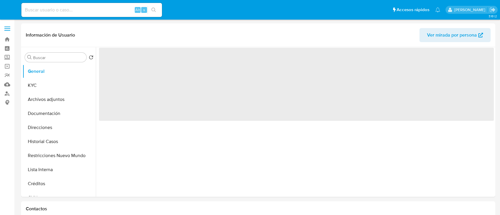
select select "10"
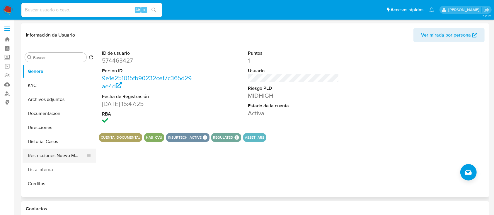
click at [61, 154] on button "Restricciones Nuevo Mundo" at bounding box center [57, 156] width 68 height 14
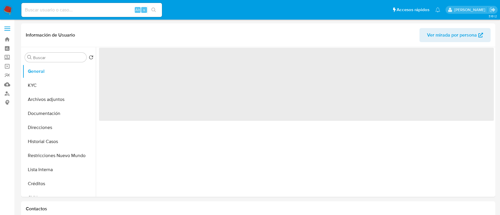
select select "10"
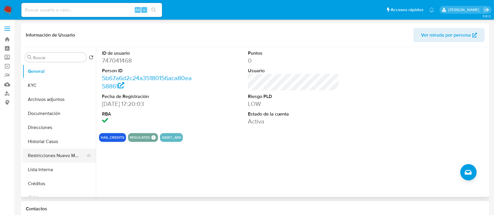
click at [63, 156] on button "Restricciones Nuevo Mundo" at bounding box center [57, 156] width 68 height 14
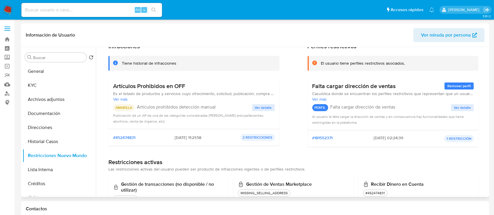
scroll to position [52, 0]
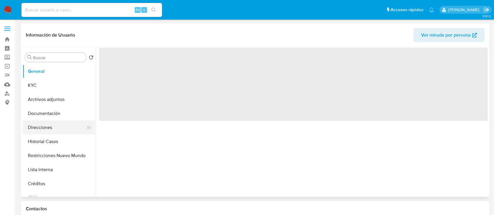
select select "10"
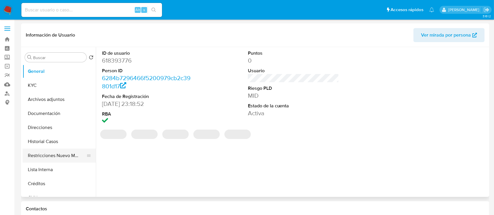
click at [47, 161] on button "Restricciones Nuevo Mundo" at bounding box center [57, 156] width 68 height 14
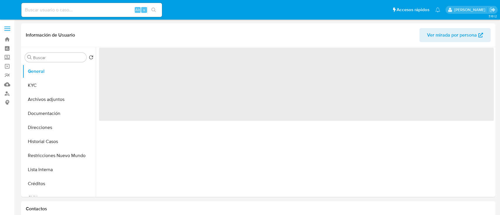
select select "10"
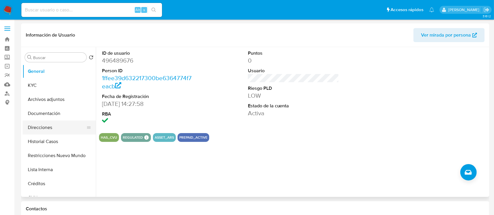
click at [45, 157] on button "Restricciones Nuevo Mundo" at bounding box center [59, 156] width 73 height 14
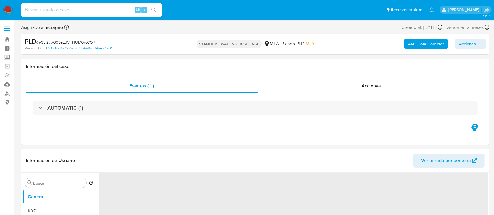
select select "10"
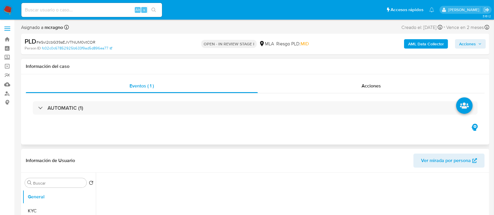
select select "10"
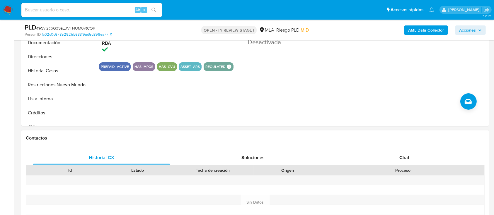
scroll to position [273, 0]
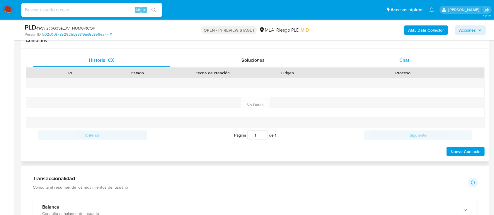
click at [427, 57] on div "Chat" at bounding box center [403, 60] width 137 height 14
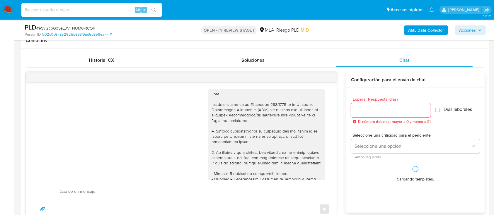
scroll to position [470, 0]
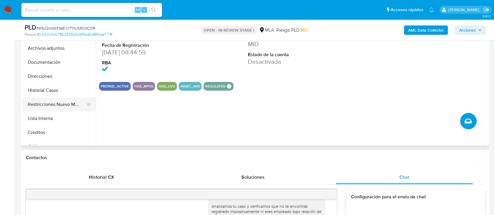
click at [48, 104] on button "Restricciones Nuevo Mundo" at bounding box center [57, 104] width 68 height 14
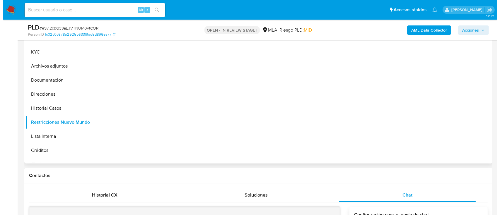
scroll to position [78, 0]
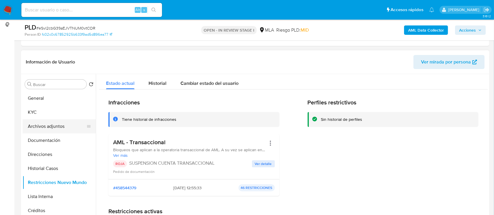
click at [59, 129] on button "Archivos adjuntos" at bounding box center [57, 126] width 68 height 14
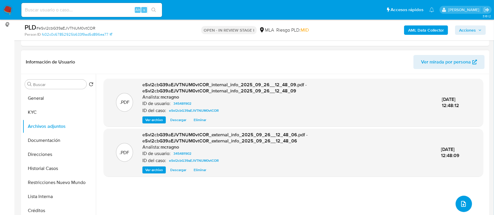
click at [463, 201] on span "upload-file" at bounding box center [463, 204] width 7 height 7
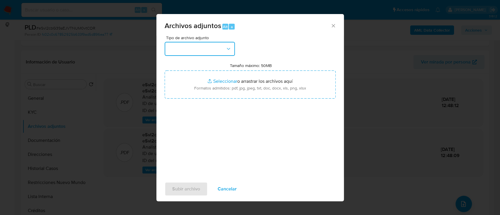
click at [180, 50] on button "button" at bounding box center [200, 49] width 70 height 14
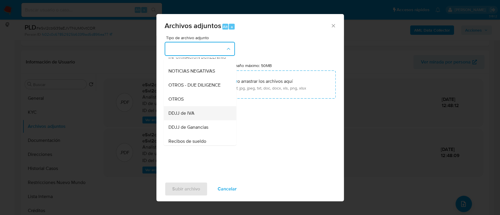
click at [186, 112] on div "DDJJ de IVA" at bounding box center [198, 113] width 60 height 14
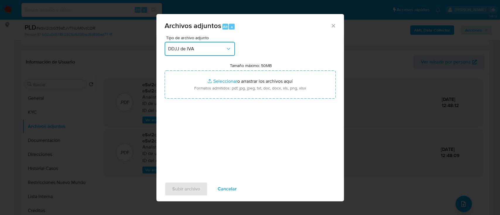
click at [194, 49] on span "DDJJ de IVA" at bounding box center [196, 49] width 57 height 6
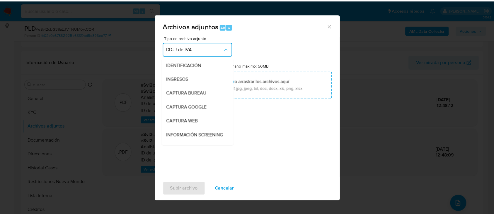
scroll to position [95, 0]
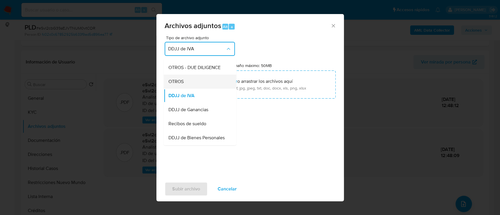
click at [182, 85] on span "OTROS" at bounding box center [175, 82] width 15 height 6
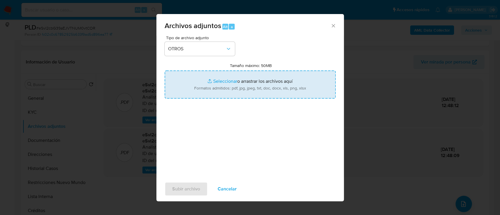
click at [212, 83] on input "Tamaño máximo: 50MB Seleccionar archivos" at bounding box center [250, 85] width 171 height 28
type input "C:\fakepath\345481902 - Movimientos.xlsx"
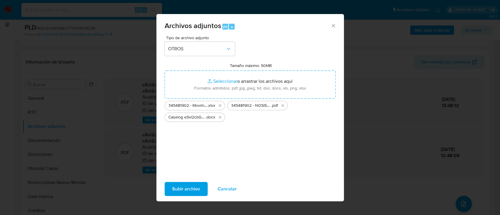
click at [189, 189] on span "Subir archivo" at bounding box center [186, 189] width 28 height 13
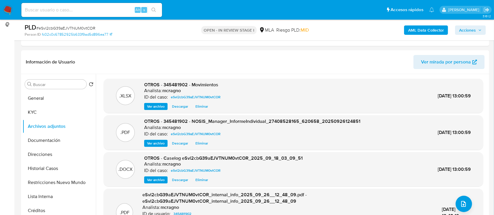
click at [61, 98] on button "General" at bounding box center [59, 98] width 73 height 14
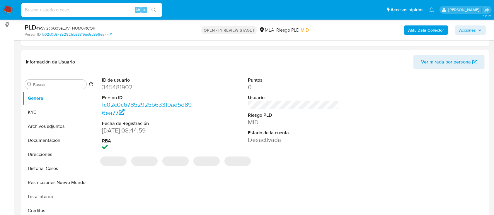
click at [466, 29] on span "Acciones" at bounding box center [467, 29] width 17 height 9
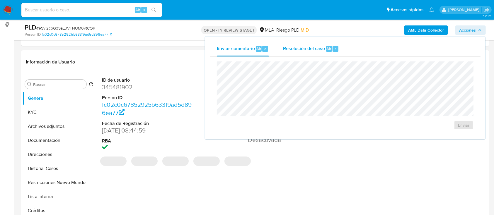
click at [322, 49] on span "Resolución del caso" at bounding box center [304, 48] width 42 height 7
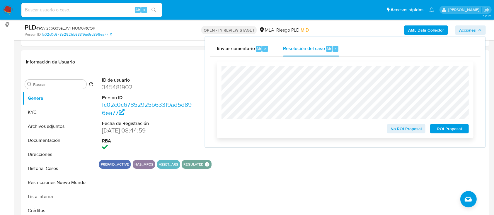
click at [445, 131] on span "ROI Proposal" at bounding box center [449, 129] width 30 height 8
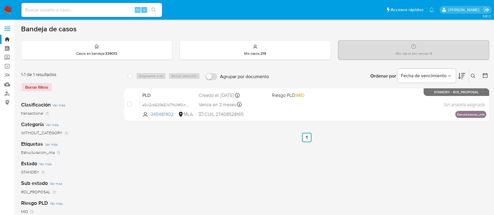
click at [472, 73] on button at bounding box center [474, 76] width 10 height 7
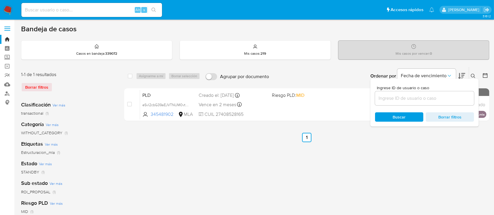
click at [447, 96] on input at bounding box center [424, 99] width 99 height 8
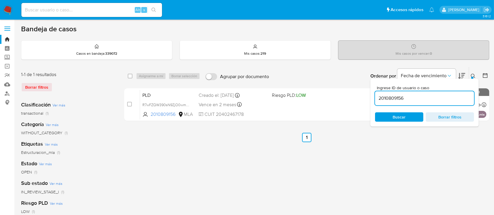
click at [472, 74] on icon at bounding box center [472, 76] width 5 height 5
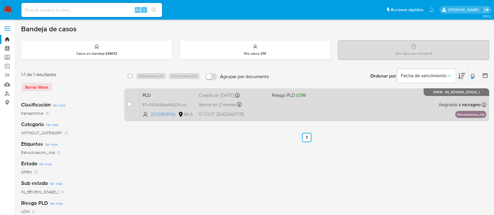
click at [398, 102] on div "PLD R7wFZQW390sN9ZjO0wmjyQjy 2010809156 MLA Riesgo PLD: LOW Creado el: 12/09/20…" at bounding box center [313, 105] width 346 height 30
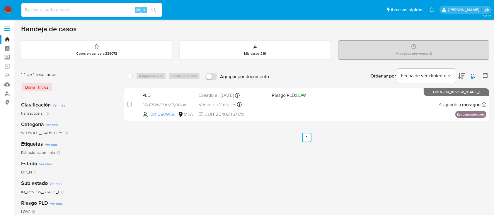
click at [471, 77] on div at bounding box center [472, 78] width 2 height 2
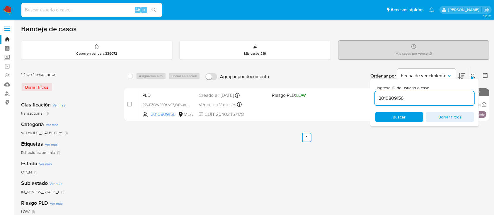
click at [433, 97] on input "2010809156" at bounding box center [424, 99] width 99 height 8
type input "1064068798"
click at [472, 74] on icon at bounding box center [472, 76] width 5 height 5
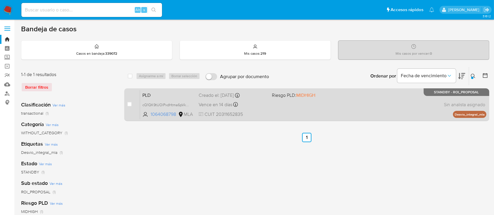
click at [340, 102] on div "PLD cQ1QK9tUOlPxdHtma6pVkzcp 1064068798 MLA Riesgo PLD: MIDHIGH Creado el: 12/0…" at bounding box center [313, 105] width 346 height 30
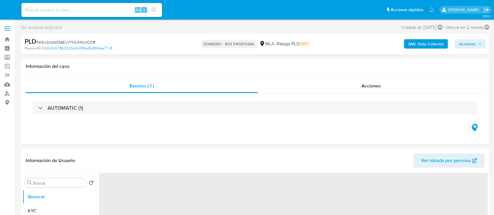
select select "10"
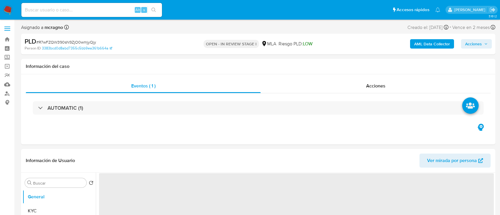
select select "10"
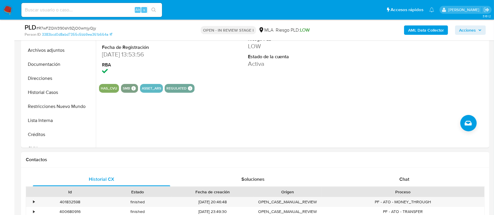
scroll to position [195, 0]
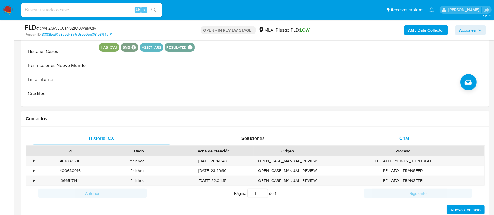
click at [411, 139] on div "Chat" at bounding box center [403, 138] width 137 height 14
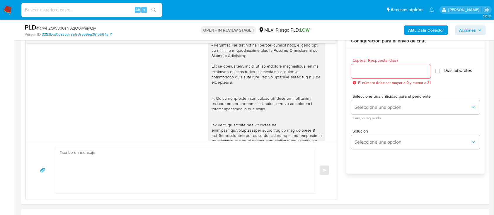
scroll to position [89, 0]
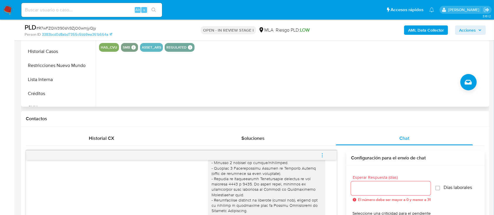
drag, startPoint x: 62, startPoint y: 65, endPoint x: 104, endPoint y: 74, distance: 43.2
click at [64, 65] on button "Restricciones Nuevo Mundo" at bounding box center [59, 66] width 73 height 14
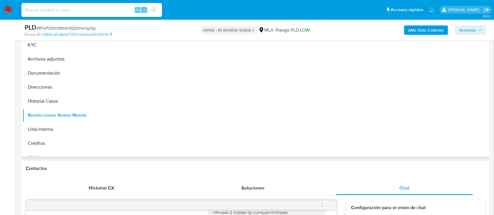
scroll to position [117, 0]
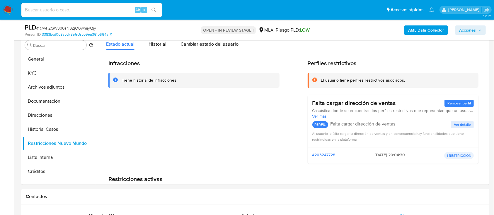
click at [433, 26] on b "AML Data Collector" at bounding box center [426, 29] width 36 height 9
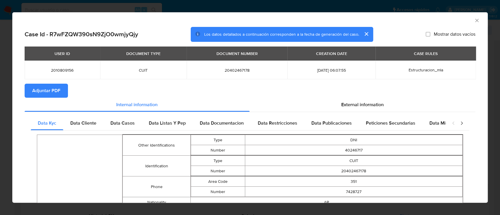
click at [56, 91] on span "Adjuntar PDF" at bounding box center [46, 90] width 28 height 13
click at [474, 19] on icon "Cerrar ventana" at bounding box center [477, 21] width 6 height 6
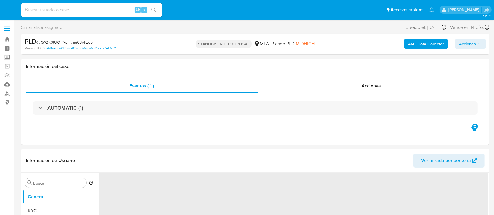
select select "10"
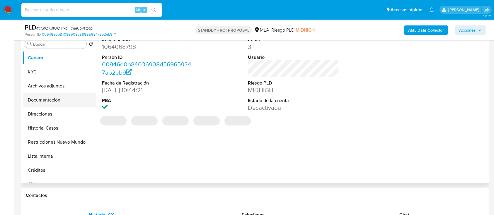
scroll to position [117, 0]
click at [66, 85] on button "Archivos adjuntos" at bounding box center [57, 87] width 68 height 14
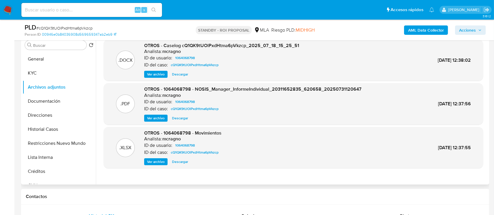
click at [174, 75] on span "Descargar" at bounding box center [180, 74] width 16 height 6
